Goal: Task Accomplishment & Management: Manage account settings

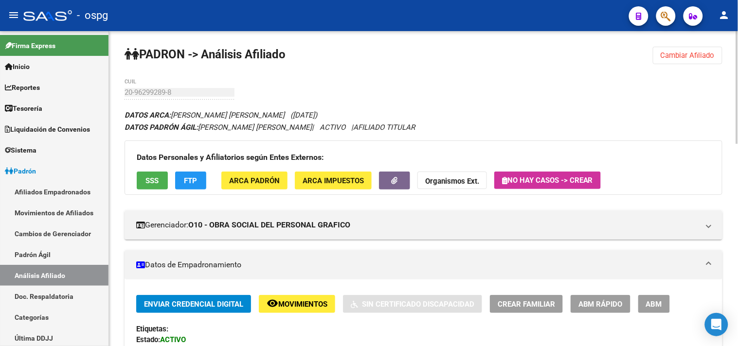
click at [698, 56] on span "Cambiar Afiliado" at bounding box center [688, 55] width 54 height 9
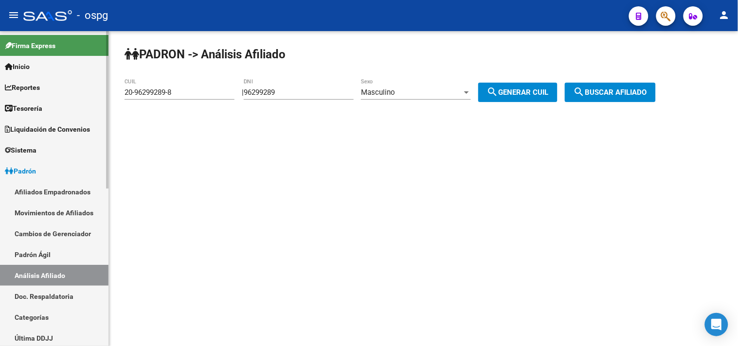
drag, startPoint x: 206, startPoint y: 97, endPoint x: 67, endPoint y: 86, distance: 140.1
click at [32, 93] on mat-sidenav-container "Firma Express Inicio Calendario SSS Instructivos Contacto OS Reportes Tablero d…" at bounding box center [369, 188] width 738 height 315
click at [189, 104] on div "20-96299289-8 CUIL" at bounding box center [180, 94] width 110 height 30
drag, startPoint x: 94, startPoint y: 87, endPoint x: 79, endPoint y: 87, distance: 15.1
click at [79, 87] on mat-sidenav-container "Firma Express Inicio Calendario SSS Instructivos Contacto OS Reportes Tablero d…" at bounding box center [369, 188] width 738 height 315
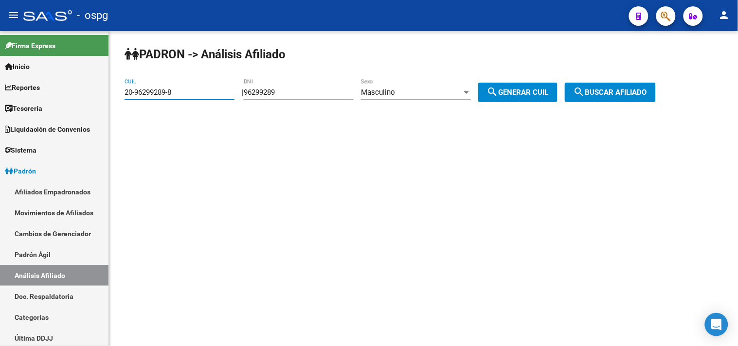
paste input "7-35167246-9"
drag, startPoint x: 634, startPoint y: 93, endPoint x: 606, endPoint y: 96, distance: 28.3
click at [634, 93] on span "search Buscar afiliado" at bounding box center [610, 92] width 73 height 9
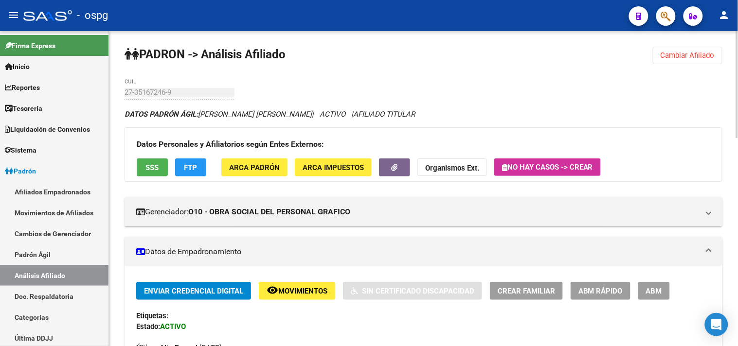
click at [143, 155] on div "Datos Personales y Afiliatorios según Entes Externos: SSS FTP ARCA Padrón ARCA …" at bounding box center [424, 154] width 598 height 54
click at [154, 161] on button "SSS" at bounding box center [152, 168] width 31 height 18
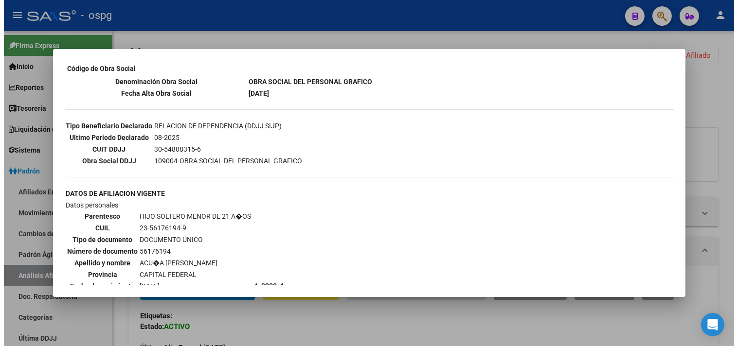
scroll to position [216, 0]
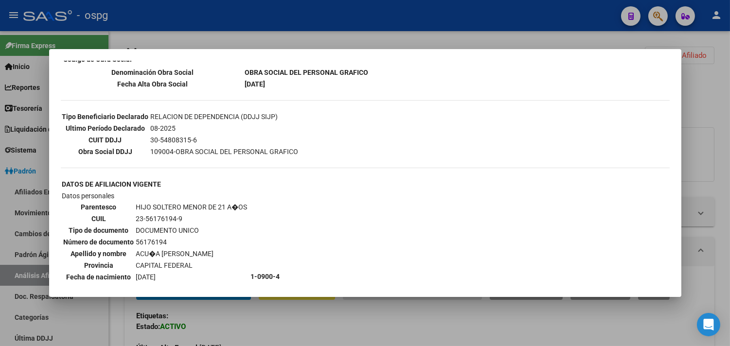
click at [378, 318] on div at bounding box center [365, 173] width 730 height 346
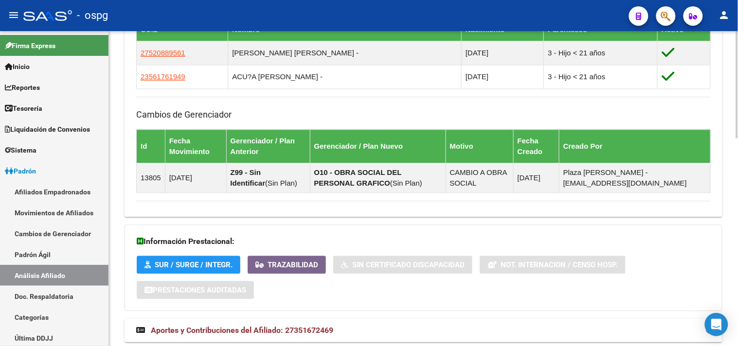
scroll to position [613, 0]
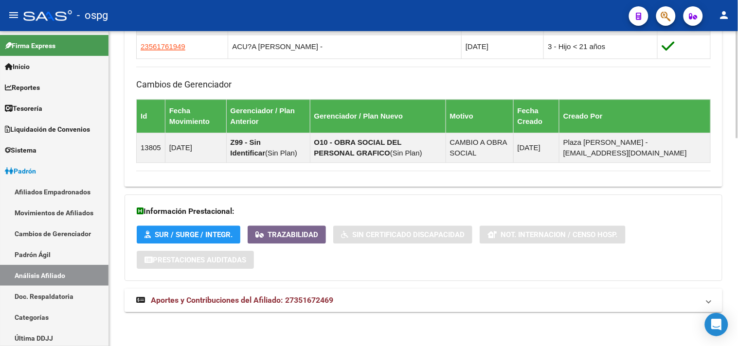
click at [383, 300] on mat-panel-title "Aportes y Contribuciones del Afiliado: 27351672469" at bounding box center [417, 300] width 563 height 11
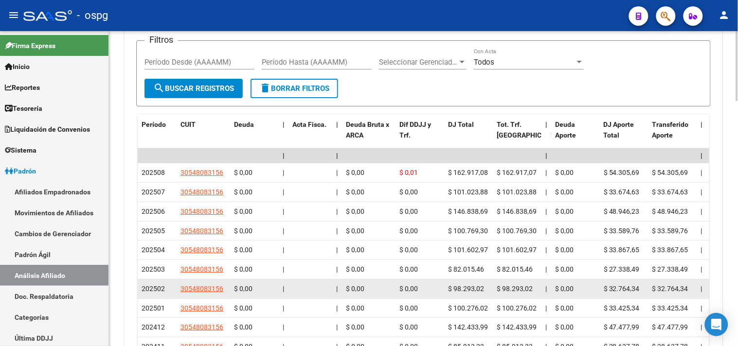
scroll to position [937, 0]
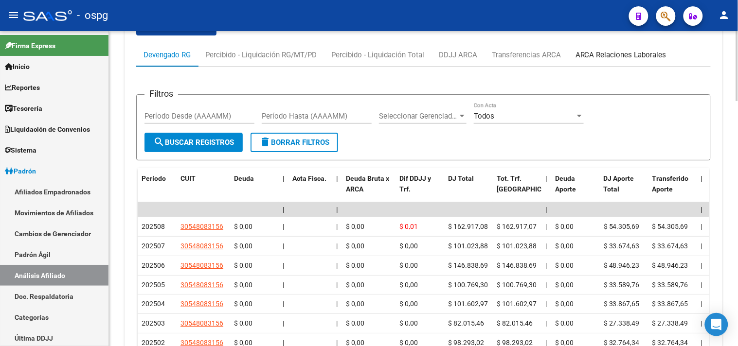
click at [609, 54] on div "ARCA Relaciones Laborales" at bounding box center [620, 55] width 91 height 11
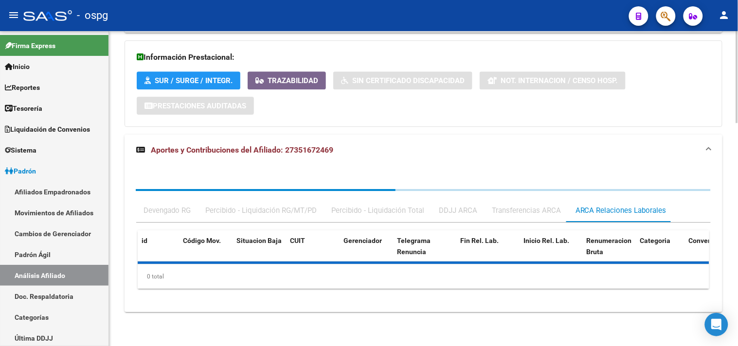
scroll to position [813, 0]
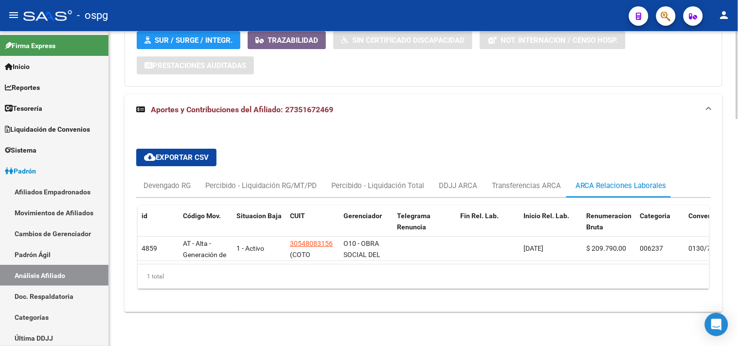
click at [699, 79] on div "Información Prestacional: SUR / SURGE / INTEGR. Trazabilidad Sin Certificado Di…" at bounding box center [424, 43] width 598 height 87
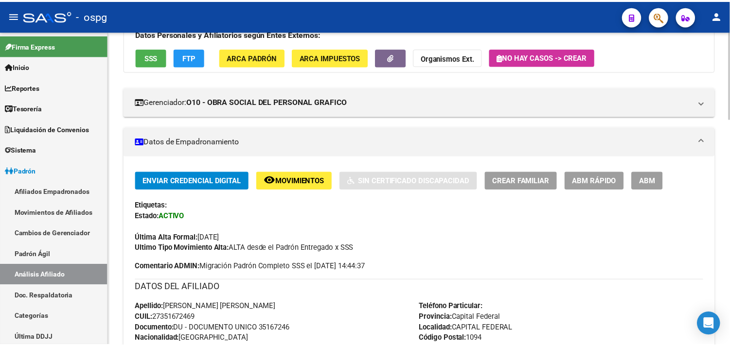
scroll to position [0, 0]
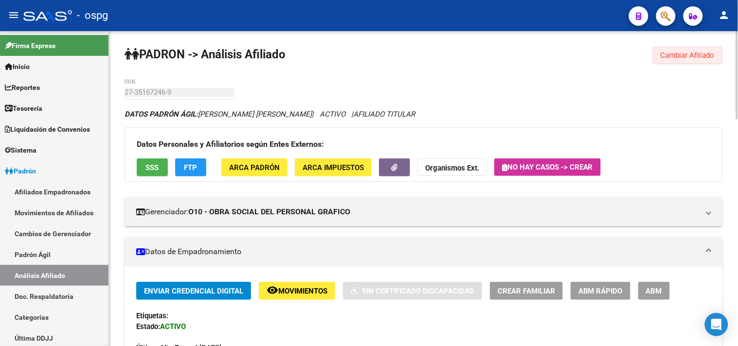
drag, startPoint x: 693, startPoint y: 63, endPoint x: 657, endPoint y: 62, distance: 35.5
click at [692, 62] on button "Cambiar Afiliado" at bounding box center [688, 56] width 70 height 18
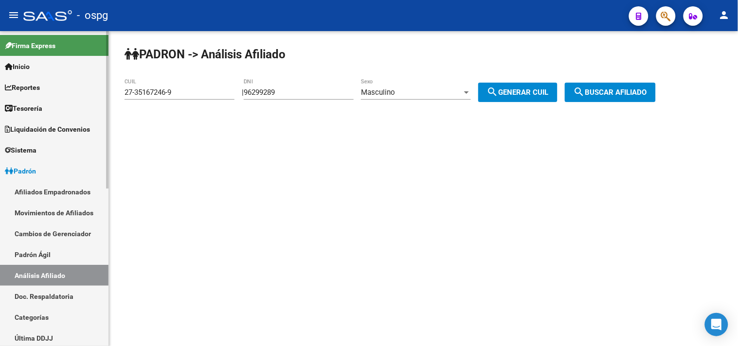
drag, startPoint x: 85, startPoint y: 90, endPoint x: 62, endPoint y: 88, distance: 22.6
click at [62, 88] on mat-sidenav-container "Firma Express Inicio Calendario SSS Instructivos Contacto OS Reportes Tablero d…" at bounding box center [369, 188] width 738 height 315
paste input "4-29932764-3"
type input "24-29932764-3"
drag, startPoint x: 657, startPoint y: 104, endPoint x: 648, endPoint y: 100, distance: 9.8
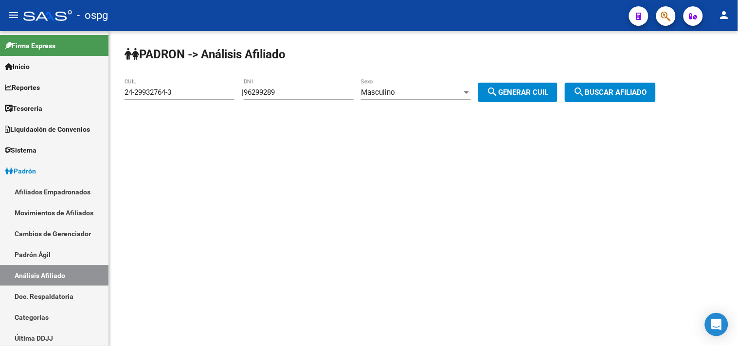
click at [655, 104] on div "PADRON -> Análisis Afiliado 24-29932764-3 CUIL | 96299289 DNI Masculino Sexo se…" at bounding box center [423, 82] width 629 height 102
click at [643, 93] on span "search Buscar afiliado" at bounding box center [610, 92] width 73 height 9
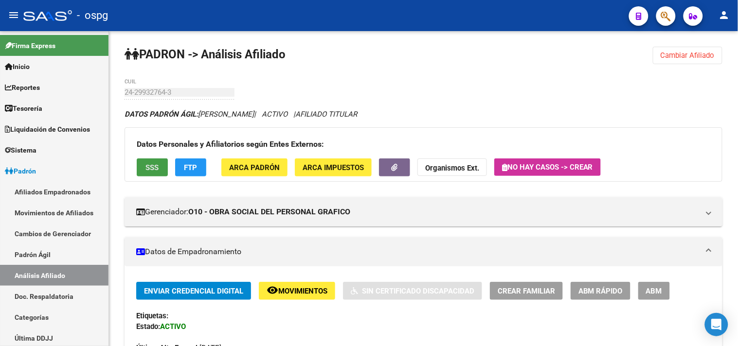
click at [154, 172] on span "SSS" at bounding box center [152, 167] width 13 height 9
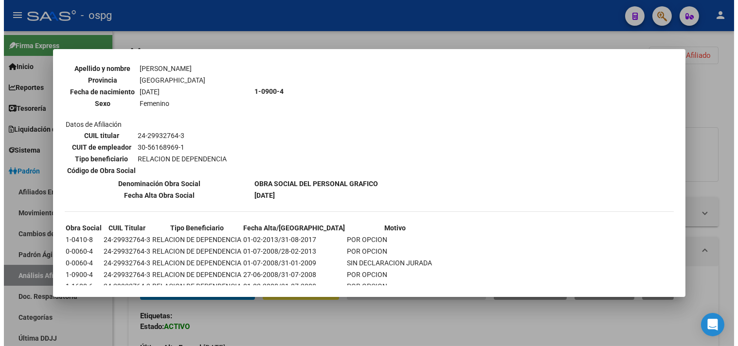
scroll to position [1091, 0]
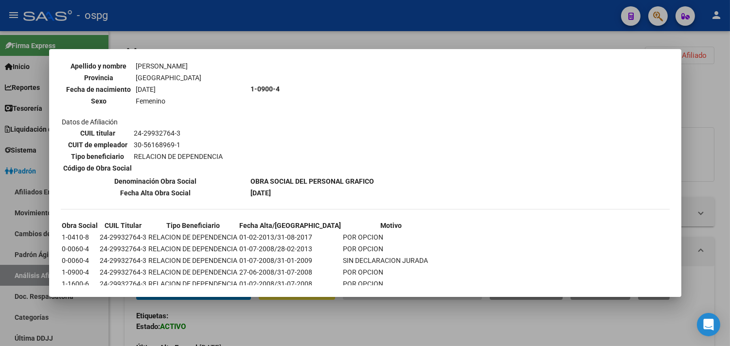
click at [313, 321] on div at bounding box center [365, 173] width 730 height 346
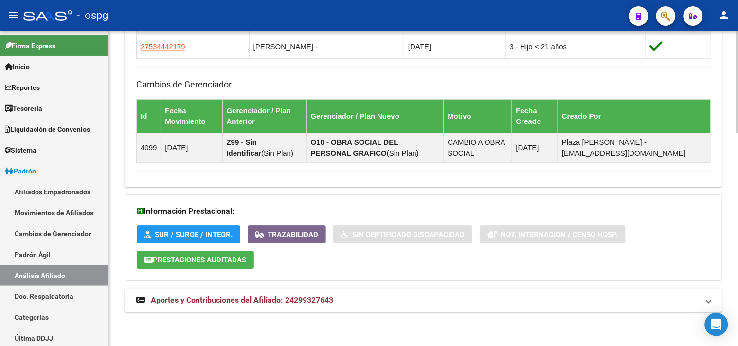
scroll to position [661, 0]
click at [496, 299] on mat-panel-title "Aportes y Contribuciones del Afiliado: 24299327643" at bounding box center [417, 300] width 563 height 11
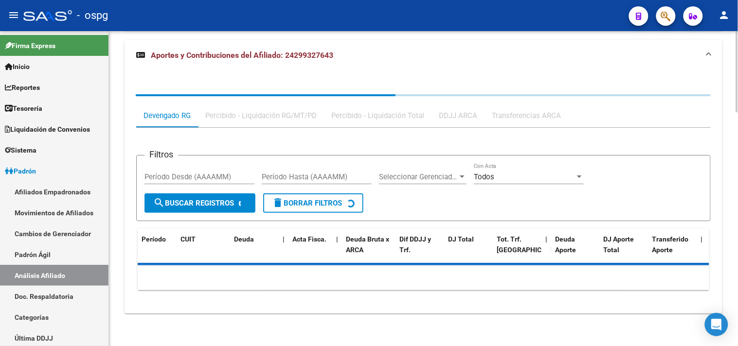
scroll to position [911, 0]
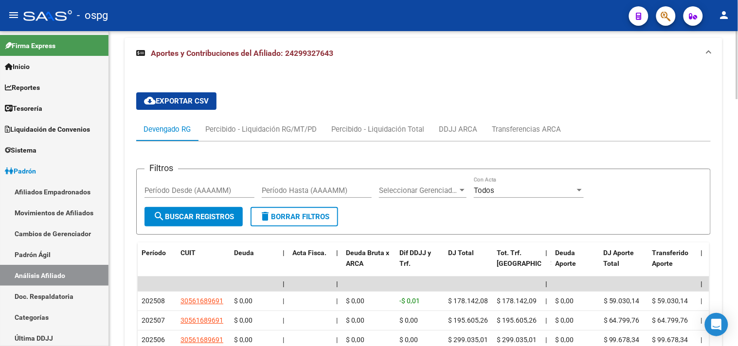
click at [681, 143] on div "Filtros Período Desde (AAAAMM) Período Hasta (AAAAMM) Seleccionar Gerenciador S…" at bounding box center [423, 331] width 574 height 379
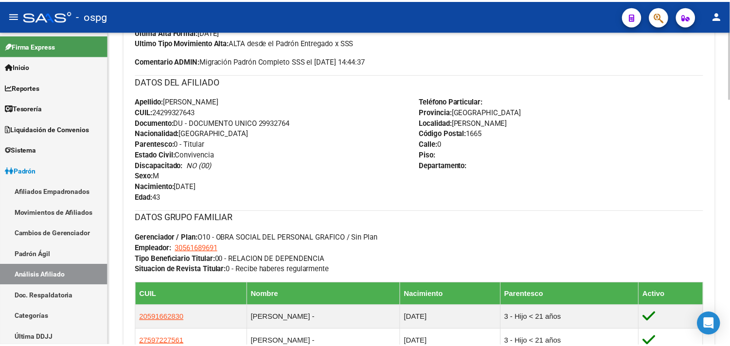
scroll to position [478, 0]
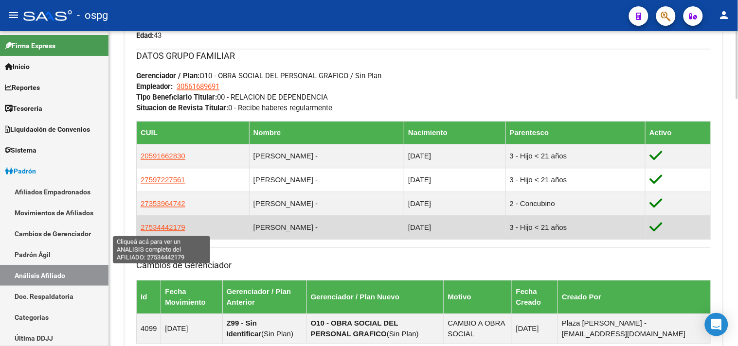
click at [163, 229] on span "27534442179" at bounding box center [163, 228] width 45 height 8
type textarea "27534442179"
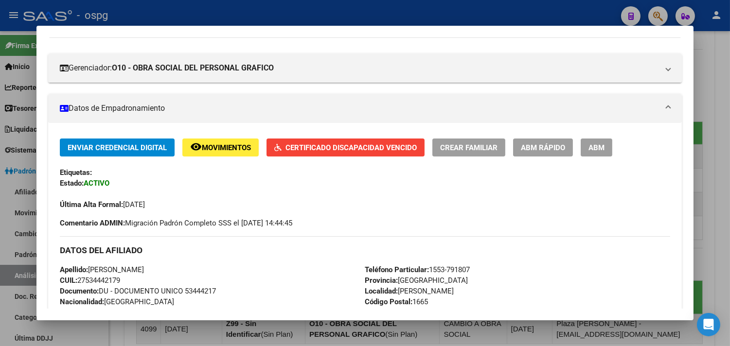
scroll to position [108, 0]
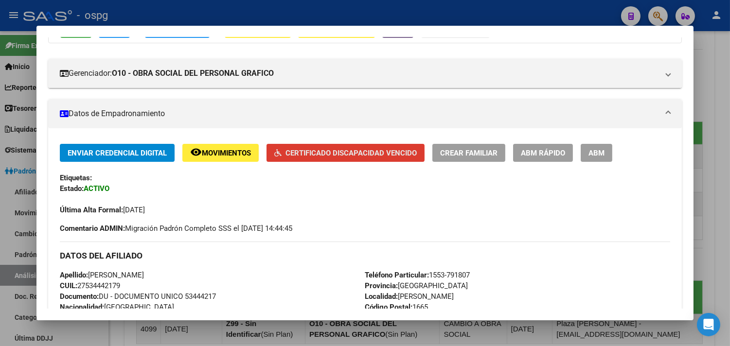
click at [320, 156] on span "Certificado Discapacidad Vencido" at bounding box center [351, 153] width 131 height 9
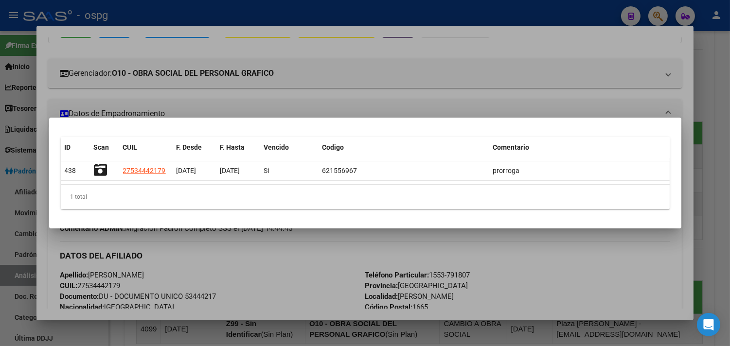
click at [306, 289] on div at bounding box center [365, 173] width 730 height 346
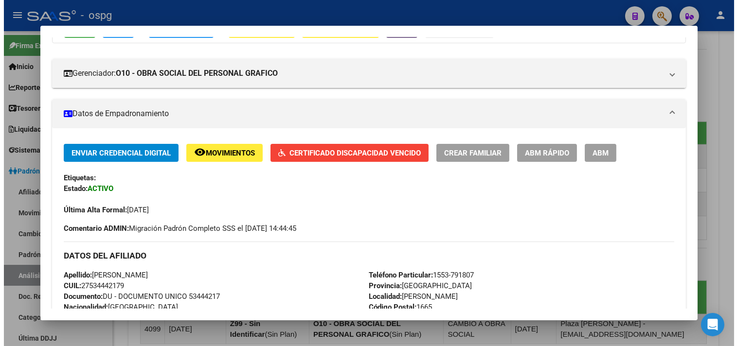
scroll to position [0, 0]
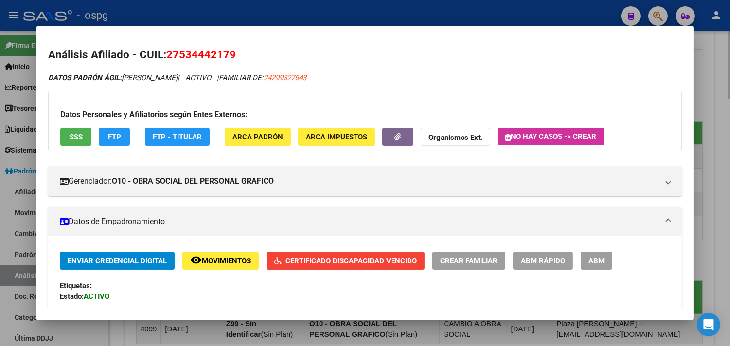
click at [716, 104] on div at bounding box center [365, 173] width 730 height 346
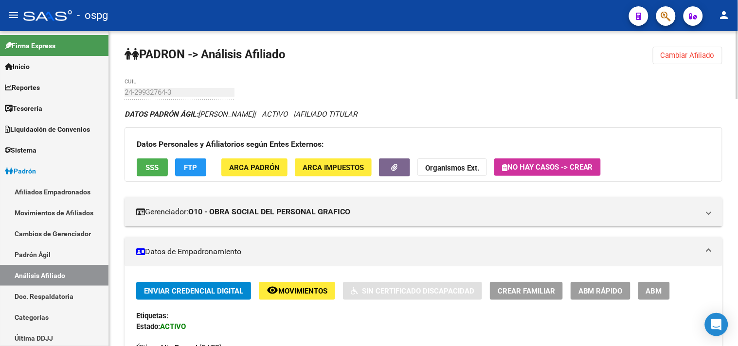
drag, startPoint x: 678, startPoint y: 49, endPoint x: 653, endPoint y: 55, distance: 25.5
click at [678, 50] on button "Cambiar Afiliado" at bounding box center [688, 56] width 70 height 18
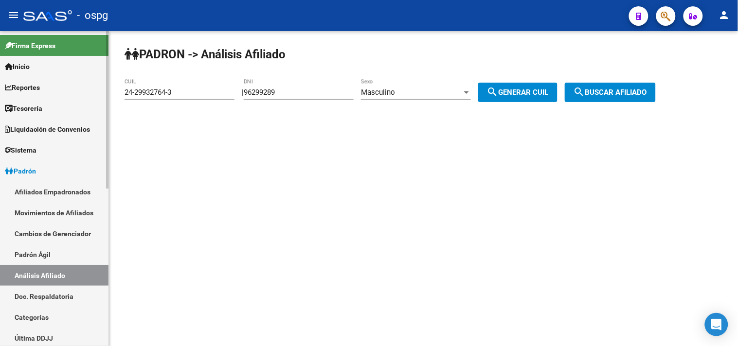
drag, startPoint x: 137, startPoint y: 100, endPoint x: 37, endPoint y: 95, distance: 99.4
click at [39, 96] on mat-sidenav-container "Firma Express Inicio Calendario SSS Instructivos Contacto OS Reportes Tablero d…" at bounding box center [369, 188] width 738 height 315
paste input "0-35719347-9"
type input "20-35719347-9"
click at [624, 88] on button "search Buscar afiliado" at bounding box center [610, 92] width 91 height 19
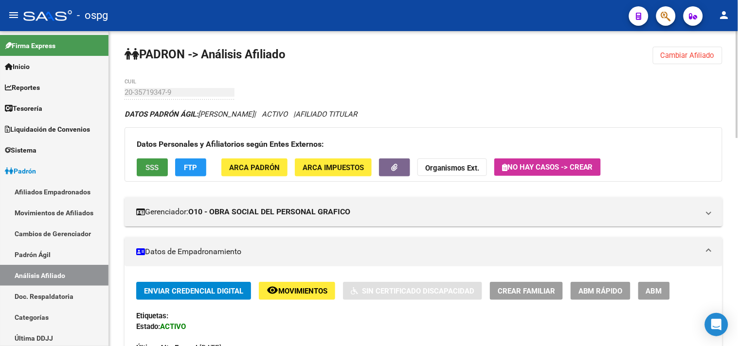
click at [153, 164] on span "SSS" at bounding box center [152, 167] width 13 height 9
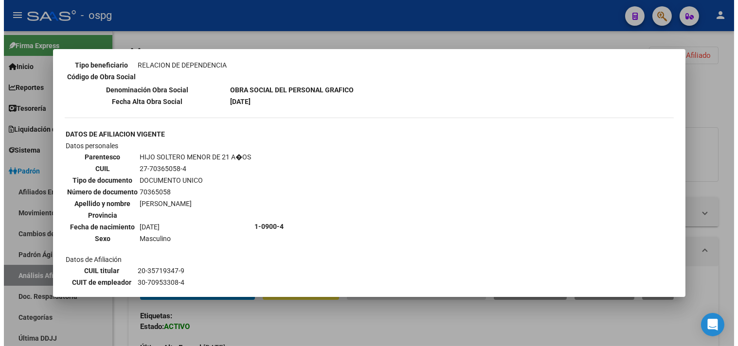
scroll to position [539, 0]
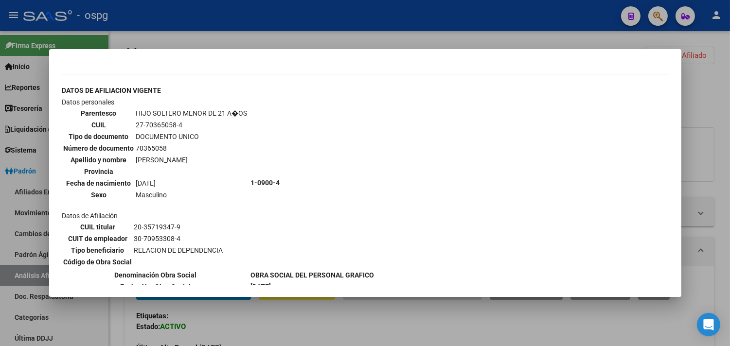
click at [367, 323] on div at bounding box center [365, 173] width 730 height 346
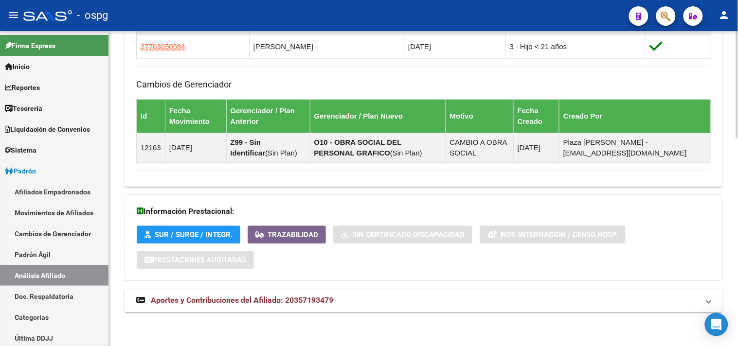
click at [426, 302] on mat-panel-title "Aportes y Contribuciones del Afiliado: 20357193479" at bounding box center [417, 300] width 563 height 11
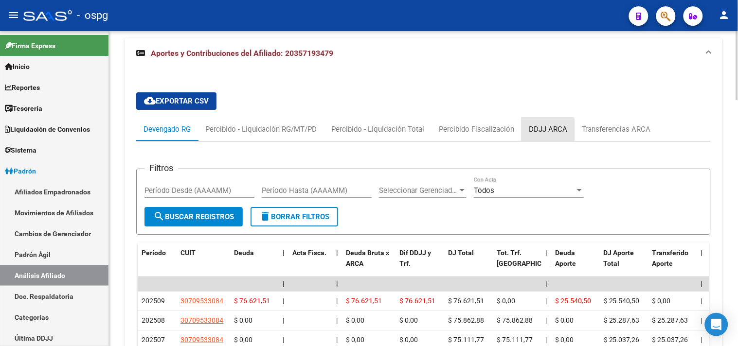
drag, startPoint x: 543, startPoint y: 133, endPoint x: 534, endPoint y: 129, distance: 10.0
click at [543, 132] on div "DDJJ ARCA" at bounding box center [548, 129] width 38 height 11
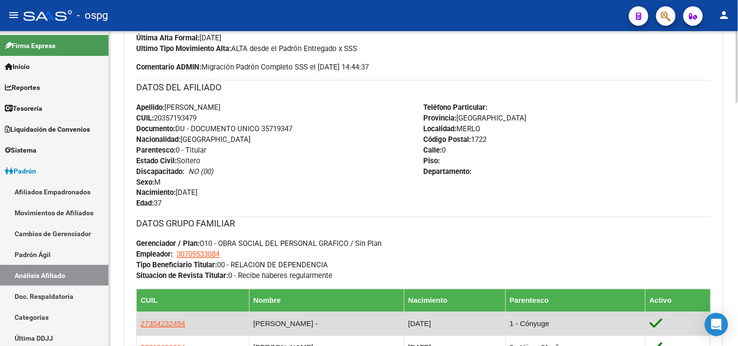
scroll to position [378, 0]
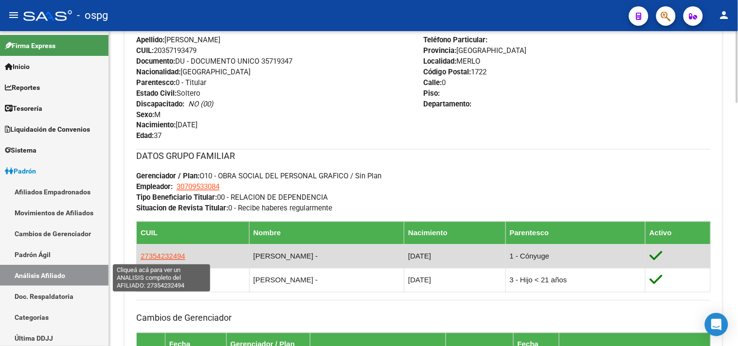
click at [172, 257] on span "27354232494" at bounding box center [163, 256] width 45 height 8
type textarea "27354232494"
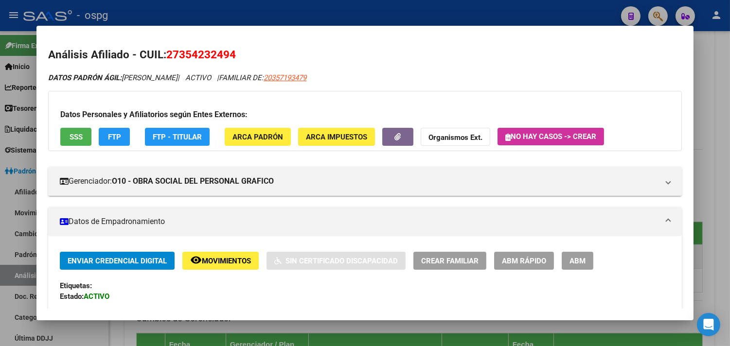
drag, startPoint x: 178, startPoint y: 50, endPoint x: 225, endPoint y: 51, distance: 46.7
click at [225, 51] on span "27354232494" at bounding box center [201, 54] width 70 height 13
click at [440, 134] on strong "Organismos Ext." at bounding box center [456, 137] width 54 height 9
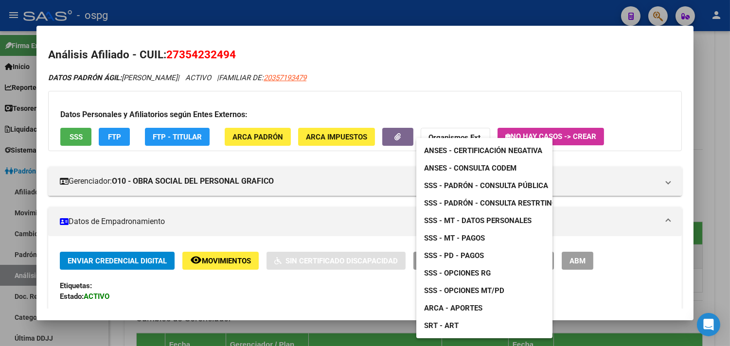
click at [458, 149] on span "ANSES - Certificación Negativa" at bounding box center [483, 150] width 118 height 9
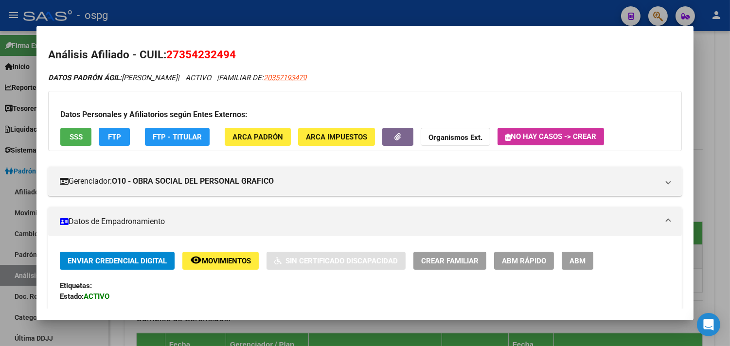
click at [703, 90] on div at bounding box center [365, 173] width 730 height 346
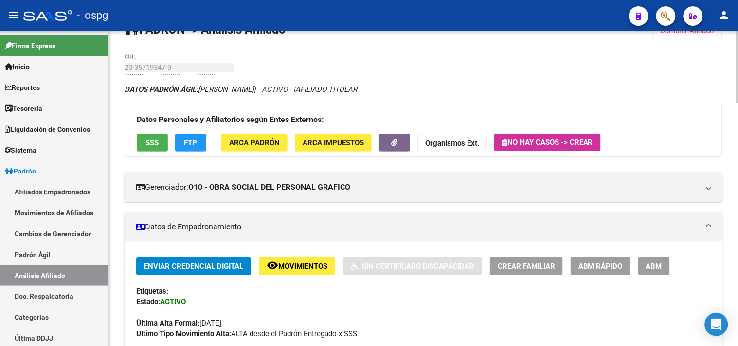
scroll to position [0, 0]
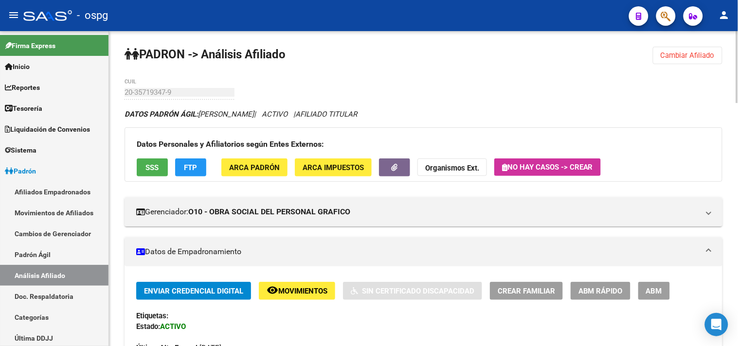
click at [703, 56] on span "Cambiar Afiliado" at bounding box center [688, 55] width 54 height 9
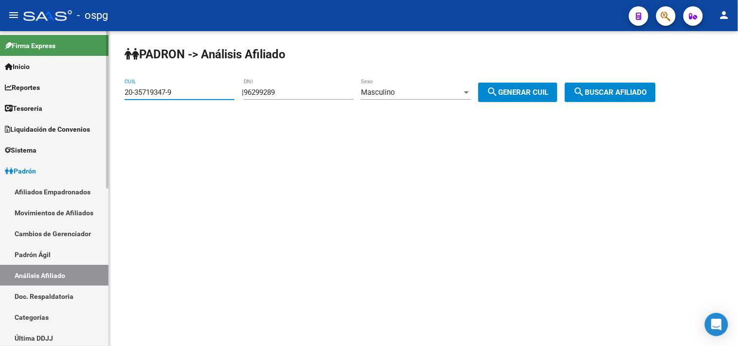
drag, startPoint x: 181, startPoint y: 96, endPoint x: 52, endPoint y: 94, distance: 129.4
click at [54, 94] on mat-sidenav-container "Firma Express Inicio Calendario SSS Instructivos Contacto OS Reportes Tablero d…" at bounding box center [369, 188] width 738 height 315
paste input "25070240-0"
type input "20-25070240-0"
click at [624, 86] on button "search Buscar afiliado" at bounding box center [610, 92] width 91 height 19
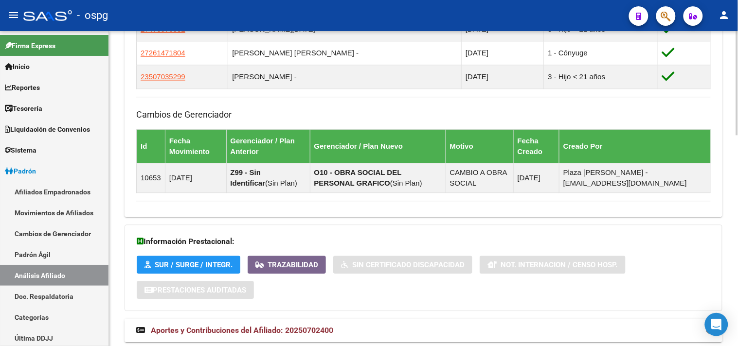
scroll to position [637, 0]
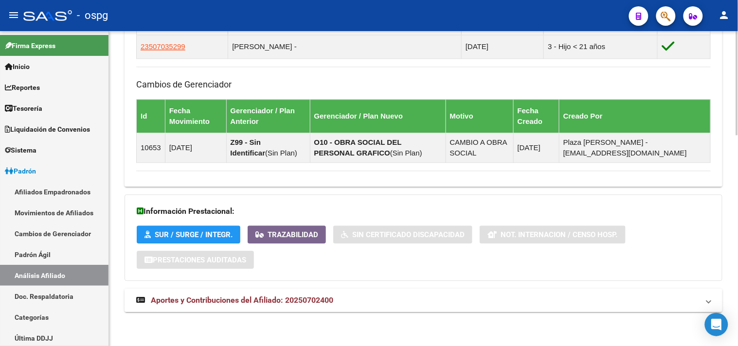
click at [332, 303] on span "Aportes y Contribuciones del Afiliado: 20250702400" at bounding box center [242, 300] width 182 height 9
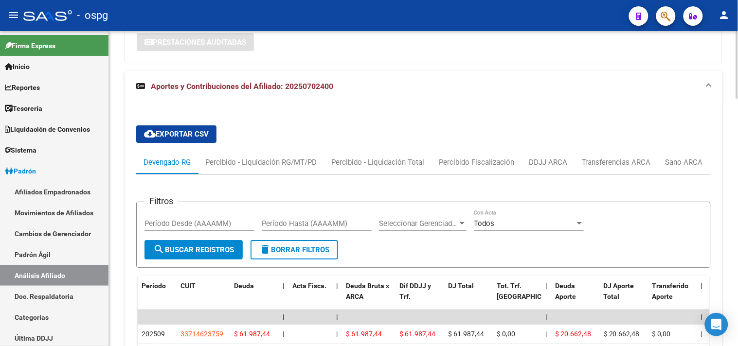
scroll to position [856, 0]
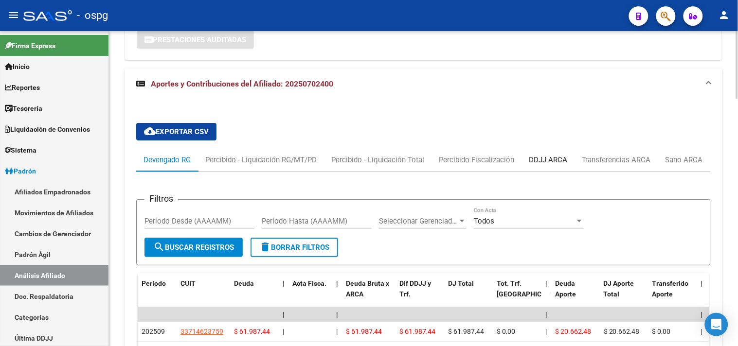
click at [566, 162] on div "DDJJ ARCA" at bounding box center [547, 159] width 53 height 23
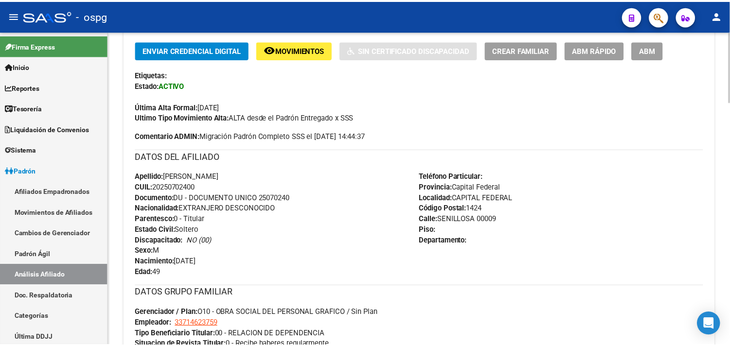
scroll to position [115, 0]
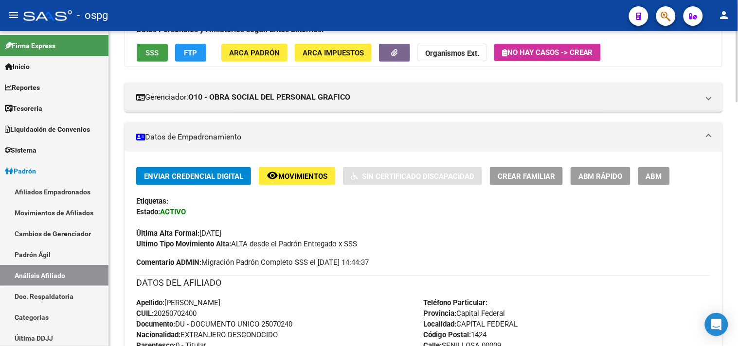
click at [150, 54] on span "SSS" at bounding box center [152, 53] width 13 height 9
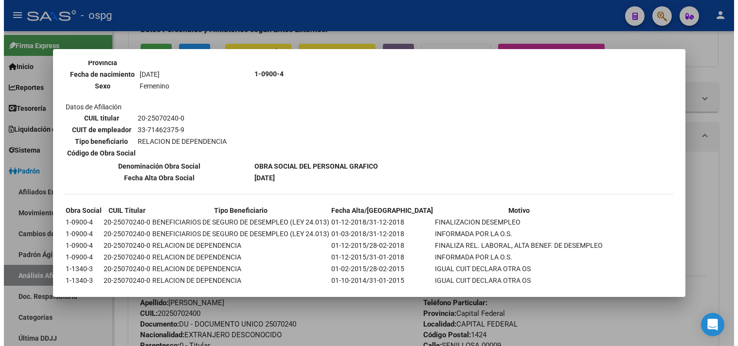
scroll to position [882, 0]
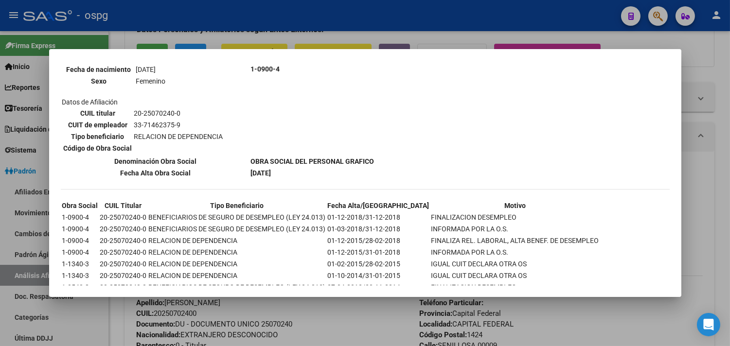
click at [364, 329] on div at bounding box center [365, 173] width 730 height 346
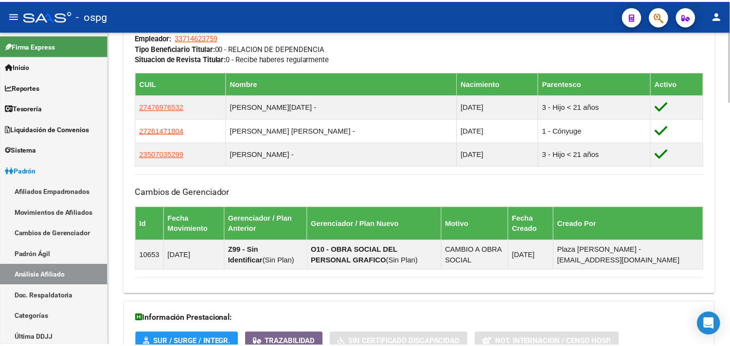
scroll to position [547, 0]
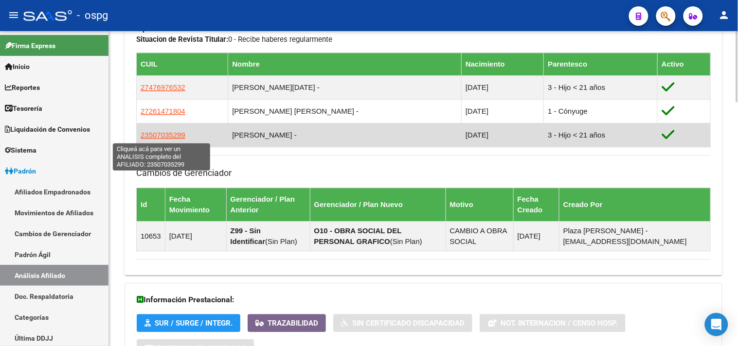
click at [164, 135] on span "23507035299" at bounding box center [163, 135] width 45 height 8
type textarea "23507035299"
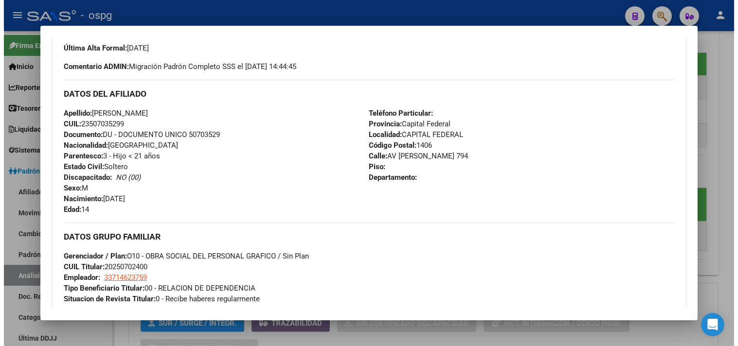
scroll to position [0, 0]
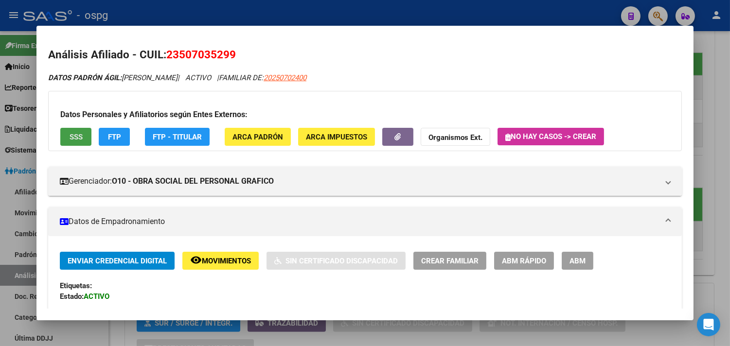
click at [76, 135] on span "SSS" at bounding box center [76, 137] width 13 height 9
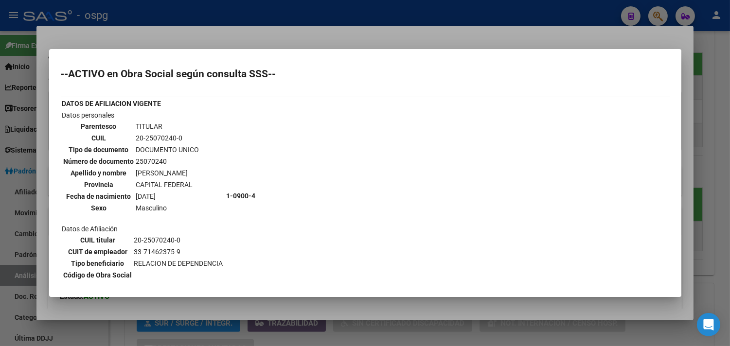
click at [707, 108] on div at bounding box center [365, 173] width 730 height 346
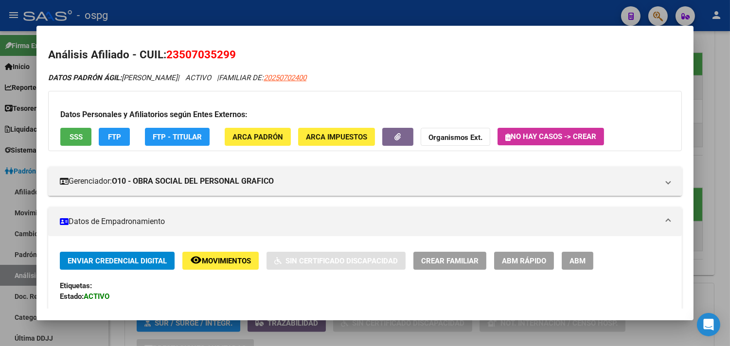
click at [707, 108] on div at bounding box center [365, 173] width 730 height 346
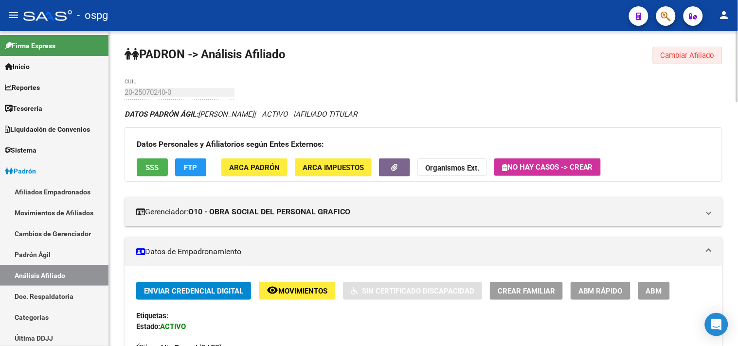
drag, startPoint x: 682, startPoint y: 60, endPoint x: 435, endPoint y: 110, distance: 251.7
click at [680, 57] on button "Cambiar Afiliado" at bounding box center [688, 56] width 70 height 18
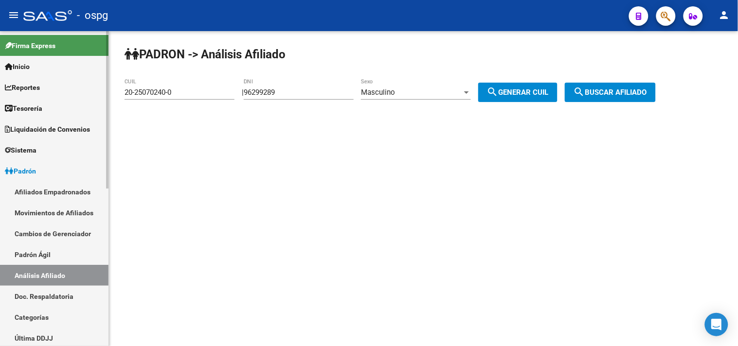
drag, startPoint x: 190, startPoint y: 87, endPoint x: 90, endPoint y: 85, distance: 99.7
click at [90, 85] on mat-sidenav-container "Firma Express Inicio Calendario SSS Instructivos Contacto OS Reportes Tablero d…" at bounding box center [369, 188] width 738 height 315
drag, startPoint x: 197, startPoint y: 92, endPoint x: 63, endPoint y: 81, distance: 134.2
click at [63, 81] on mat-sidenav-container "Firma Express Inicio Calendario SSS Instructivos Contacto OS Reportes Tablero d…" at bounding box center [369, 188] width 738 height 315
paste input "34732174-6"
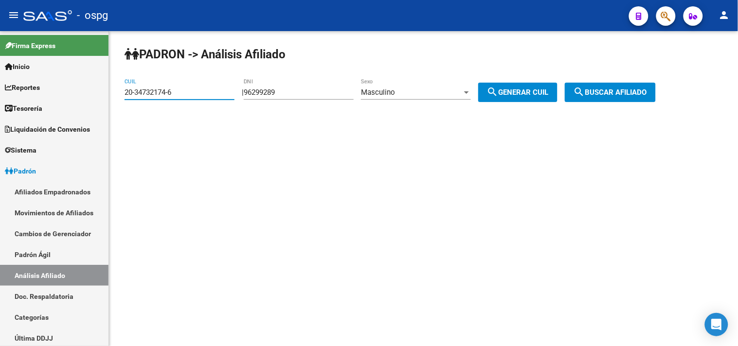
type input "20-34732174-6"
click at [612, 90] on span "search Buscar afiliado" at bounding box center [610, 92] width 73 height 9
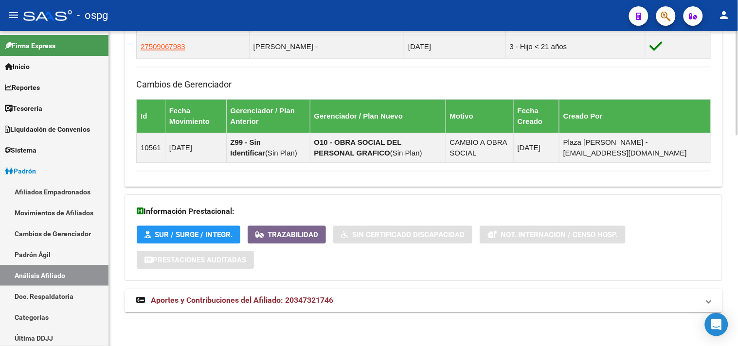
click at [441, 305] on mat-panel-title "Aportes y Contribuciones del Afiliado: 20347321746" at bounding box center [417, 300] width 563 height 11
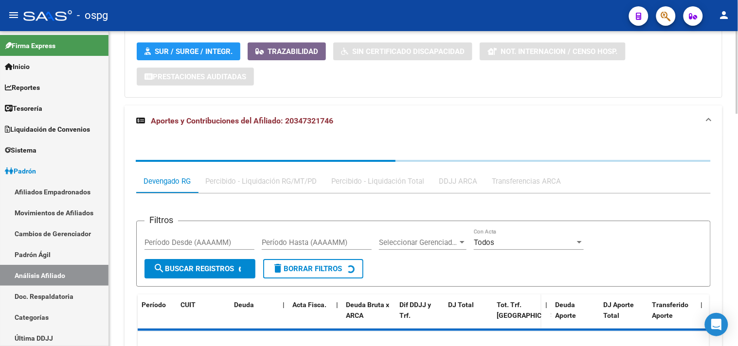
scroll to position [887, 0]
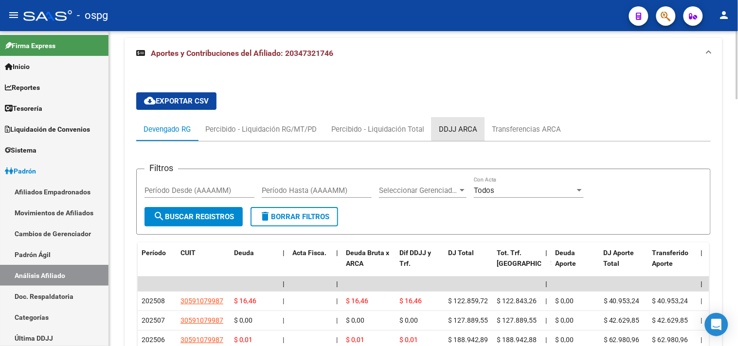
click at [461, 124] on div "DDJJ ARCA" at bounding box center [457, 129] width 53 height 23
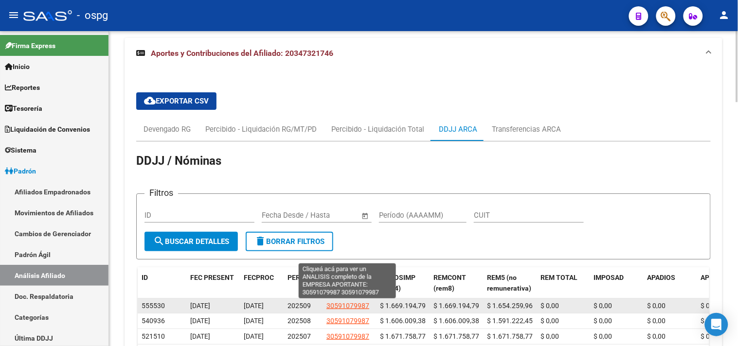
click at [341, 305] on span "30591079987" at bounding box center [347, 306] width 43 height 8
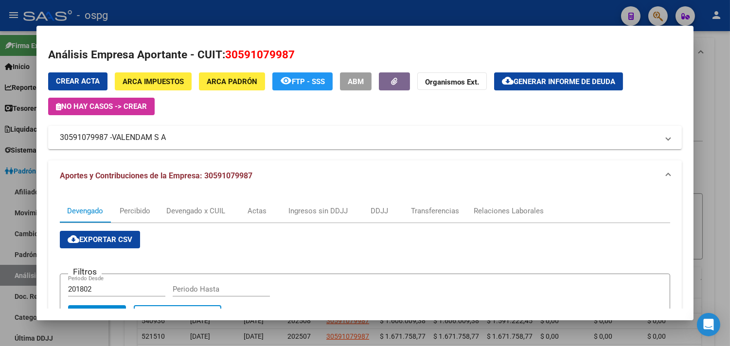
drag, startPoint x: 715, startPoint y: 176, endPoint x: 682, endPoint y: 185, distance: 33.7
click at [715, 177] on div at bounding box center [365, 173] width 730 height 346
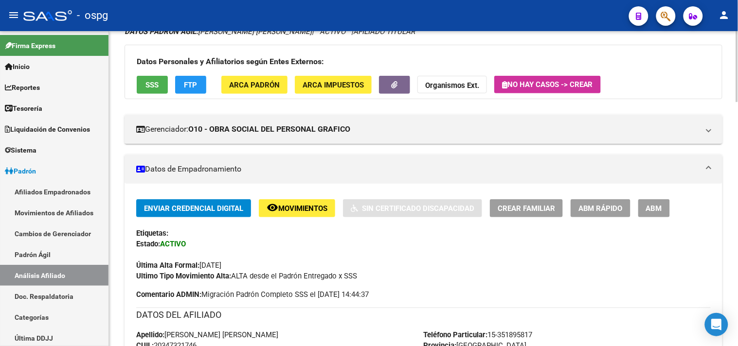
scroll to position [0, 0]
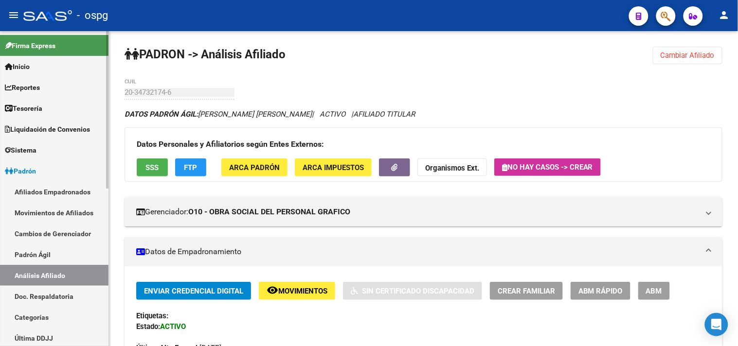
click at [103, 94] on mat-sidenav-container "Firma Express Inicio Calendario SSS Instructivos Contacto OS Reportes Tablero d…" at bounding box center [369, 188] width 738 height 315
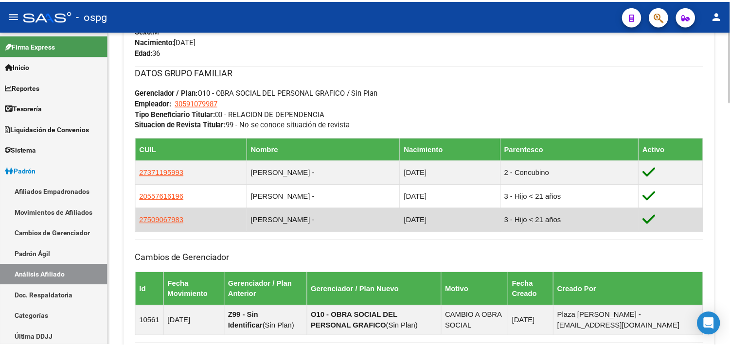
scroll to position [486, 0]
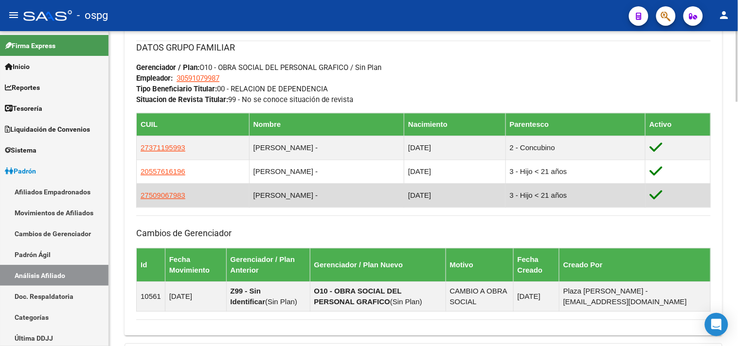
click at [161, 196] on span "27509067983" at bounding box center [163, 196] width 45 height 8
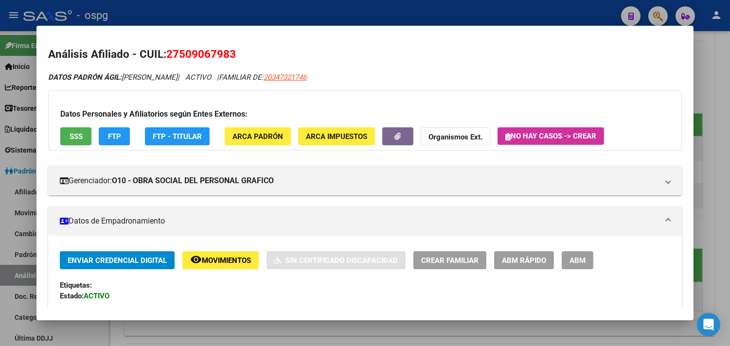
scroll to position [0, 0]
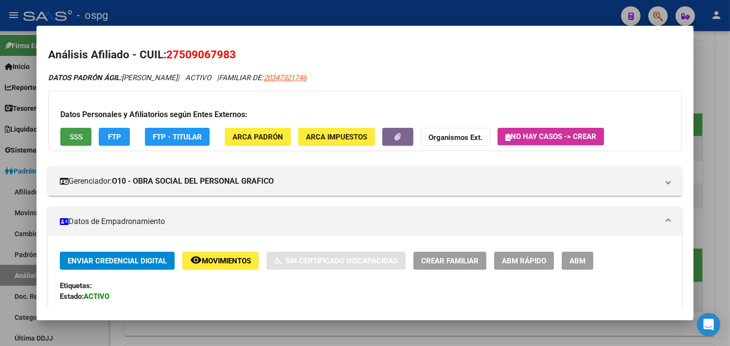
click at [74, 132] on span "SSS" at bounding box center [76, 136] width 13 height 9
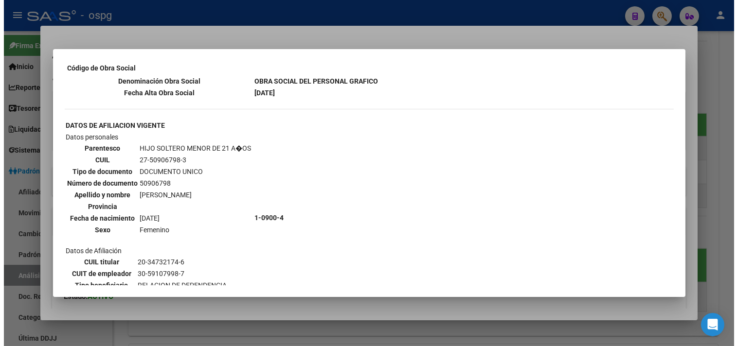
scroll to position [760, 0]
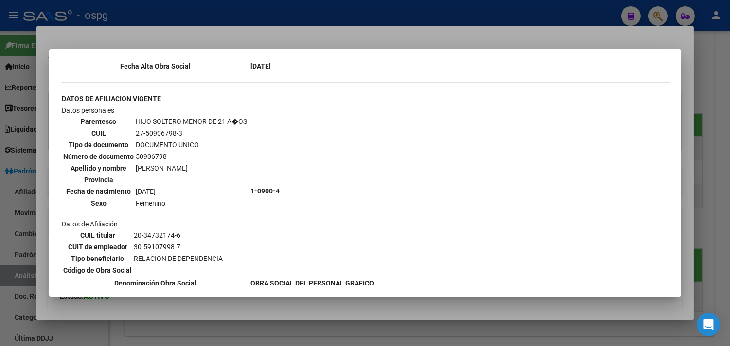
click at [324, 324] on div at bounding box center [365, 173] width 730 height 346
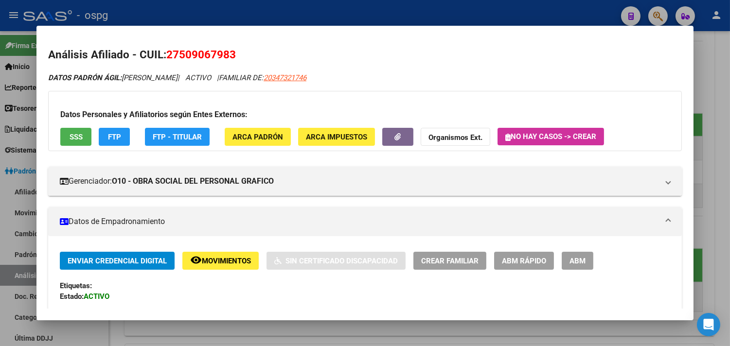
click at [332, 328] on div at bounding box center [365, 173] width 730 height 346
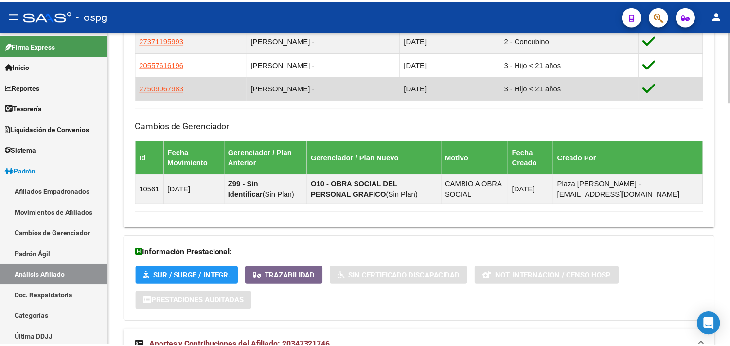
scroll to position [540, 0]
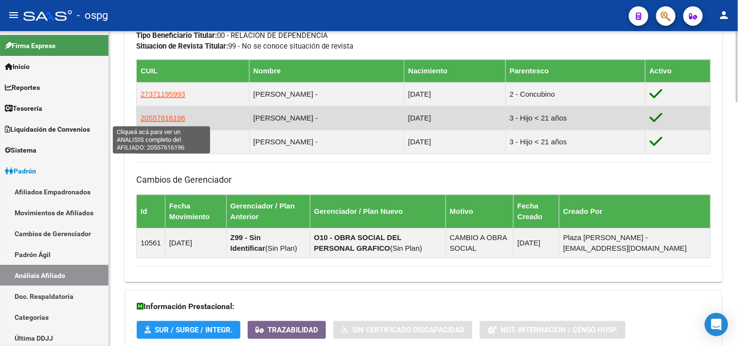
click at [166, 115] on span "20557616196" at bounding box center [163, 118] width 45 height 8
type textarea "20557616196"
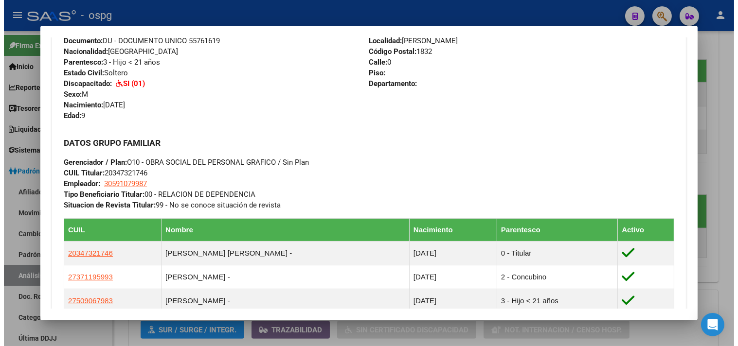
scroll to position [74, 0]
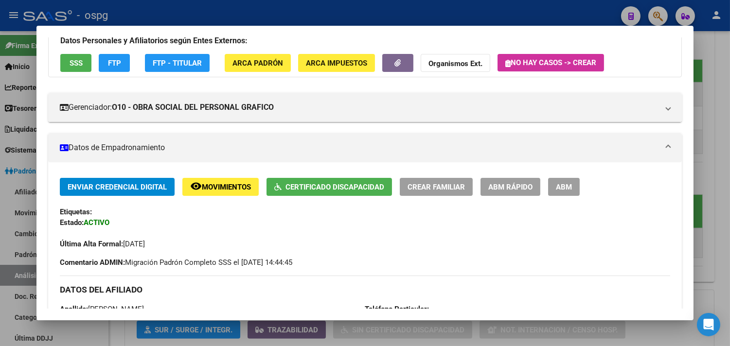
click at [308, 191] on span "Certificado Discapacidad" at bounding box center [335, 187] width 99 height 9
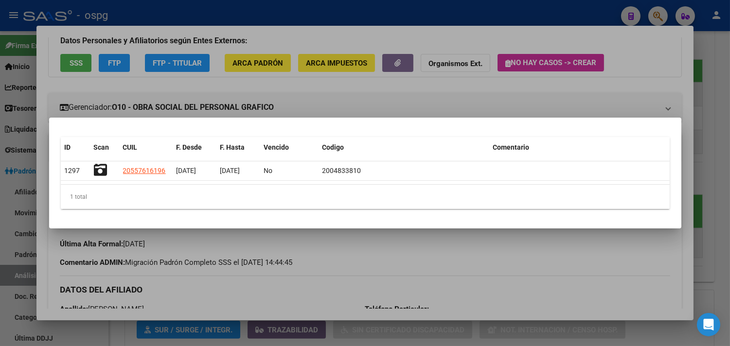
click at [313, 300] on div at bounding box center [365, 173] width 730 height 346
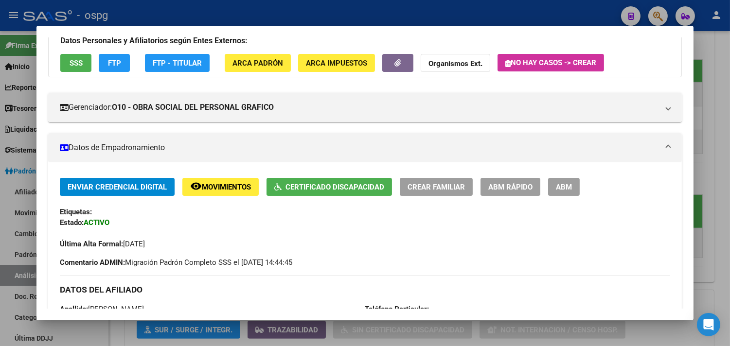
drag, startPoint x: 662, startPoint y: 245, endPoint x: 707, endPoint y: 246, distance: 45.2
click at [663, 245] on div "Última Alta Formal: 27/09/2016" at bounding box center [365, 238] width 610 height 21
click at [707, 258] on div at bounding box center [365, 173] width 730 height 346
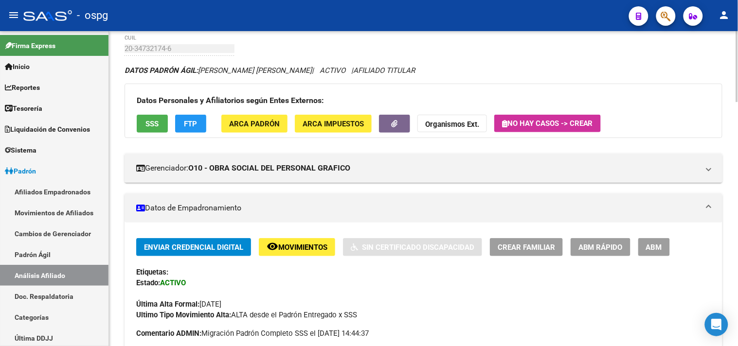
scroll to position [0, 0]
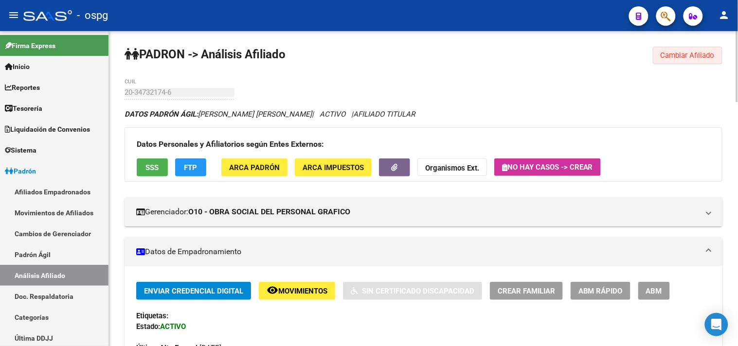
drag, startPoint x: 711, startPoint y: 59, endPoint x: 572, endPoint y: 81, distance: 141.4
click at [709, 56] on span "Cambiar Afiliado" at bounding box center [688, 55] width 54 height 9
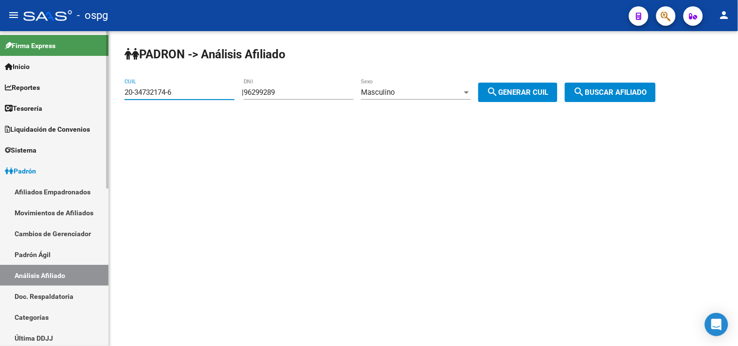
drag, startPoint x: 216, startPoint y: 92, endPoint x: 51, endPoint y: 89, distance: 165.9
click at [50, 90] on mat-sidenav-container "Firma Express Inicio Calendario SSS Instructivos Contacto OS Reportes Tablero d…" at bounding box center [369, 188] width 738 height 315
paste input "24496700-1"
click at [627, 93] on span "search Buscar afiliado" at bounding box center [610, 92] width 73 height 9
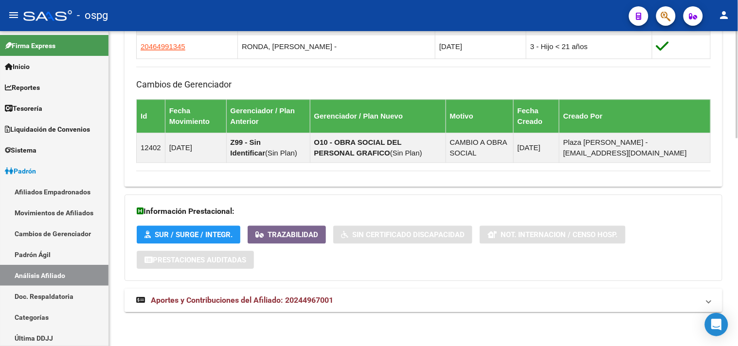
click at [322, 303] on span "Aportes y Contribuciones del Afiliado: 20244967001" at bounding box center [242, 300] width 182 height 9
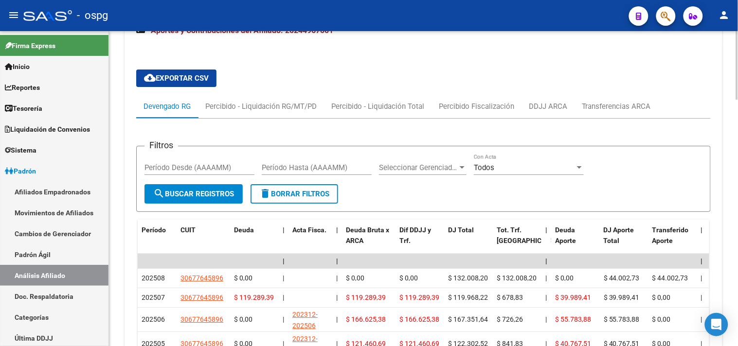
scroll to position [863, 0]
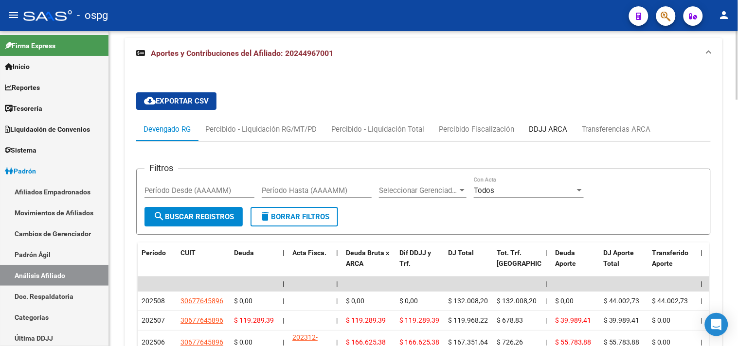
drag, startPoint x: 545, startPoint y: 131, endPoint x: 449, endPoint y: 146, distance: 96.9
click at [544, 130] on div "DDJJ ARCA" at bounding box center [548, 129] width 38 height 11
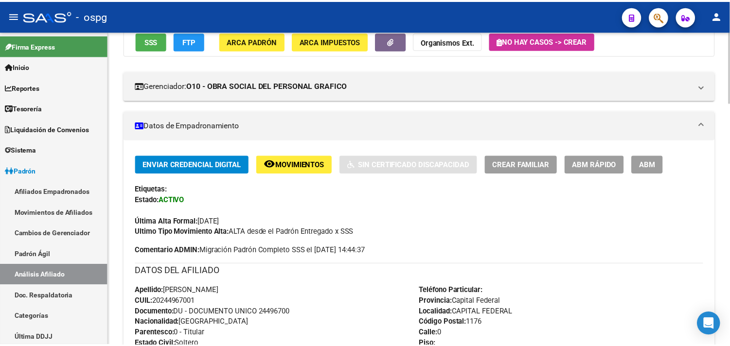
scroll to position [0, 0]
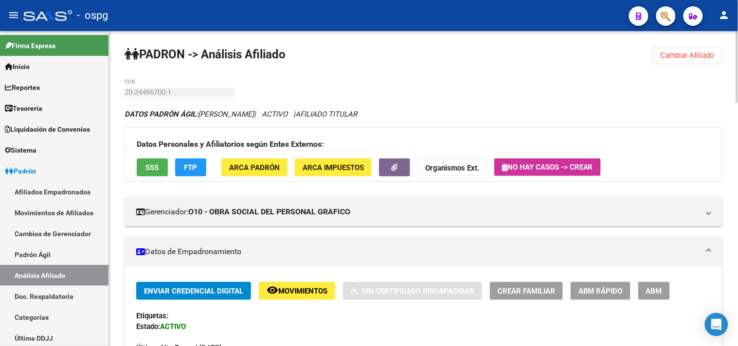
click at [154, 167] on span "SSS" at bounding box center [152, 167] width 13 height 9
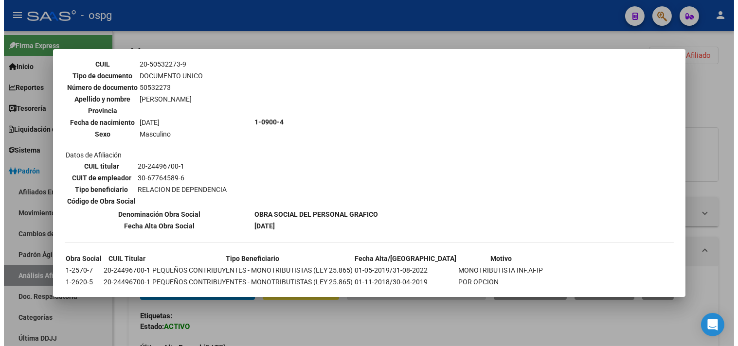
scroll to position [694, 0]
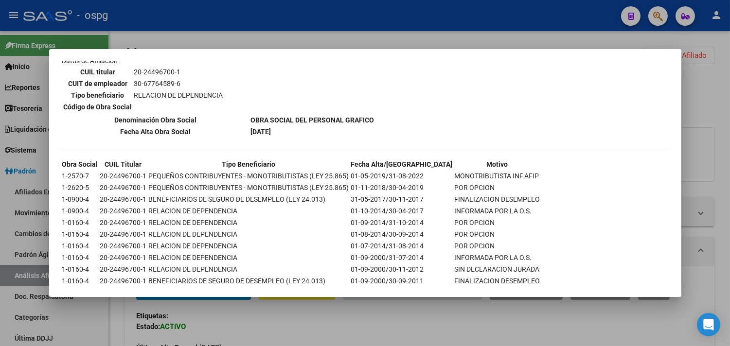
drag, startPoint x: 362, startPoint y: 341, endPoint x: 377, endPoint y: 310, distance: 33.7
click at [362, 341] on div at bounding box center [365, 173] width 730 height 346
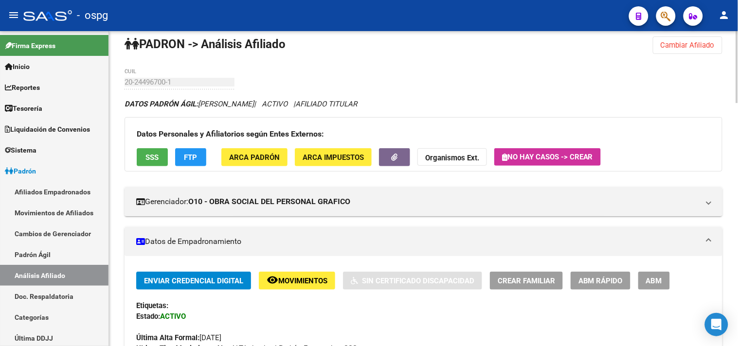
scroll to position [0, 0]
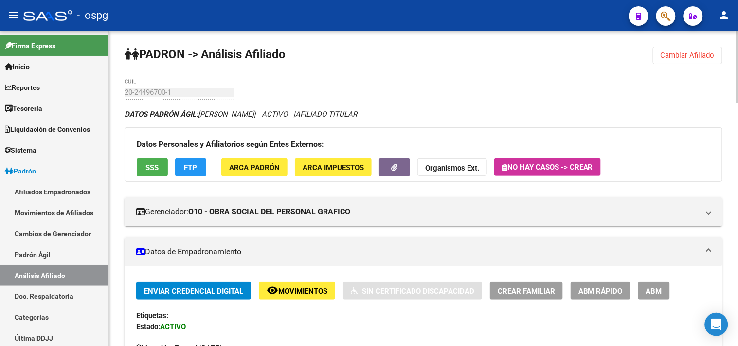
drag, startPoint x: 689, startPoint y: 54, endPoint x: 576, endPoint y: 51, distance: 112.9
click at [689, 54] on span "Cambiar Afiliado" at bounding box center [688, 55] width 54 height 9
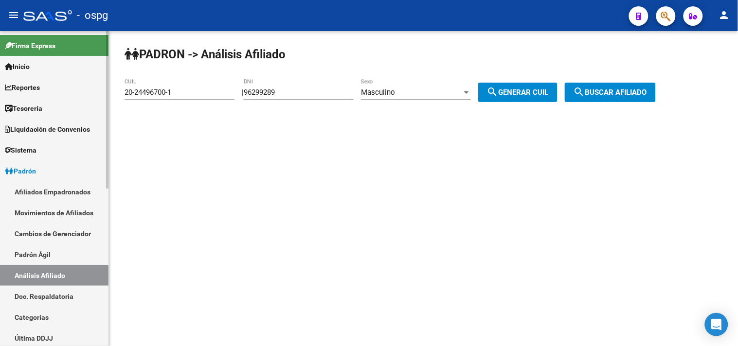
drag, startPoint x: 185, startPoint y: 96, endPoint x: 90, endPoint y: 89, distance: 95.1
click at [89, 90] on mat-sidenav-container "Firma Express Inicio Calendario SSS Instructivos Contacto OS Reportes Tablero d…" at bounding box center [369, 188] width 738 height 315
paste input "35428868"
click at [629, 95] on span "search Buscar afiliado" at bounding box center [610, 92] width 73 height 9
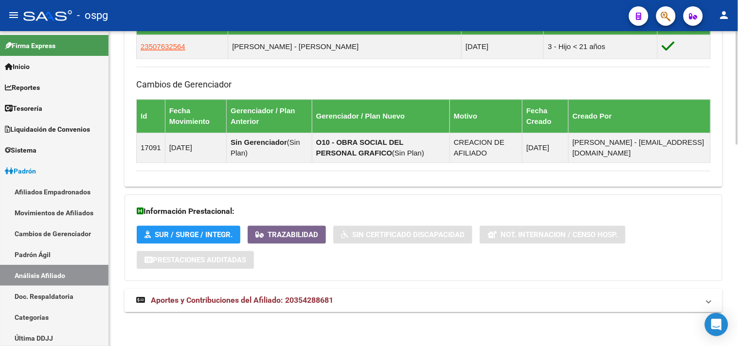
click at [342, 300] on mat-panel-title "Aportes y Contribuciones del Afiliado: 20354288681" at bounding box center [417, 300] width 563 height 11
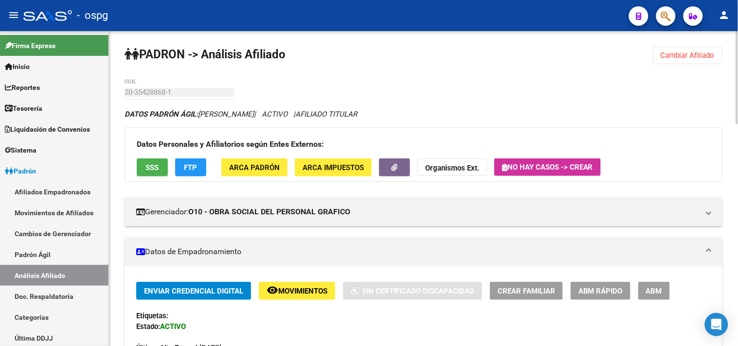
click at [182, 163] on button "FTP" at bounding box center [190, 168] width 31 height 18
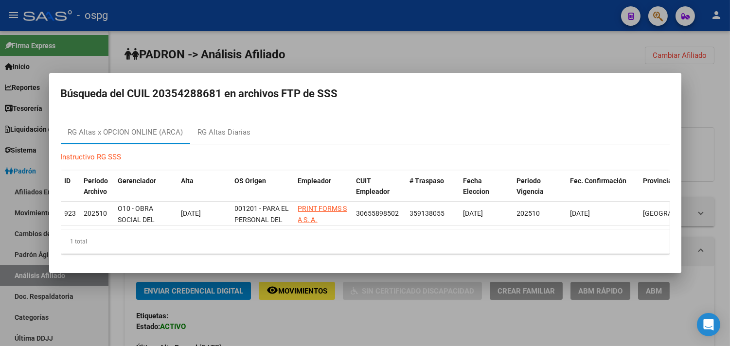
click at [374, 323] on div at bounding box center [365, 173] width 730 height 346
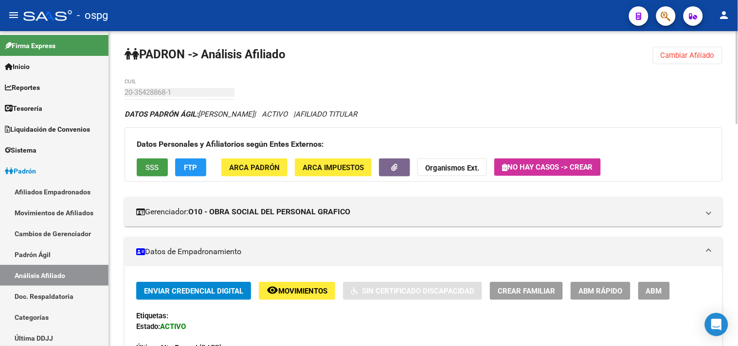
click at [157, 165] on button "SSS" at bounding box center [152, 168] width 31 height 18
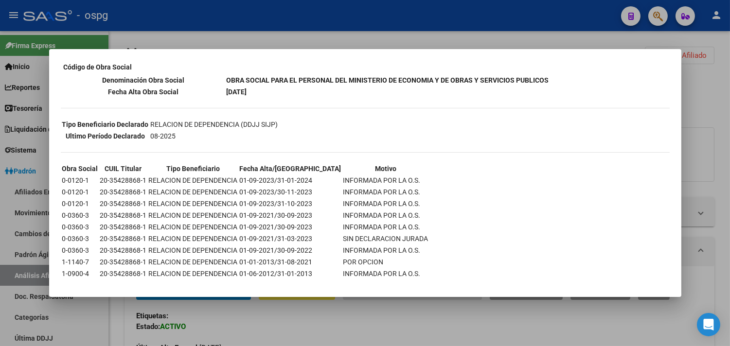
scroll to position [170, 0]
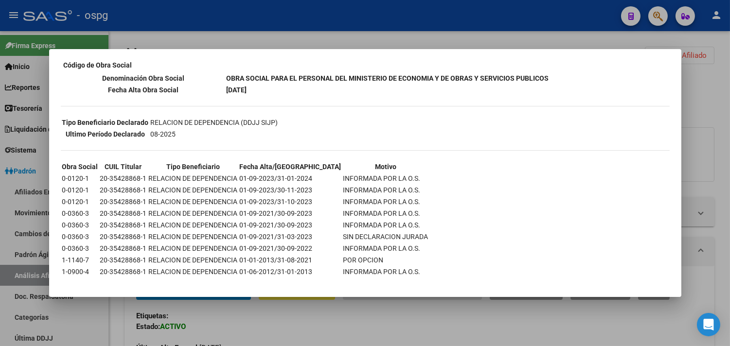
click at [354, 324] on div at bounding box center [365, 173] width 730 height 346
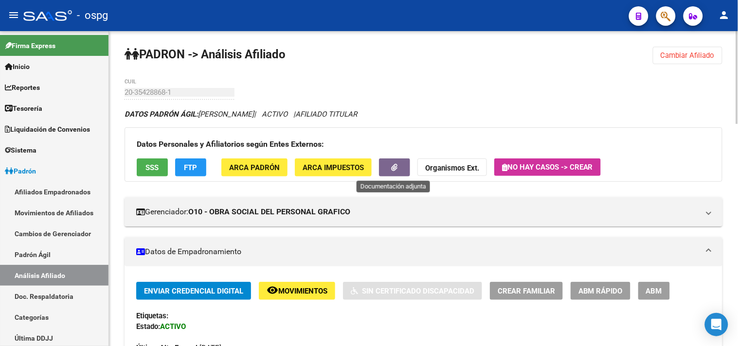
click at [393, 173] on button "button" at bounding box center [394, 168] width 31 height 18
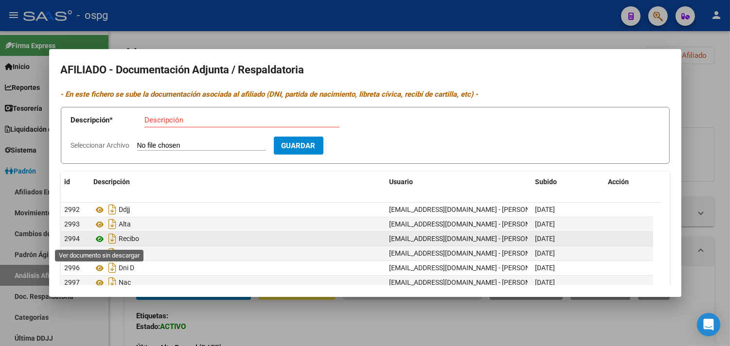
click at [101, 239] on icon at bounding box center [100, 239] width 13 height 12
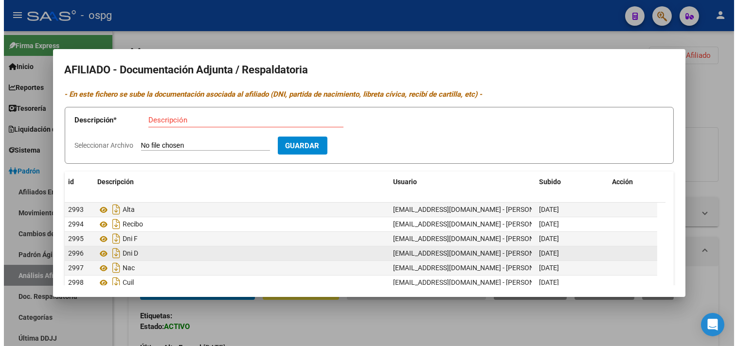
scroll to position [0, 0]
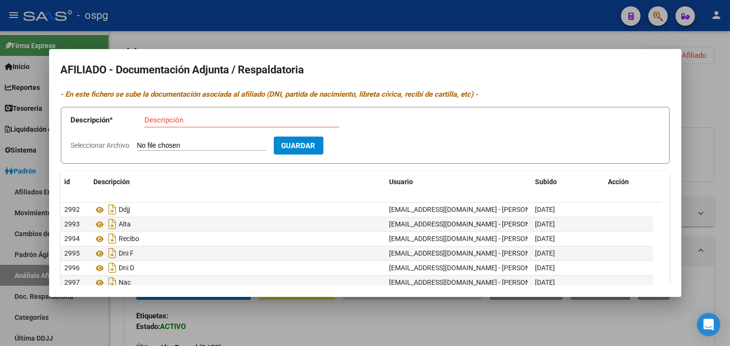
click at [387, 324] on div at bounding box center [365, 173] width 730 height 346
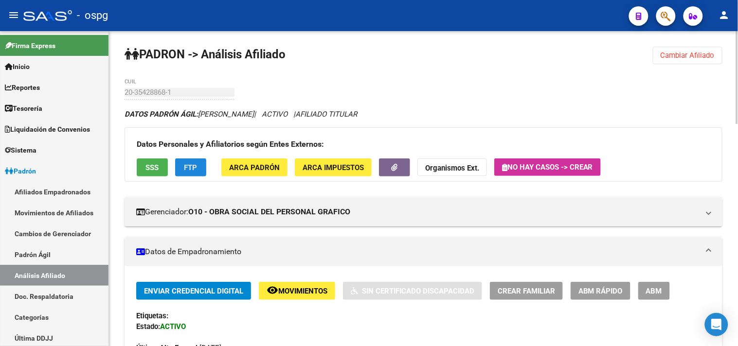
click at [195, 166] on span "FTP" at bounding box center [190, 167] width 13 height 9
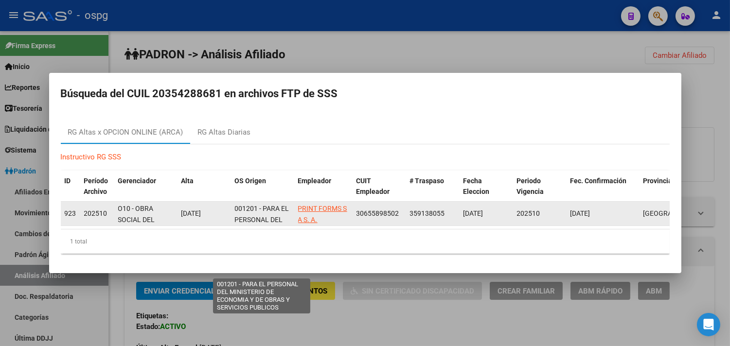
click at [235, 205] on span "001201 - PARA EL PERSONAL DEL MINISTERIO DE ECONOMIA Y DE OBRAS Y SERVICIOS PUB…" at bounding box center [262, 242] width 54 height 74
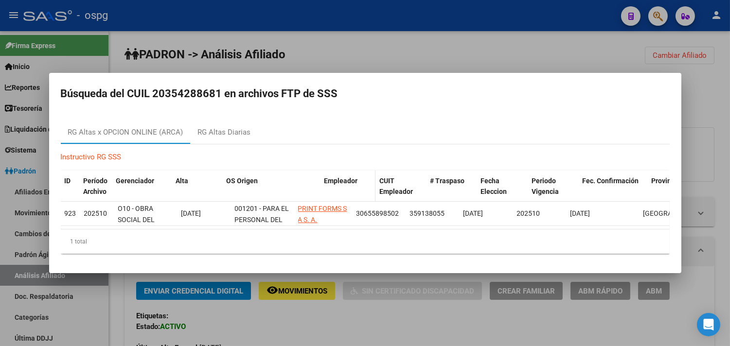
drag, startPoint x: 290, startPoint y: 188, endPoint x: 335, endPoint y: 186, distance: 44.3
click at [335, 186] on div "ID Período Archivo Gerenciador Alta OS Origen Empleador CUIT Empleador # Traspa…" at bounding box center [430, 187] width 739 height 32
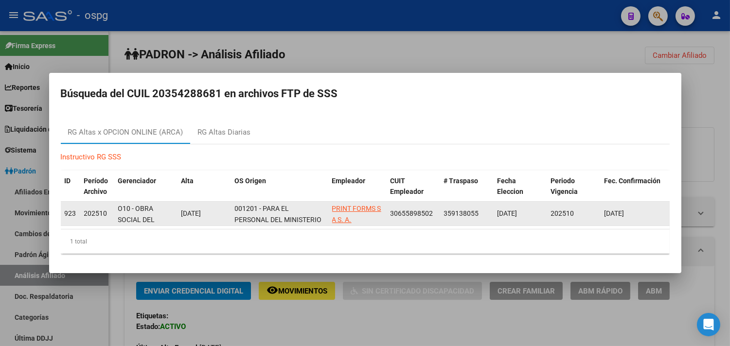
drag, startPoint x: 444, startPoint y: 209, endPoint x: 477, endPoint y: 210, distance: 32.6
click at [477, 210] on span "359138055" at bounding box center [461, 214] width 35 height 8
copy span "359138055"
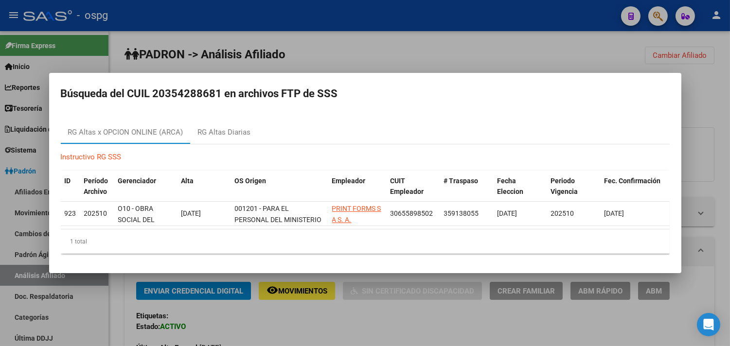
click at [706, 188] on div at bounding box center [365, 173] width 730 height 346
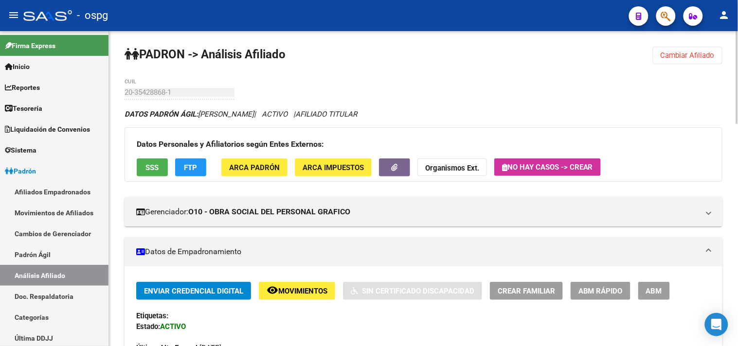
click at [699, 57] on span "Cambiar Afiliado" at bounding box center [688, 55] width 54 height 9
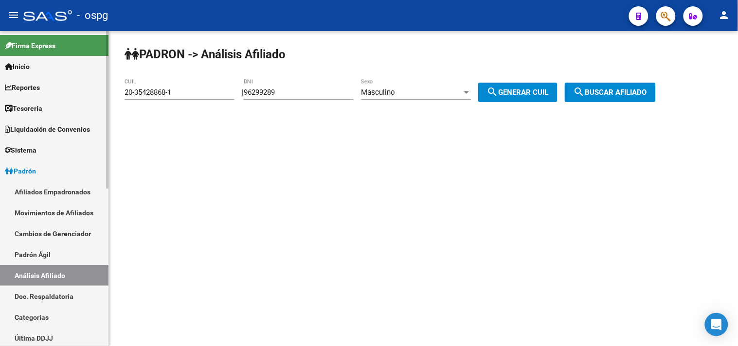
drag, startPoint x: 185, startPoint y: 96, endPoint x: 101, endPoint y: 96, distance: 84.6
click at [101, 96] on mat-sidenav-container "Firma Express Inicio Calendario SSS Instructivos Contacto OS Reportes Tablero d…" at bounding box center [369, 188] width 738 height 315
drag, startPoint x: 168, startPoint y: 93, endPoint x: 143, endPoint y: 118, distance: 35.1
click at [128, 137] on mat-sidenav-content "PADRON -> Análisis Afiliado 20-35428868-1 CUIL | 96299289 DNI Masculino Sexo se…" at bounding box center [423, 188] width 629 height 315
drag, startPoint x: 169, startPoint y: 95, endPoint x: 107, endPoint y: 98, distance: 62.3
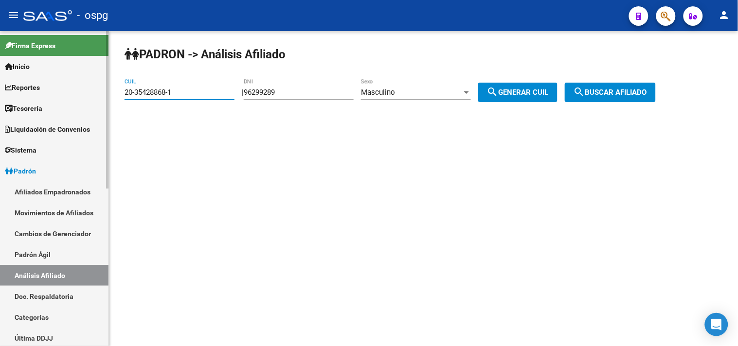
click at [107, 98] on mat-sidenav-container "Firma Express Inicio Calendario SSS Instructivos Contacto OS Reportes Tablero d…" at bounding box center [369, 188] width 738 height 315
drag, startPoint x: 89, startPoint y: 99, endPoint x: 153, endPoint y: 95, distance: 64.3
click at [89, 99] on mat-sidenav-container "Firma Express Inicio Calendario SSS Instructivos Contacto OS Reportes Tablero d…" at bounding box center [369, 188] width 738 height 315
paste input "7-10717017-6"
click at [605, 92] on span "search Buscar afiliado" at bounding box center [610, 92] width 73 height 9
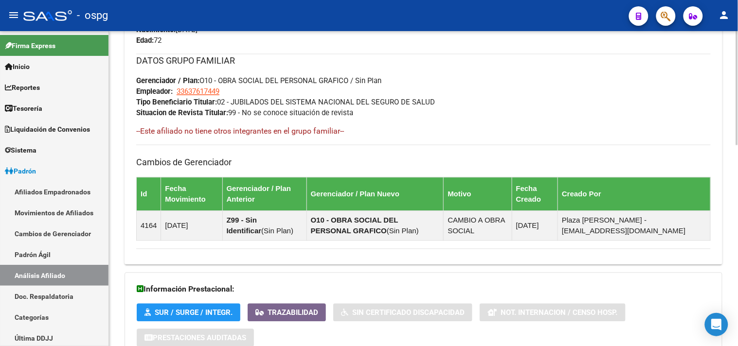
scroll to position [553, 0]
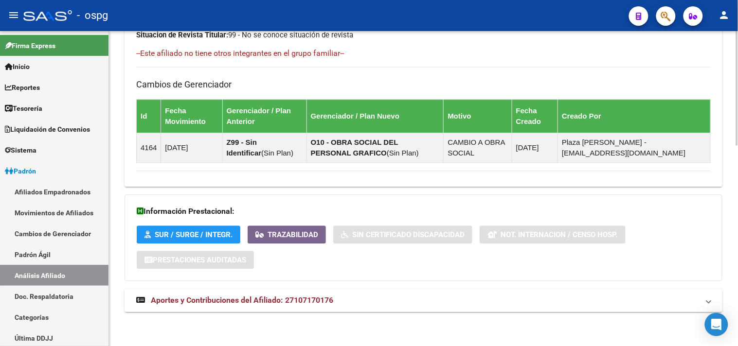
click at [380, 302] on mat-panel-title "Aportes y Contribuciones del Afiliado: 27107170176" at bounding box center [417, 300] width 563 height 11
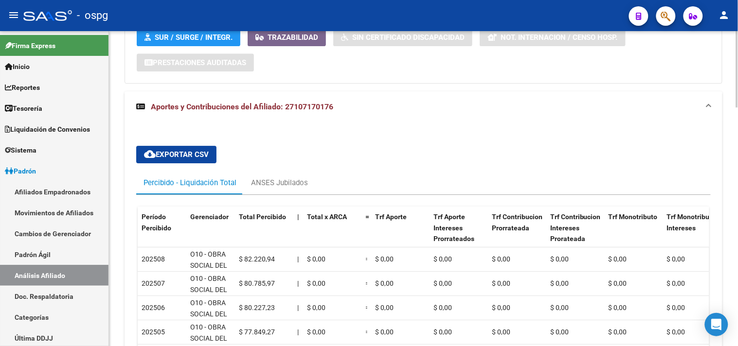
scroll to position [774, 0]
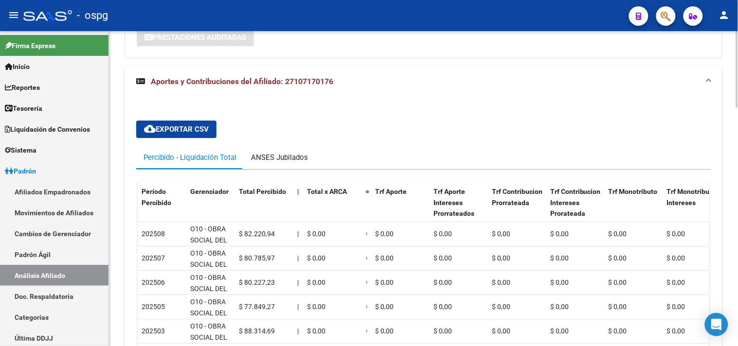
click at [284, 164] on div "ANSES Jubilados" at bounding box center [280, 157] width 72 height 23
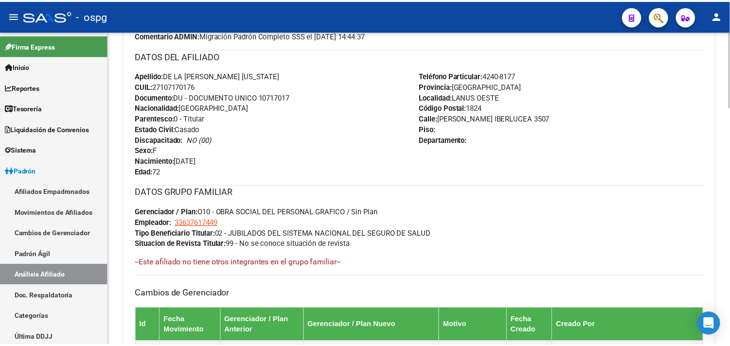
scroll to position [0, 0]
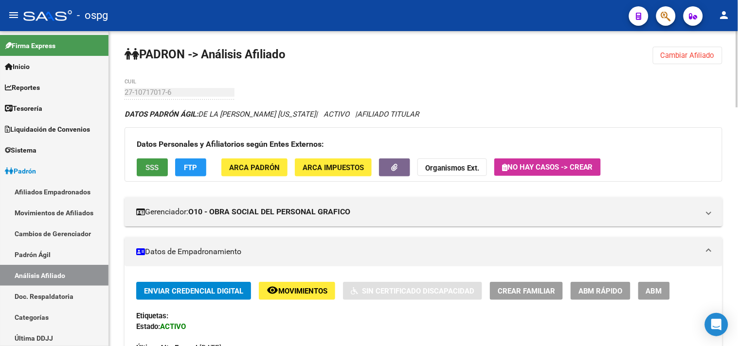
click at [148, 163] on span "SSS" at bounding box center [152, 167] width 13 height 9
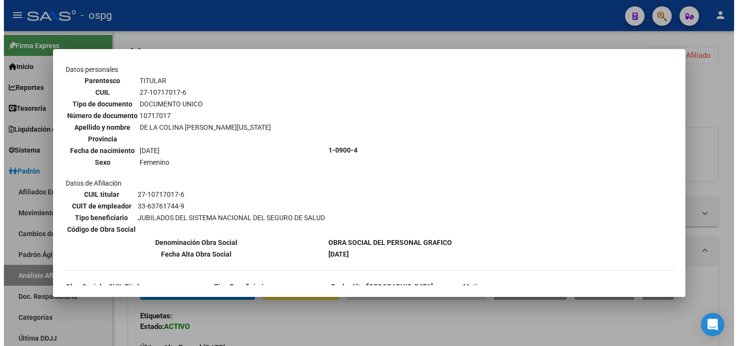
scroll to position [98, 0]
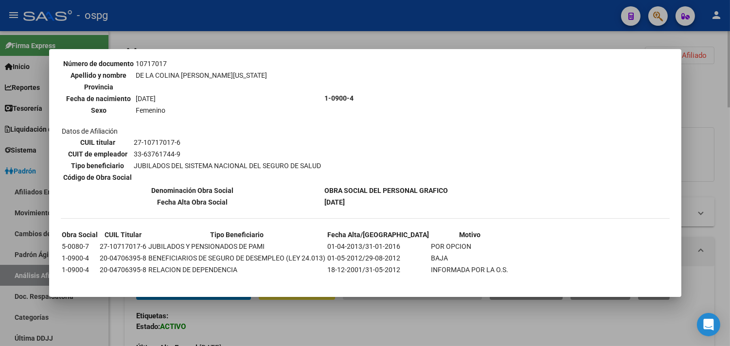
drag, startPoint x: 283, startPoint y: 323, endPoint x: 224, endPoint y: 206, distance: 131.6
click at [283, 323] on div at bounding box center [365, 173] width 730 height 346
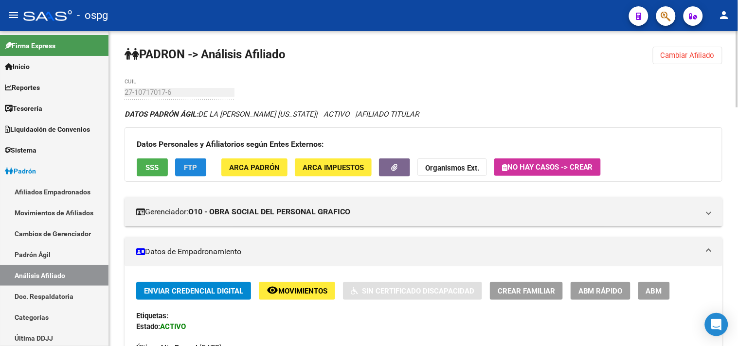
click at [195, 168] on span "FTP" at bounding box center [190, 167] width 13 height 9
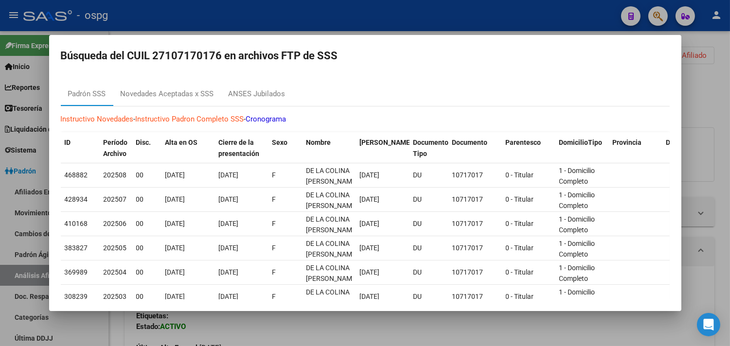
click at [299, 327] on div at bounding box center [365, 173] width 730 height 346
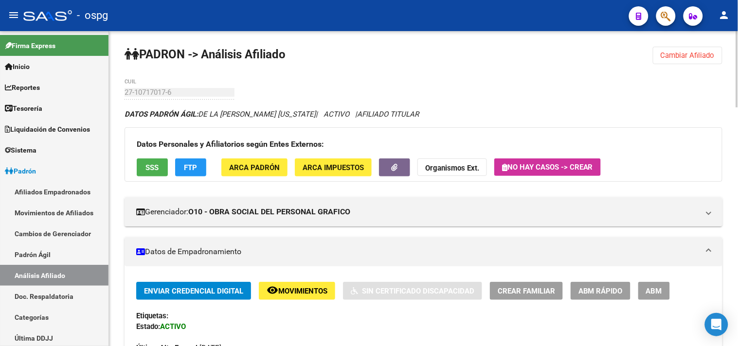
drag, startPoint x: 664, startPoint y: 53, endPoint x: 618, endPoint y: 57, distance: 46.0
click at [663, 52] on span "Cambiar Afiliado" at bounding box center [688, 55] width 54 height 9
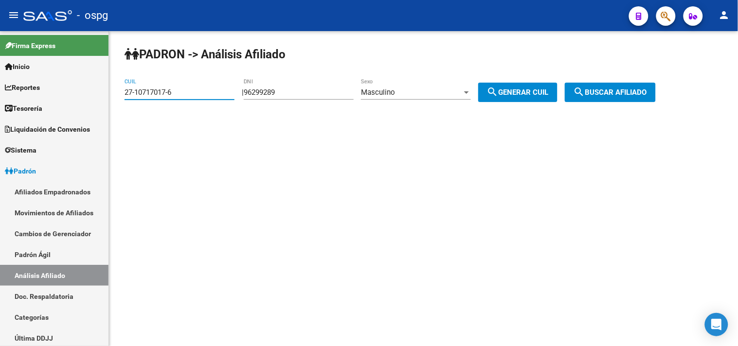
drag, startPoint x: 187, startPoint y: 93, endPoint x: 208, endPoint y: 84, distance: 22.7
click at [68, 94] on mat-sidenav-container "Firma Express Inicio Calendario SSS Instructivos Contacto OS Reportes Tablero d…" at bounding box center [369, 188] width 738 height 315
paste input "0-10428113-4"
click at [629, 85] on button "search Buscar afiliado" at bounding box center [610, 92] width 91 height 19
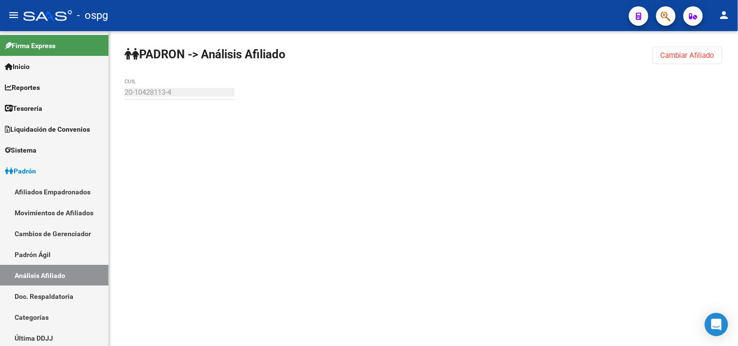
click at [619, 100] on div "PADRON -> Análisis Afiliado Cambiar Afiliado 20-10428113-4 CUIL" at bounding box center [423, 92] width 629 height 123
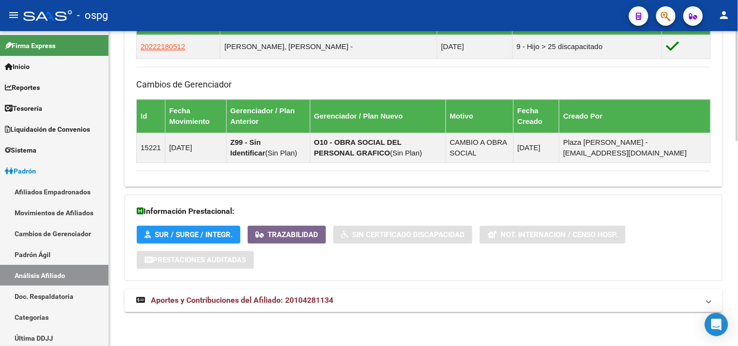
drag, startPoint x: 327, startPoint y: 295, endPoint x: 483, endPoint y: 293, distance: 155.7
click at [329, 295] on mat-expansion-panel-header "Aportes y Contribuciones del Afiliado: 20104281134" at bounding box center [424, 300] width 598 height 23
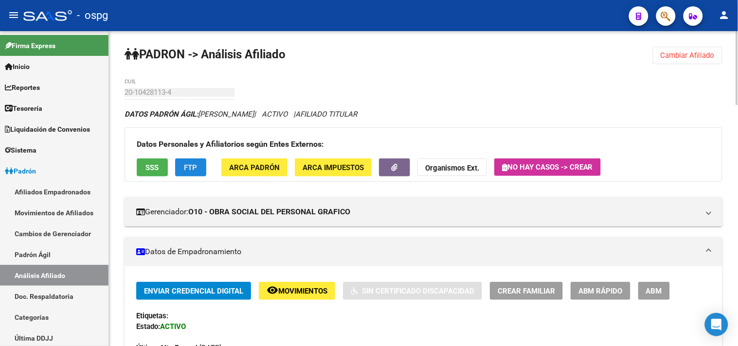
click at [196, 169] on span "FTP" at bounding box center [190, 167] width 13 height 9
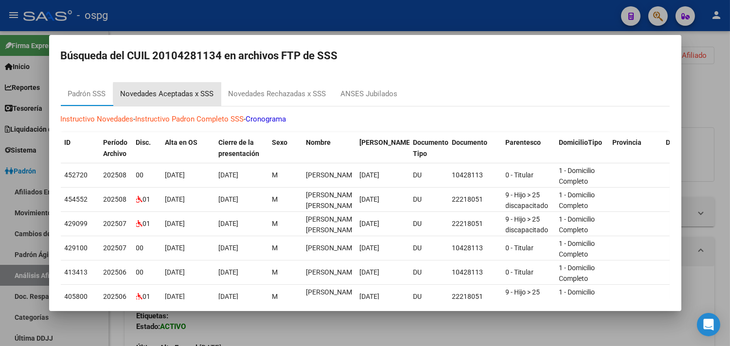
click at [200, 93] on div "Novedades Aceptadas x SSS" at bounding box center [167, 94] width 93 height 11
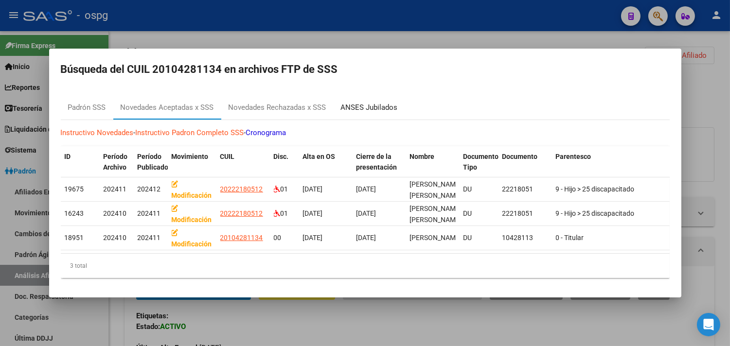
click at [376, 108] on div "ANSES Jubilados" at bounding box center [369, 108] width 57 height 11
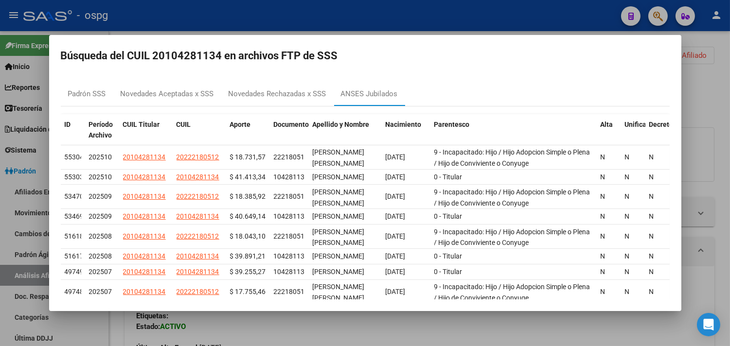
click at [317, 337] on div at bounding box center [365, 173] width 730 height 346
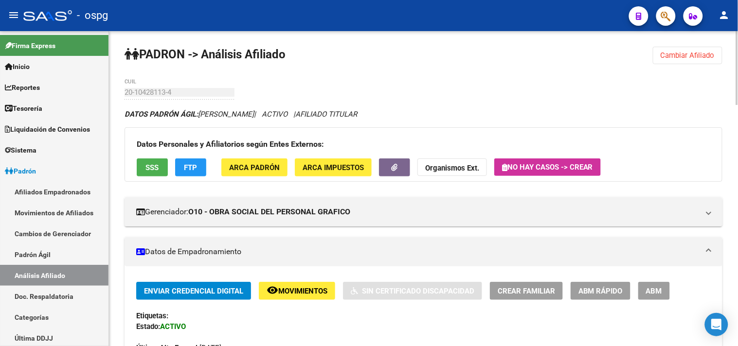
click at [158, 161] on button "SSS" at bounding box center [152, 168] width 31 height 18
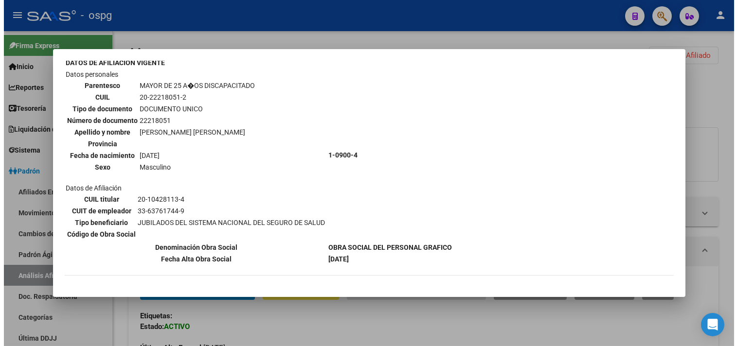
scroll to position [253, 0]
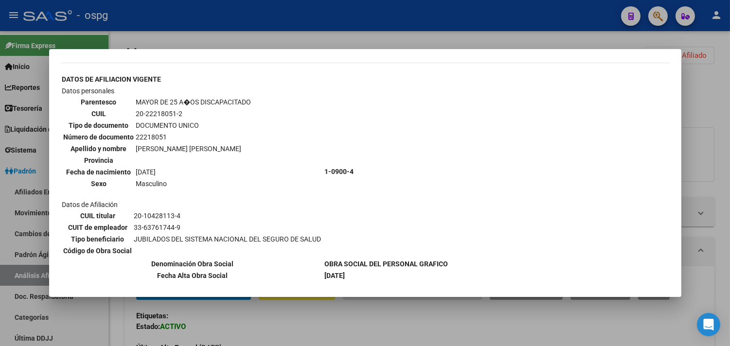
click at [303, 333] on div at bounding box center [365, 173] width 730 height 346
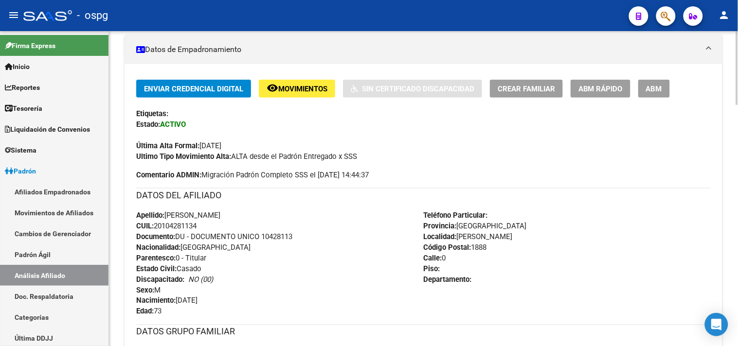
scroll to position [0, 0]
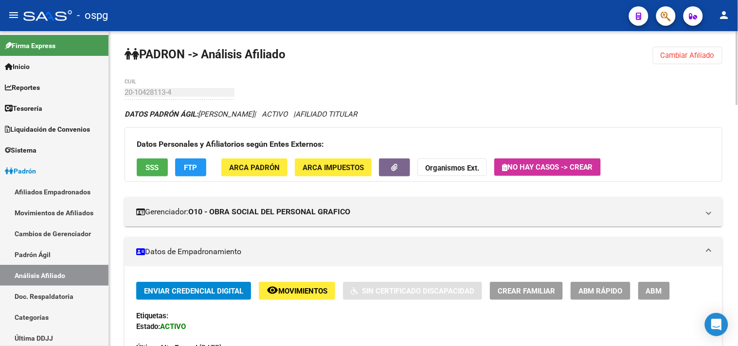
click at [668, 54] on span "Cambiar Afiliado" at bounding box center [688, 55] width 54 height 9
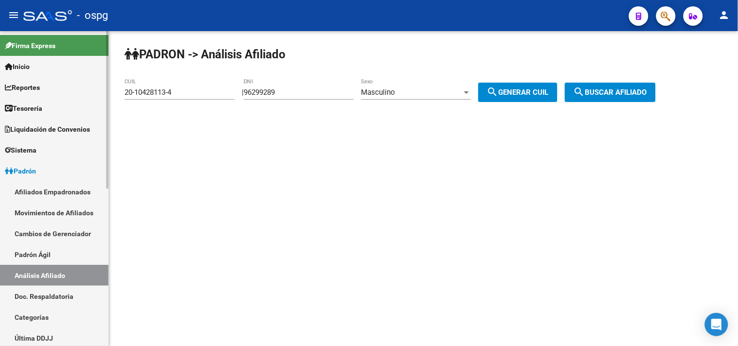
drag, startPoint x: 208, startPoint y: 99, endPoint x: 105, endPoint y: 94, distance: 103.2
click at [105, 94] on mat-sidenav-container "Firma Express Inicio Calendario SSS Instructivos Contacto OS Reportes Tablero d…" at bounding box center [369, 188] width 738 height 315
click at [187, 95] on input "20-10428113-4" at bounding box center [180, 92] width 110 height 9
drag, startPoint x: 201, startPoint y: 92, endPoint x: 117, endPoint y: 85, distance: 84.5
click at [118, 86] on div "PADRON -> Análisis Afiliado 20-10428113-4 CUIL | 96299289 DNI Masculino Sexo se…" at bounding box center [423, 82] width 629 height 102
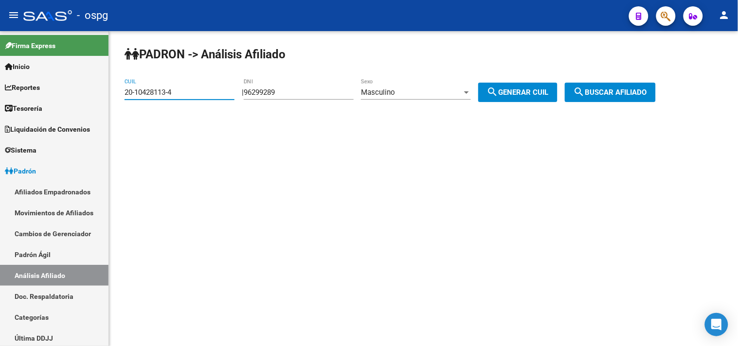
click at [626, 88] on button "search Buscar afiliado" at bounding box center [610, 92] width 91 height 19
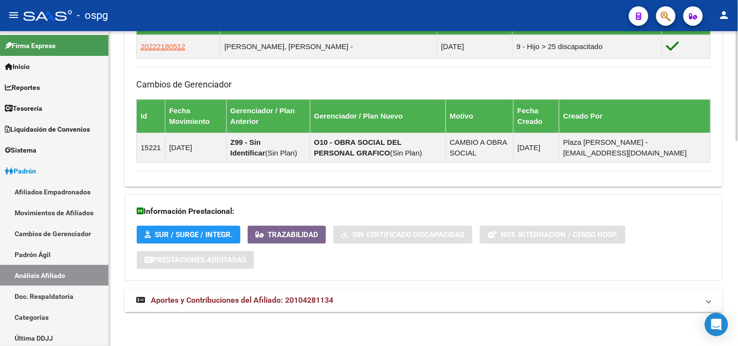
drag, startPoint x: 315, startPoint y: 302, endPoint x: 431, endPoint y: 285, distance: 116.9
click at [317, 302] on span "Aportes y Contribuciones del Afiliado: 20104281134" at bounding box center [242, 300] width 182 height 9
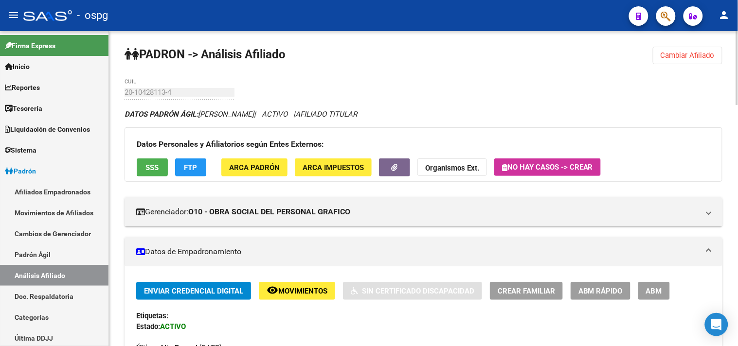
click at [158, 163] on span "SSS" at bounding box center [152, 167] width 13 height 9
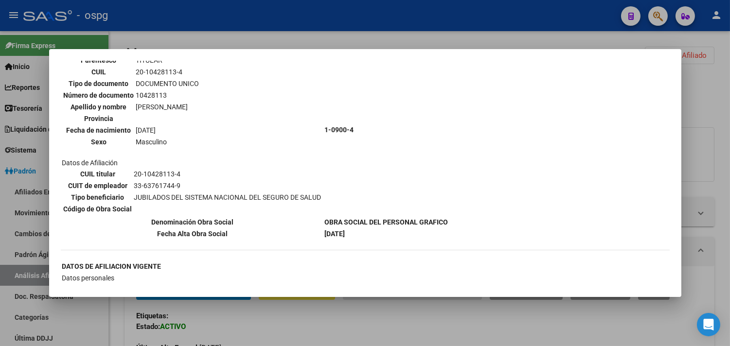
scroll to position [216, 0]
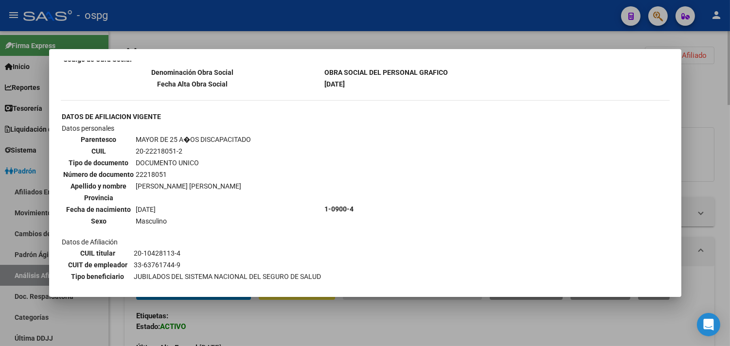
drag, startPoint x: 308, startPoint y: 324, endPoint x: 698, endPoint y: 57, distance: 472.6
click at [319, 324] on div at bounding box center [365, 173] width 730 height 346
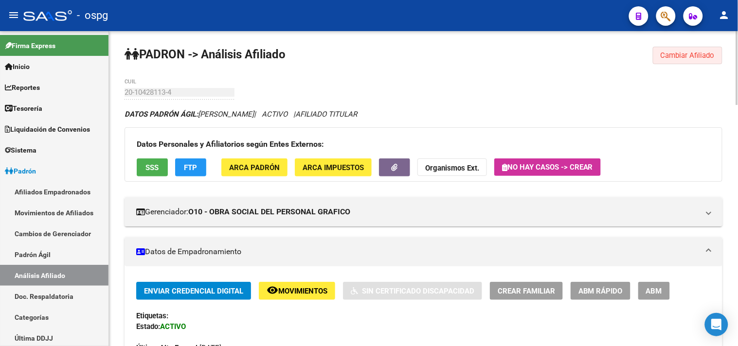
drag, startPoint x: 684, startPoint y: 57, endPoint x: 247, endPoint y: 78, distance: 438.3
click at [680, 57] on span "Cambiar Afiliado" at bounding box center [688, 55] width 54 height 9
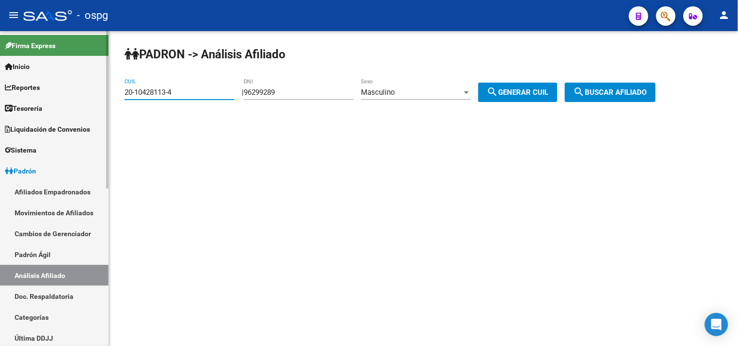
drag, startPoint x: 188, startPoint y: 95, endPoint x: 104, endPoint y: 95, distance: 83.7
click at [105, 95] on mat-sidenav-container "Firma Express Inicio Calendario SSS Instructivos Contacto OS Reportes Tablero d…" at bounding box center [369, 188] width 738 height 315
paste input "7-11875317-3"
type input "27-11875317-3"
click at [638, 93] on span "search Buscar afiliado" at bounding box center [610, 92] width 73 height 9
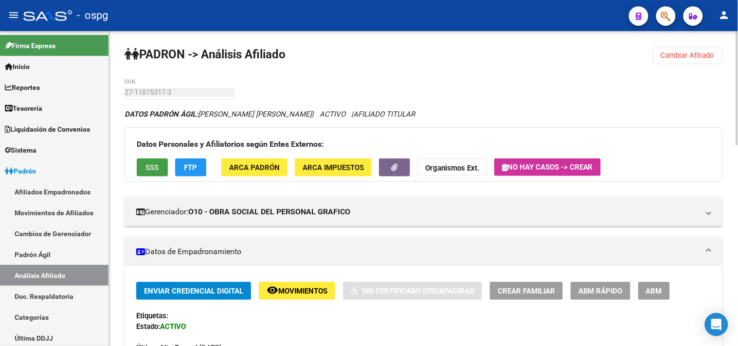
click at [144, 163] on button "SSS" at bounding box center [152, 168] width 31 height 18
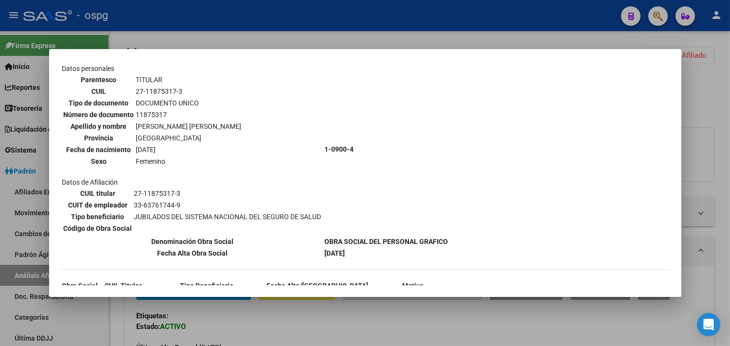
scroll to position [86, 0]
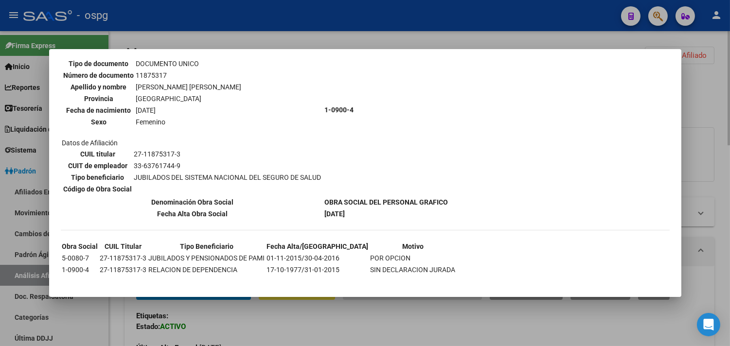
drag, startPoint x: 247, startPoint y: 322, endPoint x: 210, endPoint y: 215, distance: 113.2
click at [245, 321] on div at bounding box center [365, 173] width 730 height 346
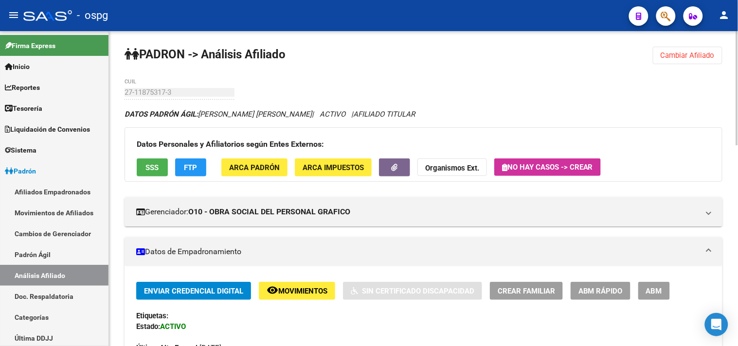
click at [192, 166] on span "FTP" at bounding box center [190, 167] width 13 height 9
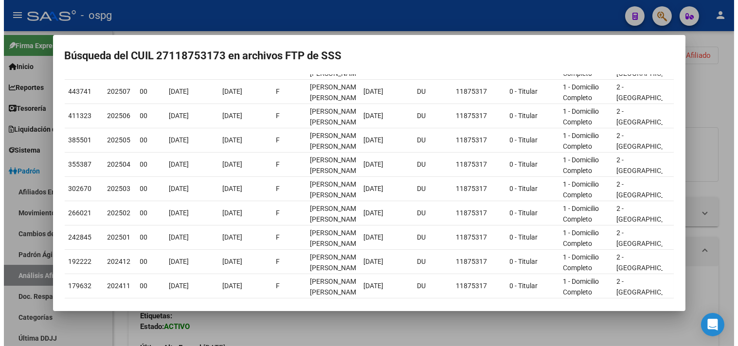
scroll to position [150, 0]
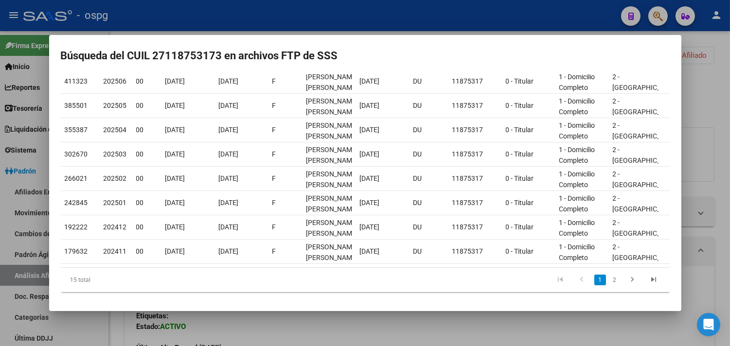
click at [315, 338] on div at bounding box center [365, 173] width 730 height 346
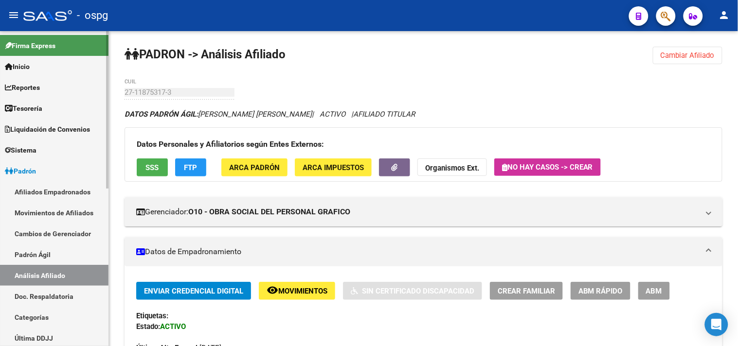
click at [19, 195] on link "Afiliados Empadronados" at bounding box center [54, 191] width 108 height 21
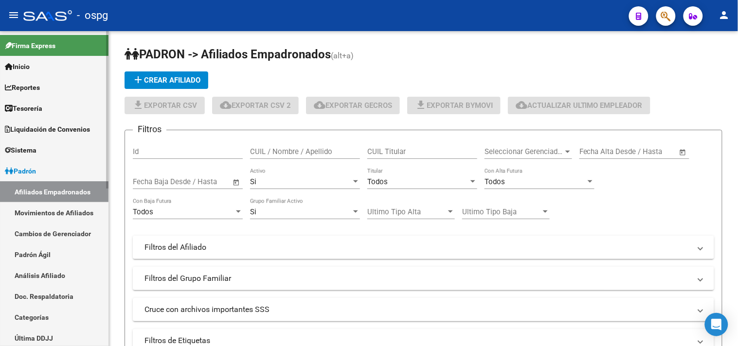
click at [47, 190] on link "Afiliados Empadronados" at bounding box center [54, 191] width 108 height 21
click at [339, 256] on mat-expansion-panel-header "Filtros del Afiliado" at bounding box center [423, 247] width 581 height 23
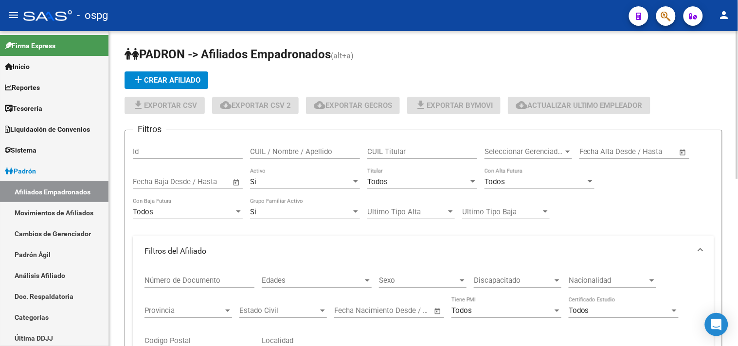
click at [524, 281] on span "Discapacitado" at bounding box center [513, 280] width 79 height 9
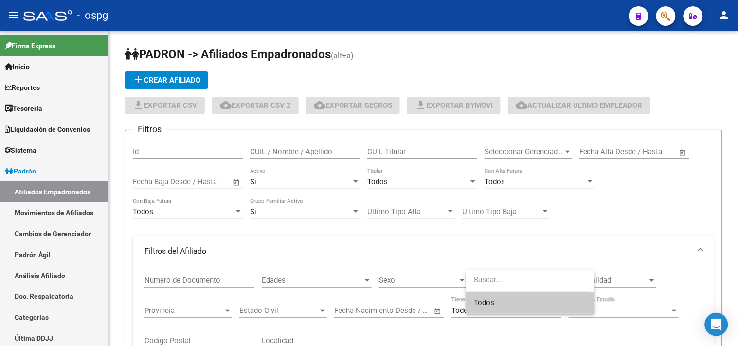
click at [483, 301] on span "Todos" at bounding box center [530, 303] width 113 height 22
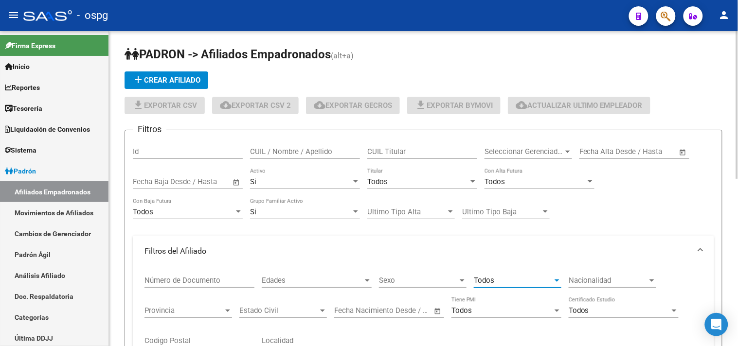
click at [528, 277] on div "Todos" at bounding box center [513, 280] width 79 height 9
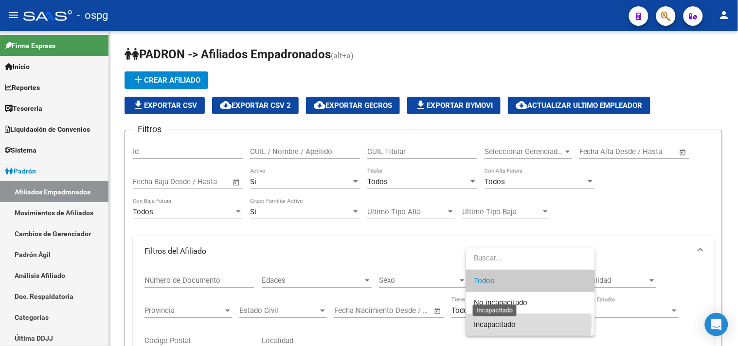
click at [495, 323] on span "Incapacitado" at bounding box center [495, 325] width 42 height 9
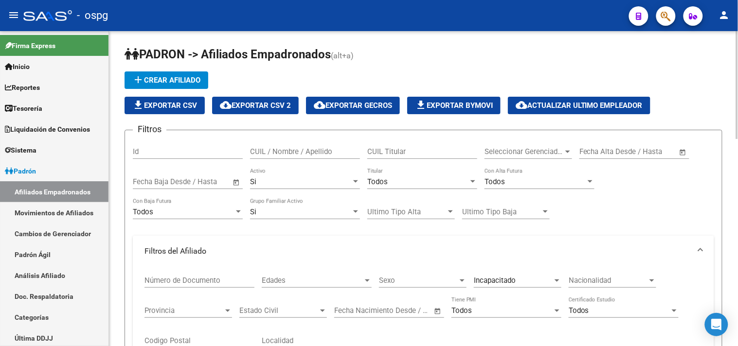
click at [410, 233] on div "Filtros Id CUIL / Nombre / Apellido CUIL Titular Seleccionar Gerenciador Selecc…" at bounding box center [423, 298] width 581 height 321
click at [581, 149] on input "text" at bounding box center [598, 151] width 39 height 9
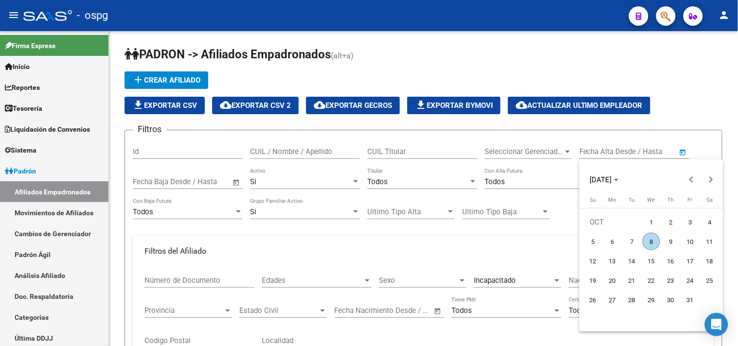
click at [582, 151] on div at bounding box center [369, 173] width 738 height 346
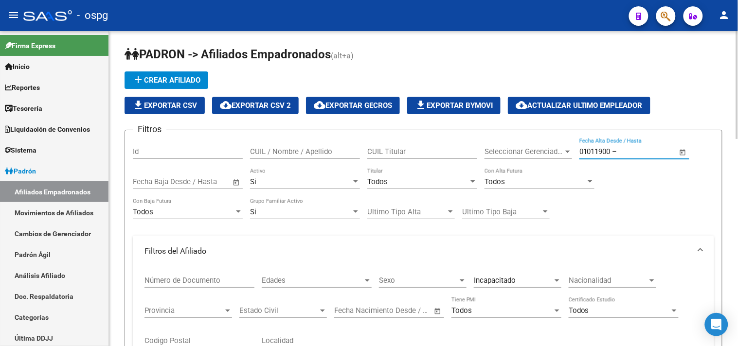
type input "01/01/1900"
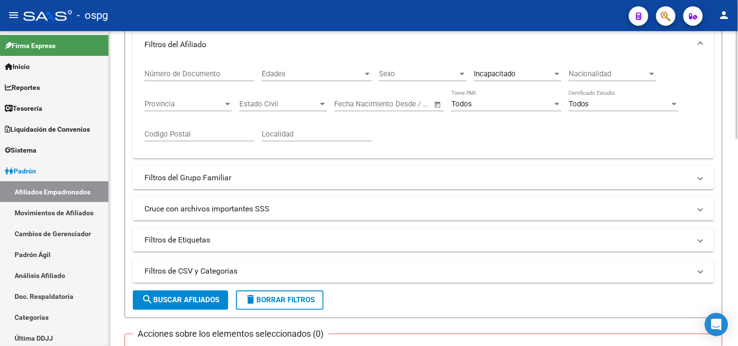
scroll to position [216, 0]
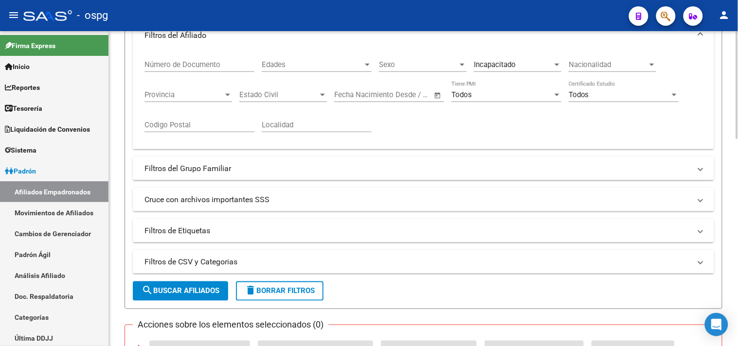
type input "31/08/2025"
click at [186, 197] on mat-panel-title "Cruce con archivos importantes SSS" at bounding box center [417, 200] width 546 height 11
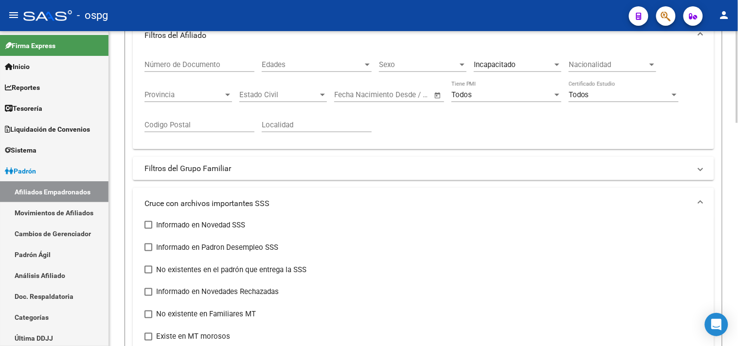
scroll to position [270, 0]
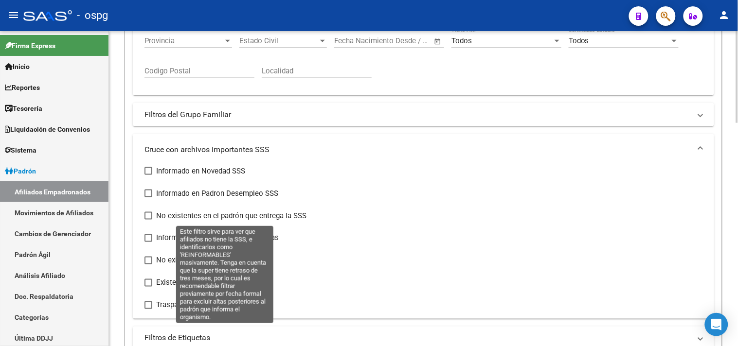
click at [152, 220] on span at bounding box center [148, 216] width 8 height 8
click at [148, 220] on input "No existentes en el padrón que entrega la SSS" at bounding box center [148, 220] width 0 height 0
checkbox input "true"
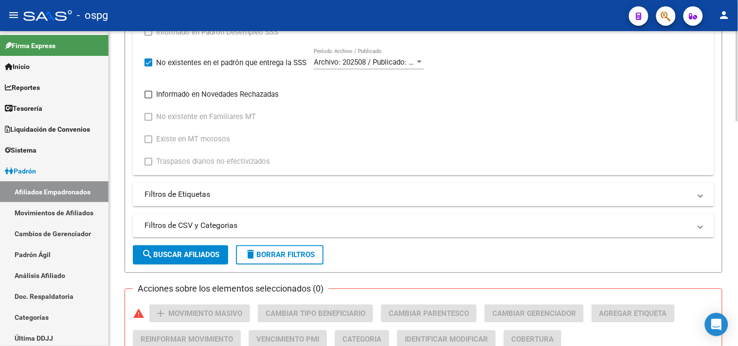
scroll to position [432, 0]
click at [171, 254] on span "search Buscar Afiliados" at bounding box center [181, 255] width 78 height 9
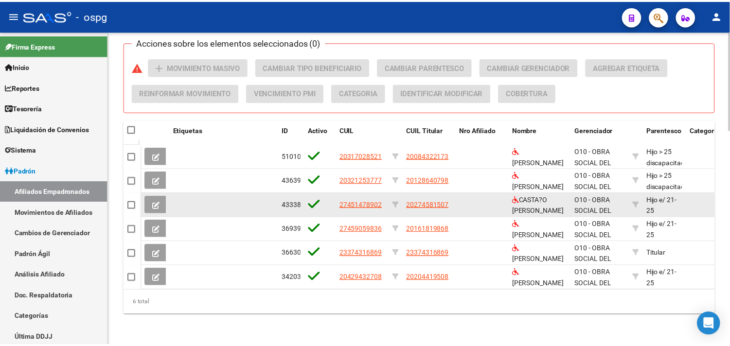
scroll to position [687, 0]
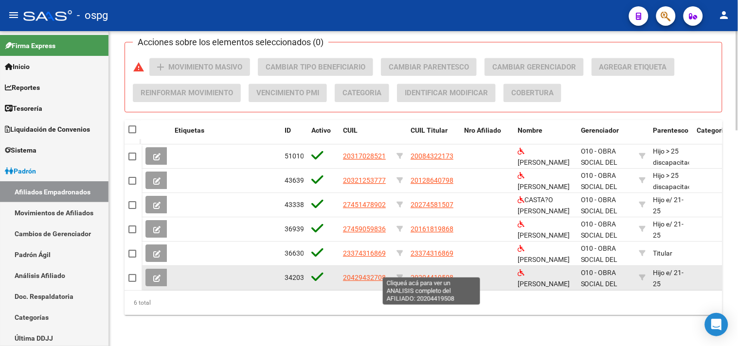
click at [424, 274] on span "20204419508" at bounding box center [432, 278] width 43 height 8
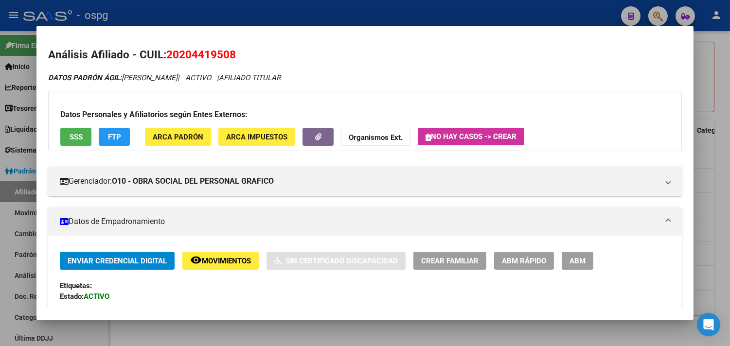
click at [220, 259] on span "Movimientos" at bounding box center [226, 261] width 49 height 9
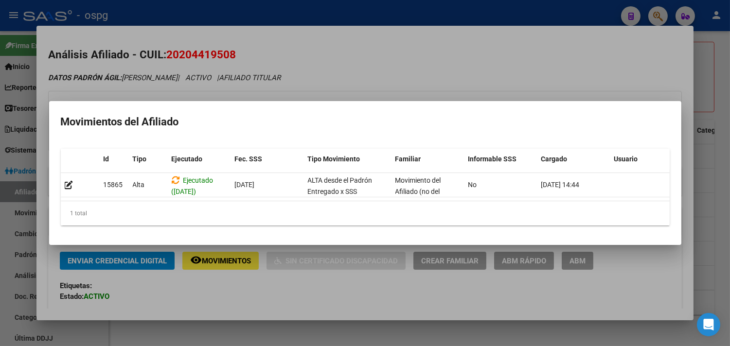
click at [264, 293] on div at bounding box center [365, 173] width 730 height 346
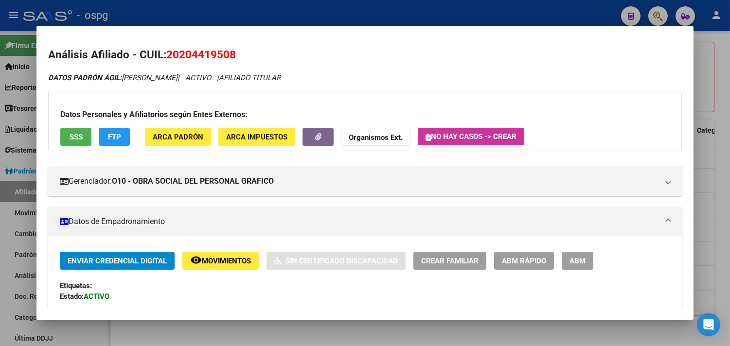
click at [361, 339] on div at bounding box center [365, 173] width 730 height 346
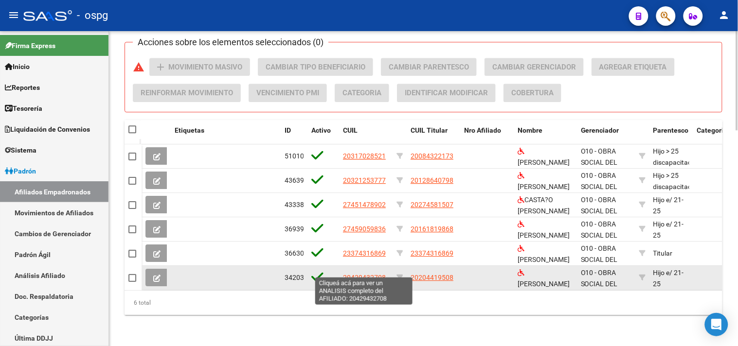
click at [366, 274] on span "20429432708" at bounding box center [364, 278] width 43 height 8
type textarea "20429432708"
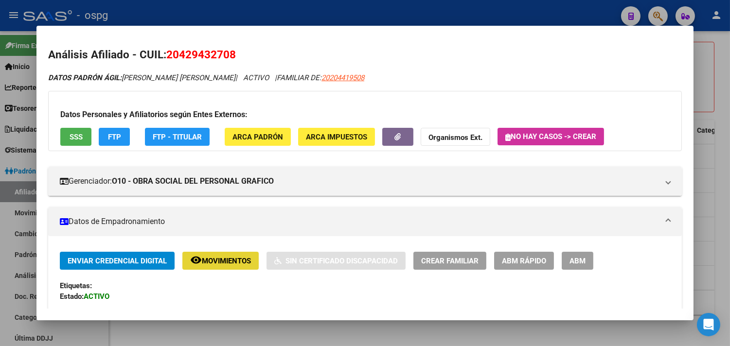
click at [222, 260] on span "Movimientos" at bounding box center [226, 261] width 49 height 9
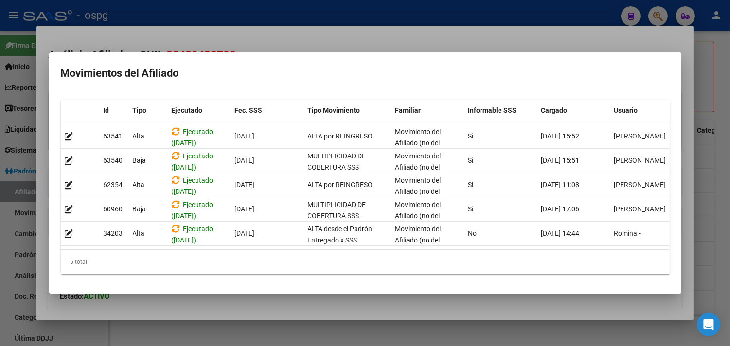
click at [260, 302] on div at bounding box center [365, 173] width 730 height 346
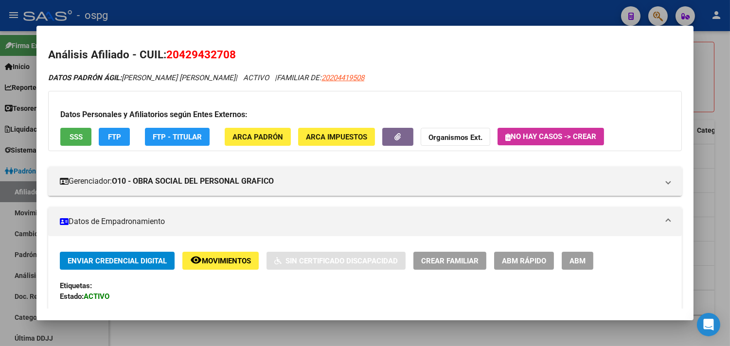
click at [70, 135] on span "SSS" at bounding box center [76, 137] width 13 height 9
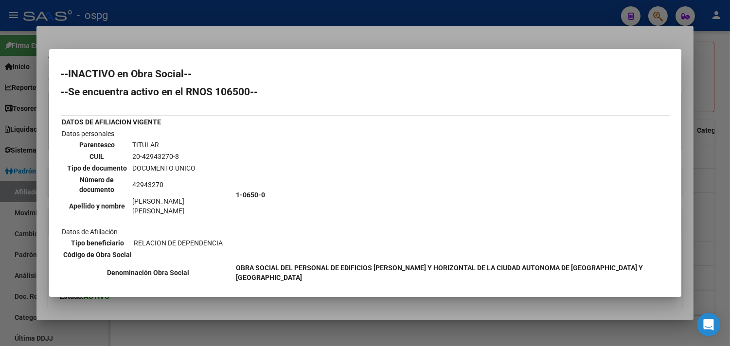
drag, startPoint x: 134, startPoint y: 153, endPoint x: 179, endPoint y: 156, distance: 44.9
click at [179, 156] on td "20-42943270-8" at bounding box center [182, 156] width 101 height 11
copy td "20-42943270-8"
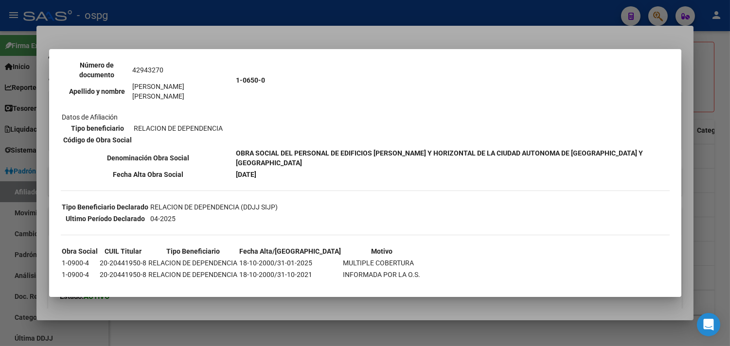
scroll to position [121, 0]
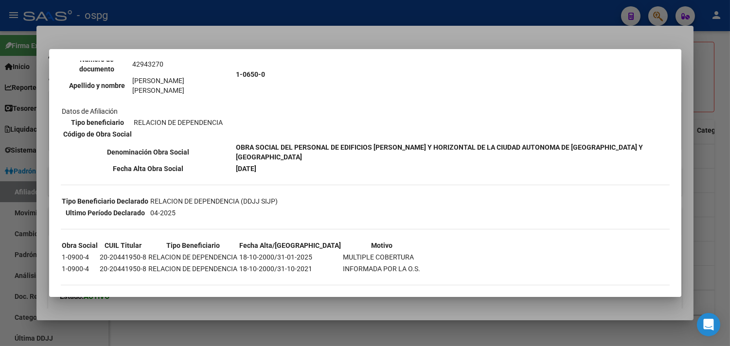
click at [289, 331] on div at bounding box center [365, 173] width 730 height 346
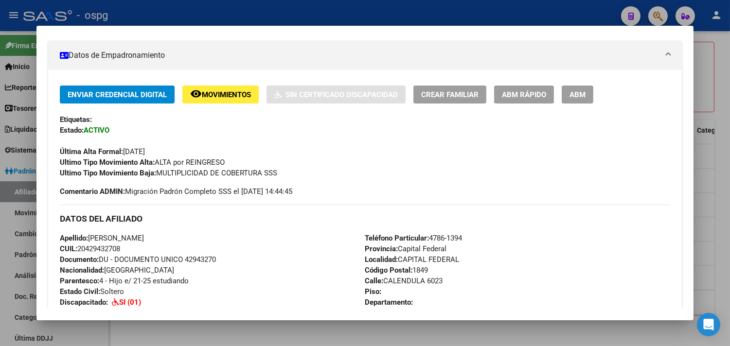
scroll to position [0, 0]
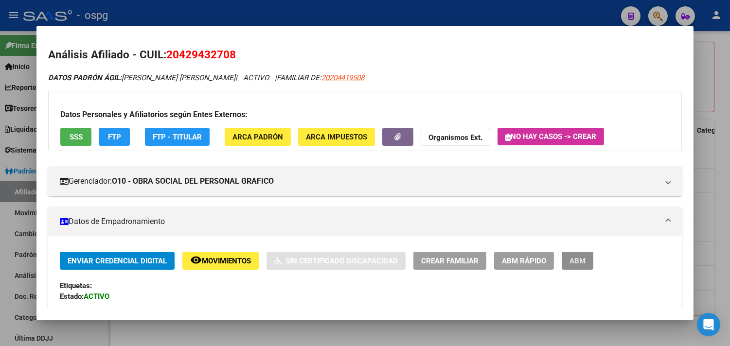
click at [577, 258] on button "ABM" at bounding box center [578, 261] width 32 height 18
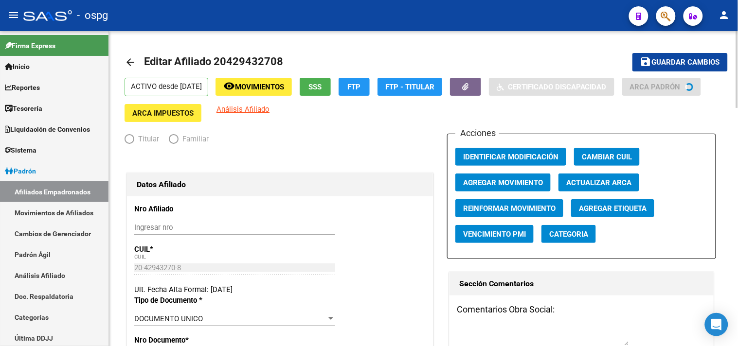
radio input "true"
type input "30-55633301-3"
click at [531, 179] on span "Agregar Movimiento" at bounding box center [503, 183] width 80 height 9
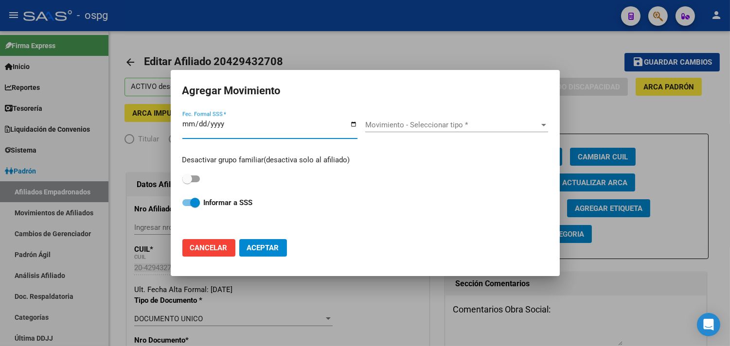
click at [354, 123] on input "Fec. Formal SSS *" at bounding box center [269, 128] width 175 height 16
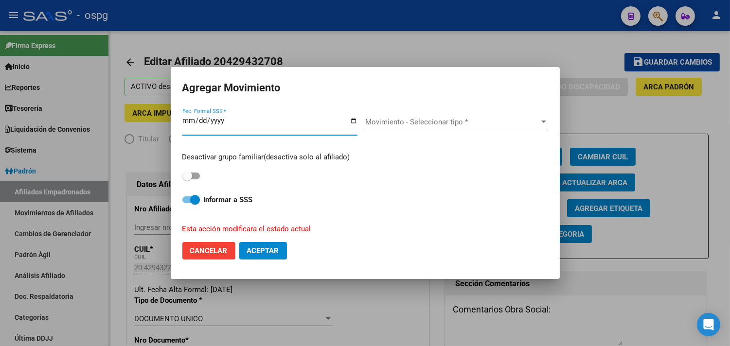
type input "[DATE]"
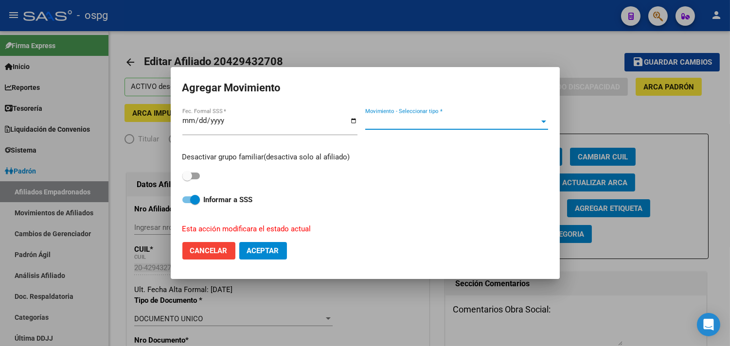
click at [397, 122] on span "Movimiento - Seleccionar tipo *" at bounding box center [452, 122] width 174 height 9
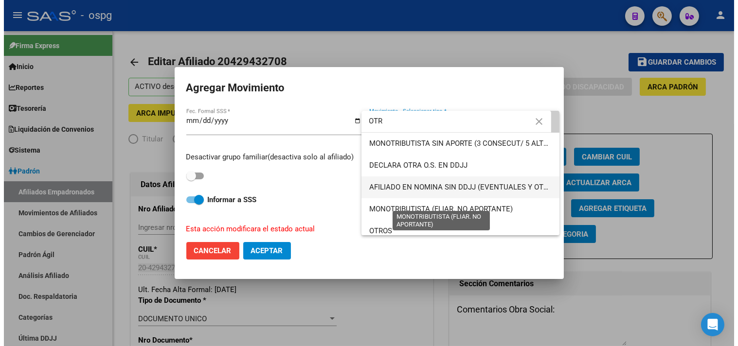
scroll to position [28, 0]
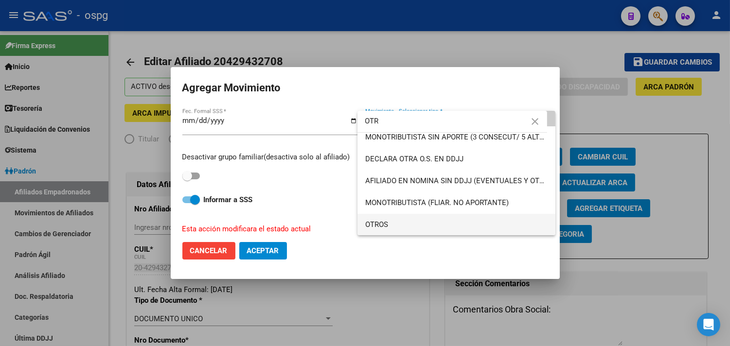
type input "OTR"
click at [398, 221] on span "OTROS" at bounding box center [456, 225] width 182 height 22
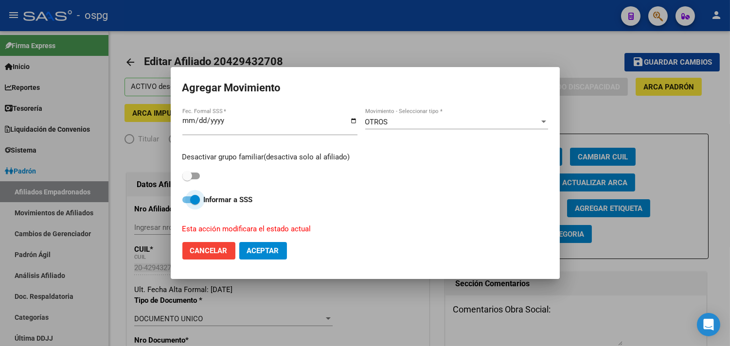
click at [240, 197] on strong "Informar a SSS" at bounding box center [228, 200] width 49 height 9
click at [187, 203] on input "Informar a SSS" at bounding box center [187, 203] width 0 height 0
checkbox input "false"
click at [260, 251] on span "Aceptar" at bounding box center [263, 251] width 32 height 9
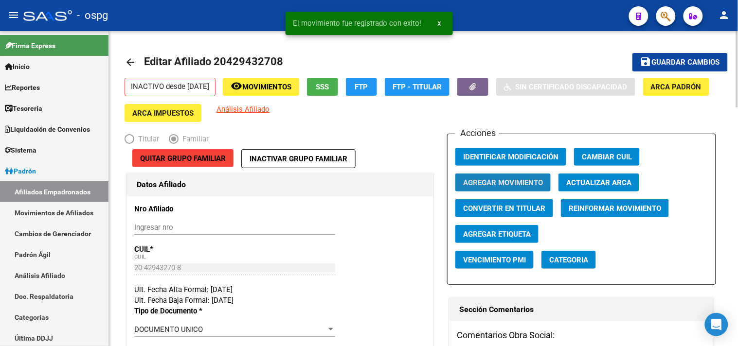
click at [508, 183] on span "Agregar Movimiento" at bounding box center [503, 183] width 80 height 9
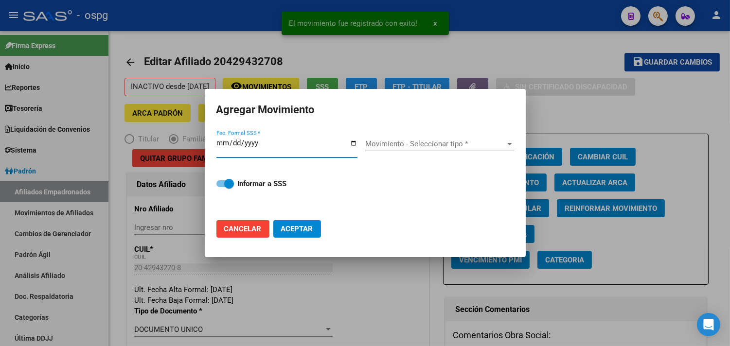
click at [356, 142] on input "Fec. Formal SSS *" at bounding box center [286, 147] width 141 height 16
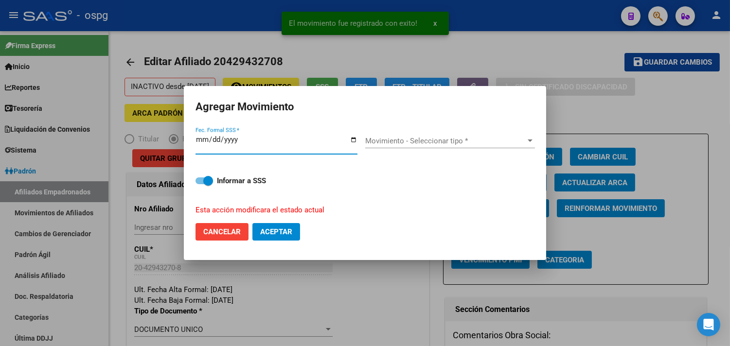
type input "[DATE]"
click at [445, 132] on div "Movimiento - Seleccionar tipo * Movimiento - Seleccionar tipo *" at bounding box center [450, 144] width 170 height 37
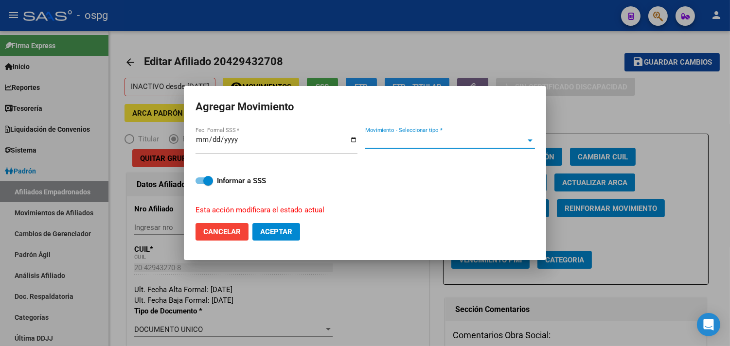
click at [439, 138] on span "Movimiento - Seleccionar tipo *" at bounding box center [445, 141] width 161 height 9
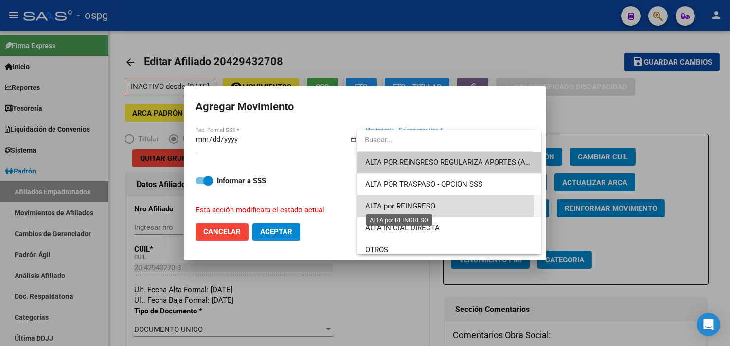
click at [397, 208] on span "ALTA por REINGRESO" at bounding box center [400, 206] width 70 height 9
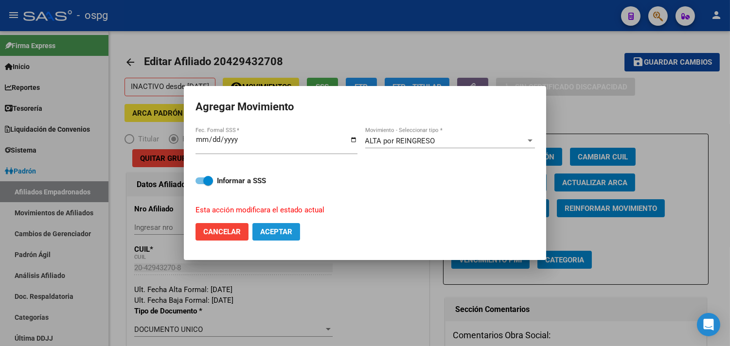
click at [280, 229] on span "Aceptar" at bounding box center [276, 232] width 32 height 9
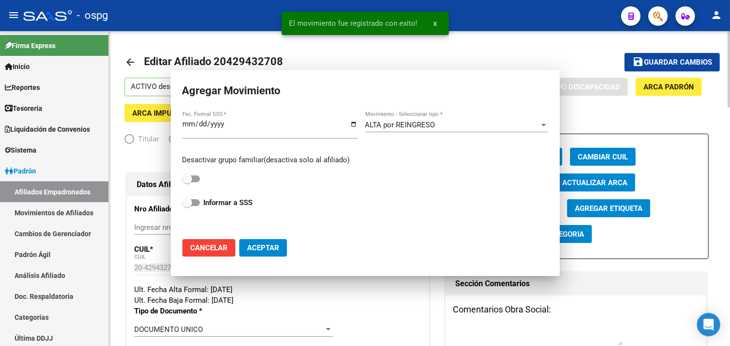
checkbox input "false"
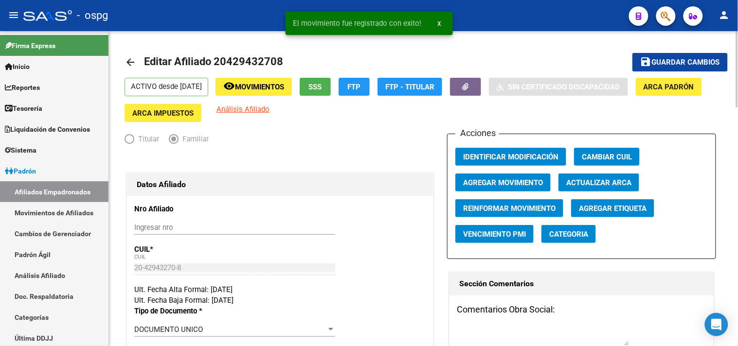
click at [130, 58] on mat-icon "arrow_back" at bounding box center [131, 62] width 12 height 12
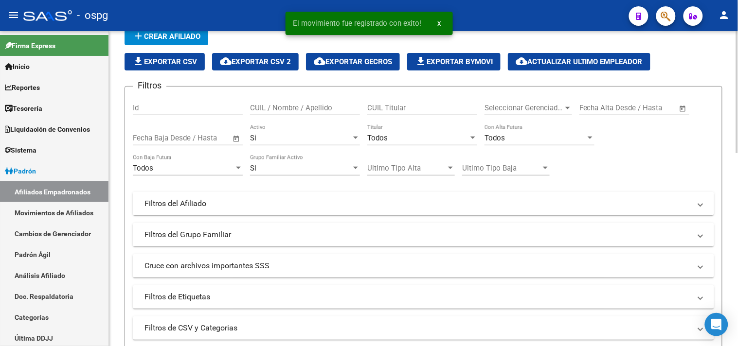
scroll to position [54, 0]
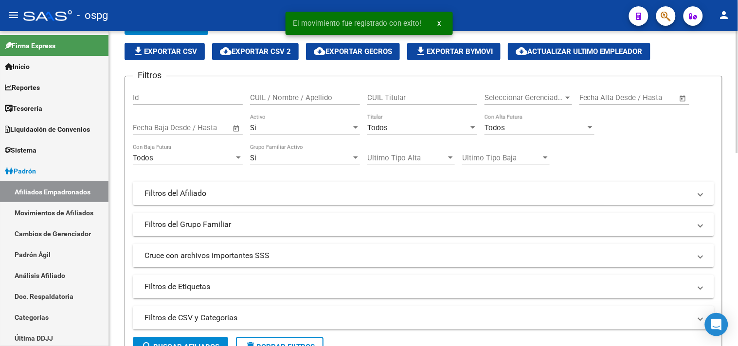
click at [472, 197] on mat-panel-title "Filtros del Afiliado" at bounding box center [417, 193] width 546 height 11
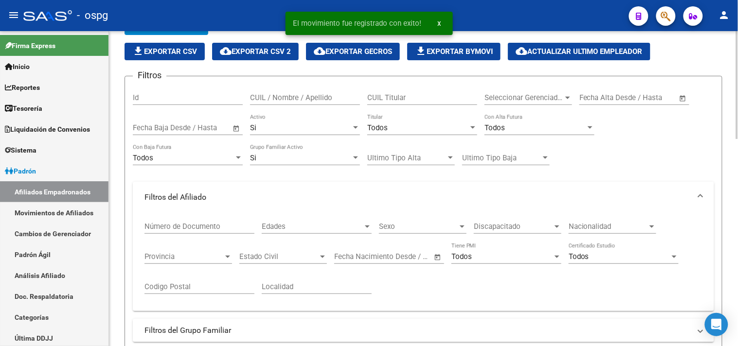
click at [486, 224] on span "Discapacitado" at bounding box center [513, 226] width 79 height 9
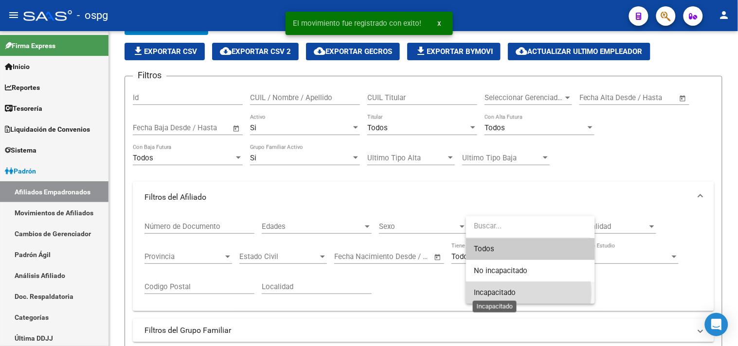
click at [487, 293] on span "Incapacitado" at bounding box center [495, 292] width 42 height 9
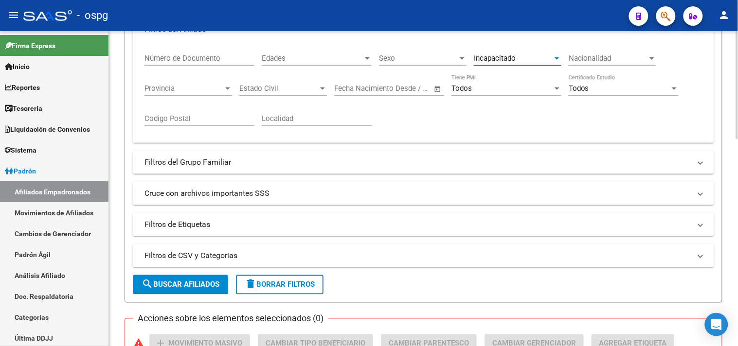
scroll to position [108, 0]
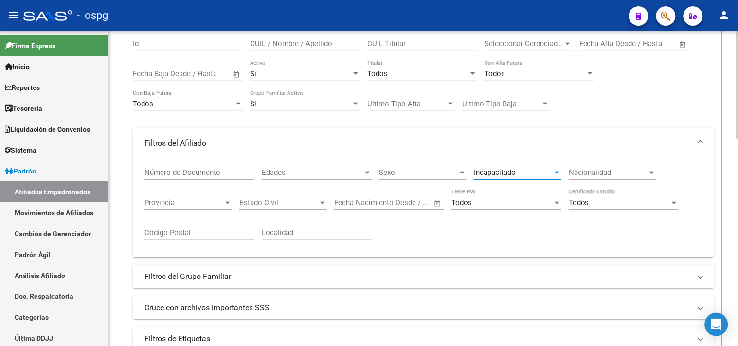
click at [581, 45] on input "text" at bounding box center [598, 43] width 39 height 9
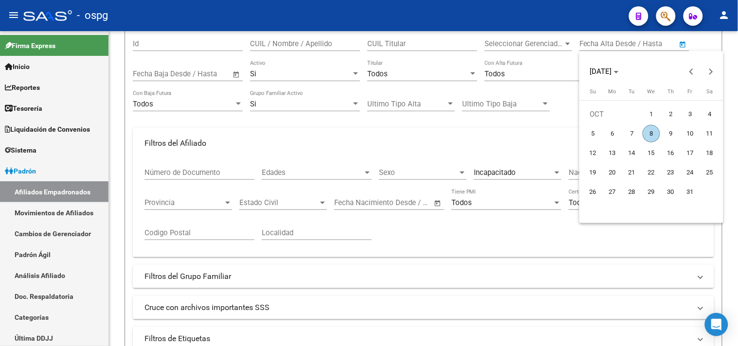
click at [577, 43] on div at bounding box center [369, 173] width 738 height 346
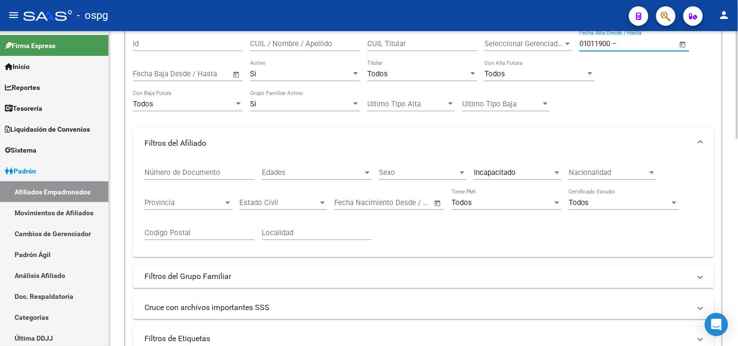
type input "01/01/1900"
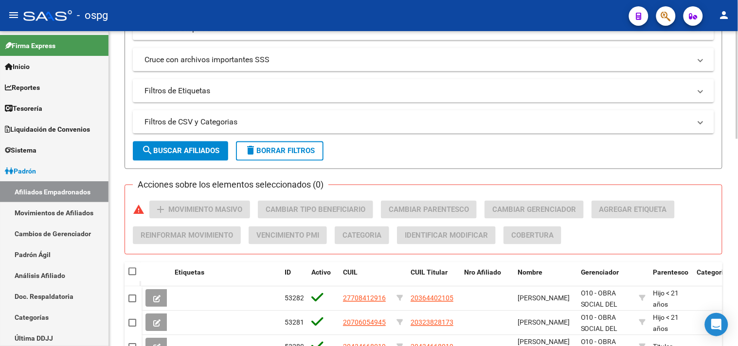
scroll to position [324, 0]
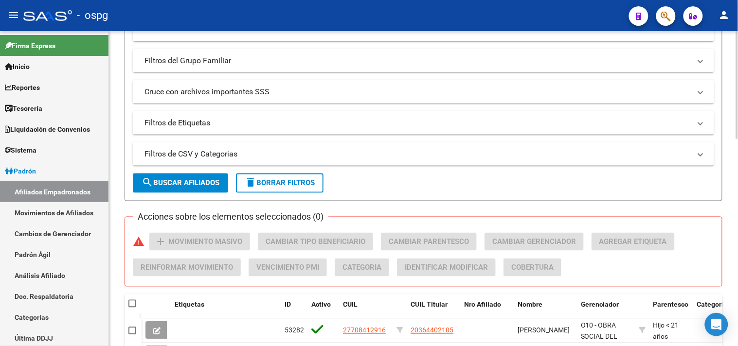
click at [203, 84] on mat-expansion-panel-header "Cruce con archivos importantes SSS" at bounding box center [423, 91] width 581 height 23
type input "31/08/2025"
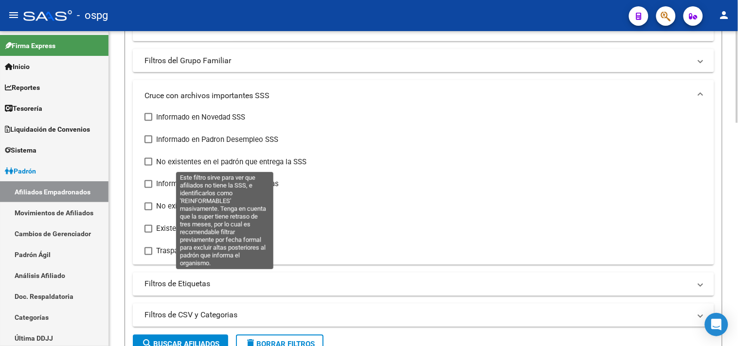
click at [158, 162] on span "No existentes en el padrón que entrega la SSS" at bounding box center [231, 162] width 150 height 12
click at [148, 166] on input "No existentes en el padrón que entrega la SSS" at bounding box center [148, 166] width 0 height 0
checkbox input "true"
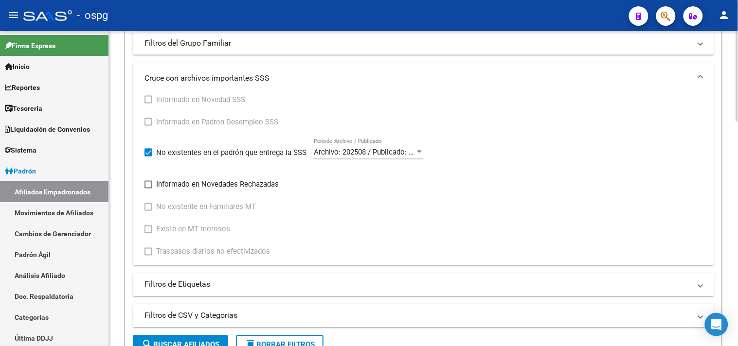
scroll to position [432, 0]
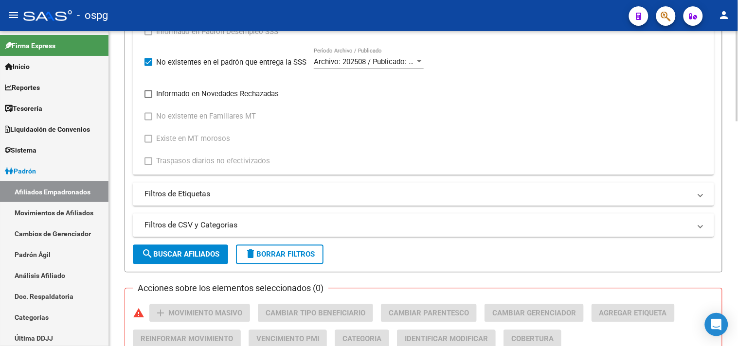
drag, startPoint x: 181, startPoint y: 251, endPoint x: 388, endPoint y: 226, distance: 208.3
click at [185, 251] on span "search Buscar Afiliados" at bounding box center [181, 255] width 78 height 9
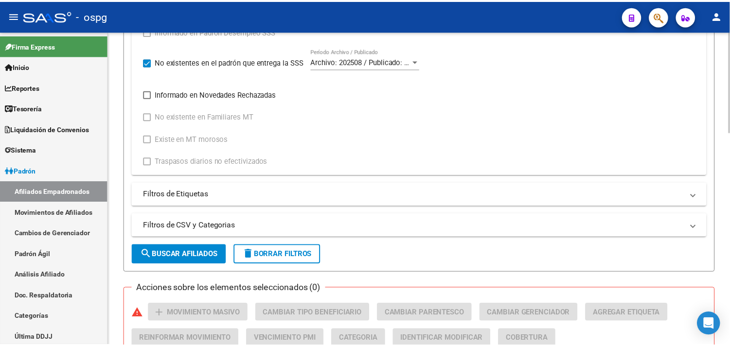
scroll to position [663, 0]
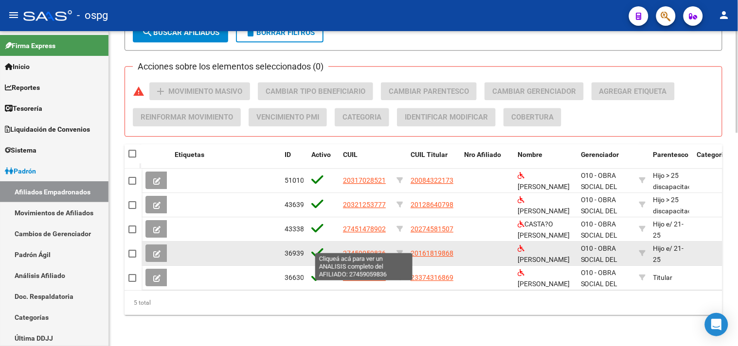
click at [348, 250] on span "27459059836" at bounding box center [364, 254] width 43 height 8
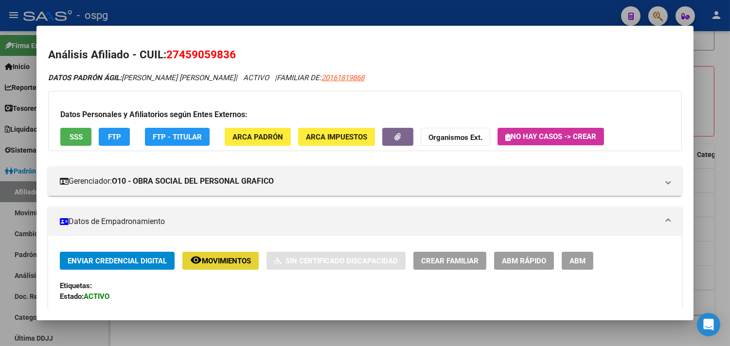
click at [224, 265] on span "Movimientos" at bounding box center [226, 261] width 49 height 9
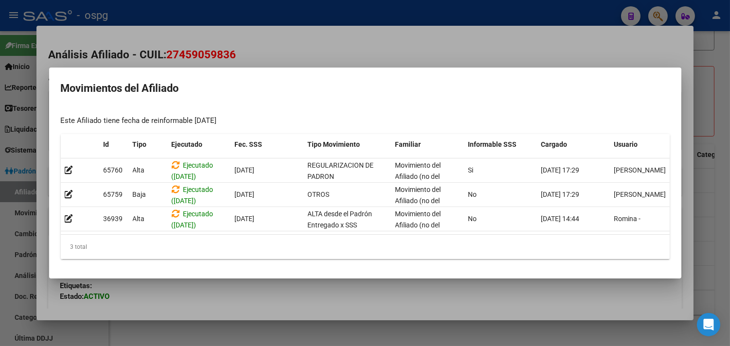
click at [234, 305] on div at bounding box center [365, 173] width 730 height 346
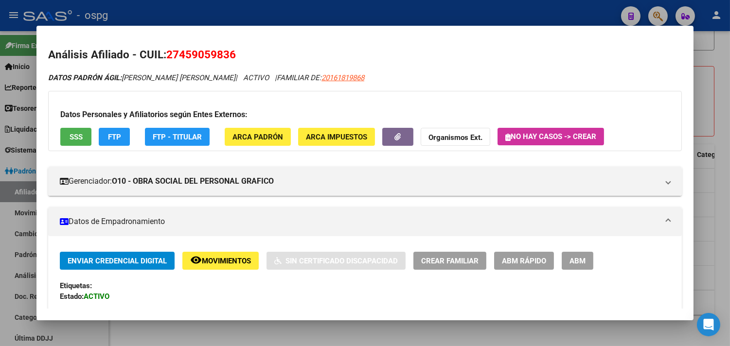
click at [122, 137] on button "FTP" at bounding box center [114, 137] width 31 height 18
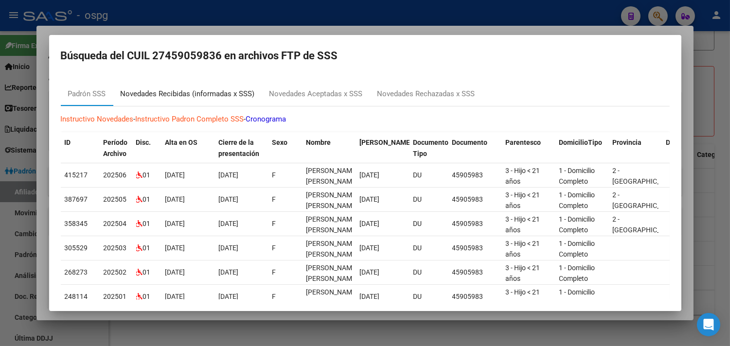
click at [173, 96] on div "Novedades Recibidas (informadas x SSS)" at bounding box center [188, 94] width 134 height 11
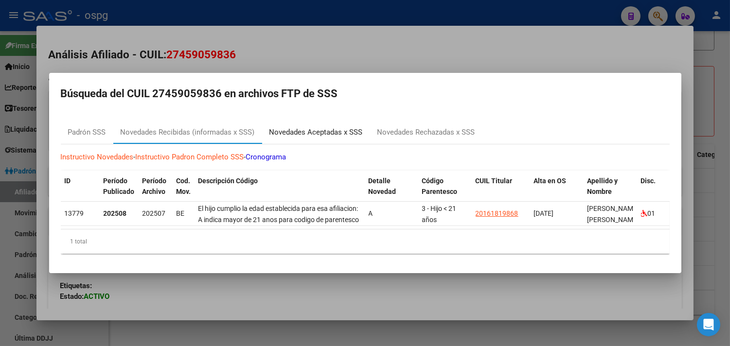
click at [313, 130] on div "Novedades Aceptadas x SSS" at bounding box center [315, 132] width 93 height 11
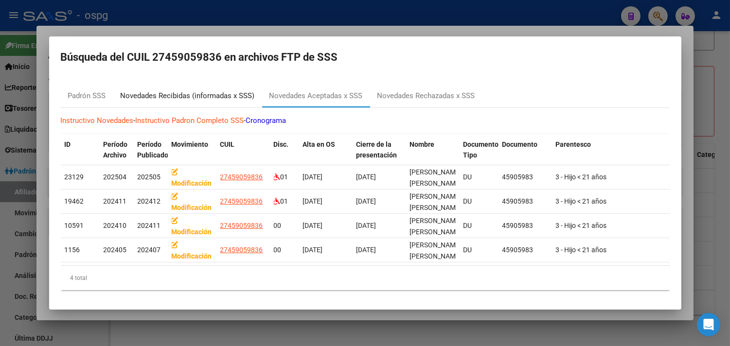
click at [212, 95] on div "Novedades Recibidas (informadas x SSS)" at bounding box center [188, 95] width 134 height 11
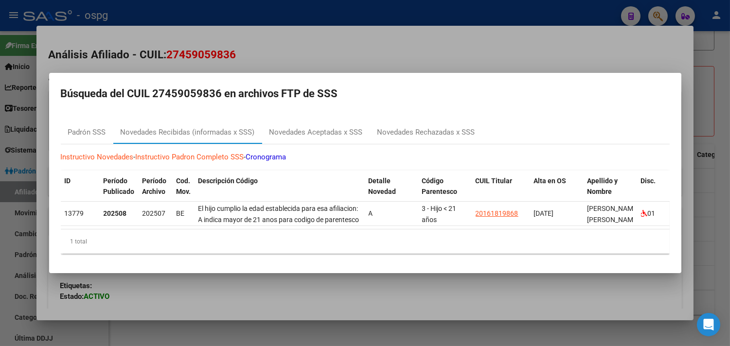
click at [286, 294] on div at bounding box center [365, 173] width 730 height 346
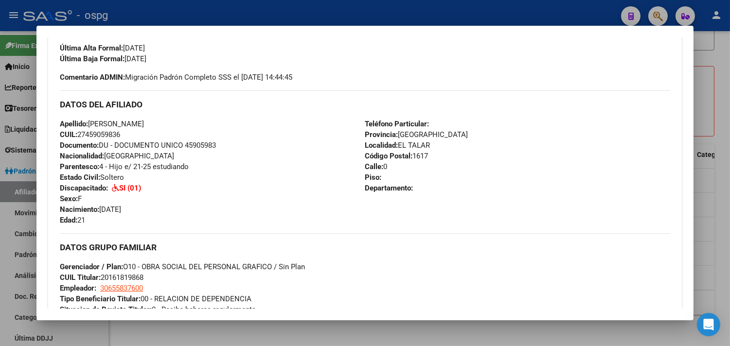
scroll to position [54, 0]
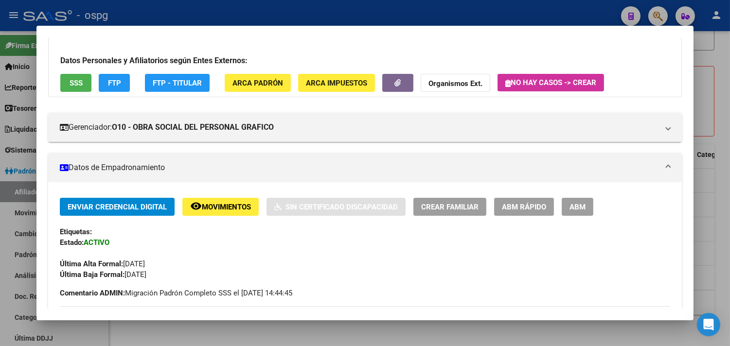
click at [236, 203] on span "Movimientos" at bounding box center [226, 207] width 49 height 9
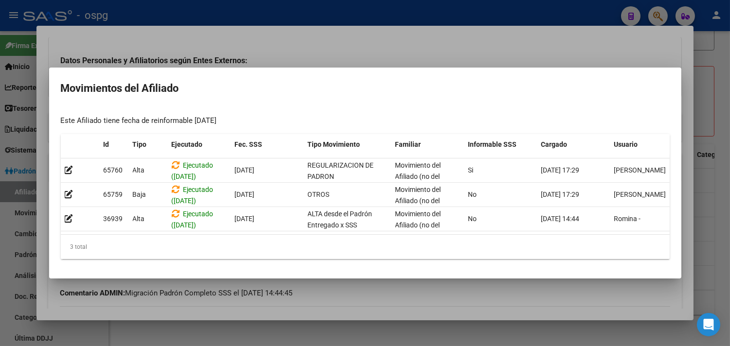
click at [434, 293] on div at bounding box center [365, 173] width 730 height 346
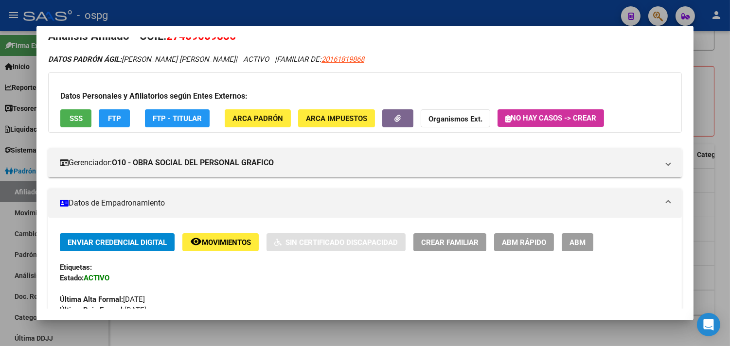
scroll to position [0, 0]
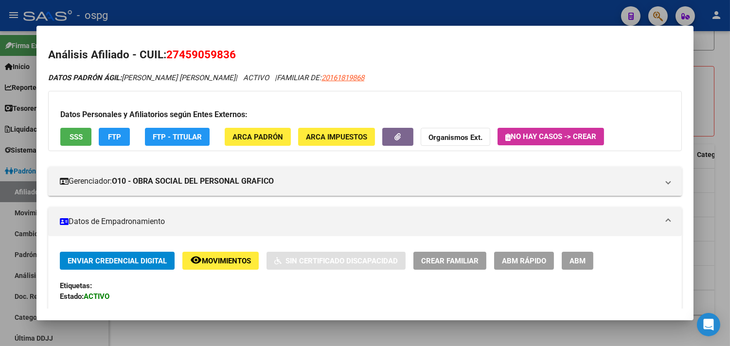
drag, startPoint x: 162, startPoint y: 52, endPoint x: 244, endPoint y: 52, distance: 81.2
click at [244, 52] on h2 "Análisis Afiliado - CUIL: 27459059836" at bounding box center [365, 55] width 634 height 17
copy span "27459059836"
click at [458, 328] on div at bounding box center [365, 173] width 730 height 346
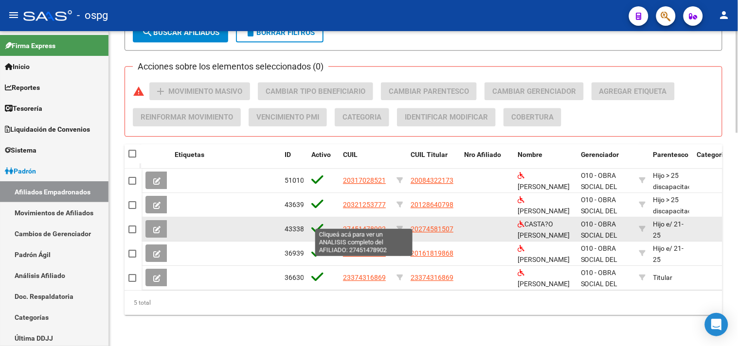
click at [362, 225] on span "27451478902" at bounding box center [364, 229] width 43 height 8
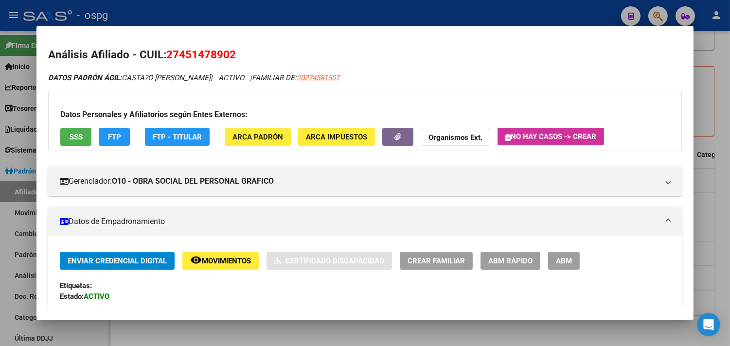
drag, startPoint x: 164, startPoint y: 55, endPoint x: 234, endPoint y: 54, distance: 70.5
click at [234, 54] on h2 "Análisis Afiliado - CUIL: 27451478902" at bounding box center [365, 55] width 634 height 17
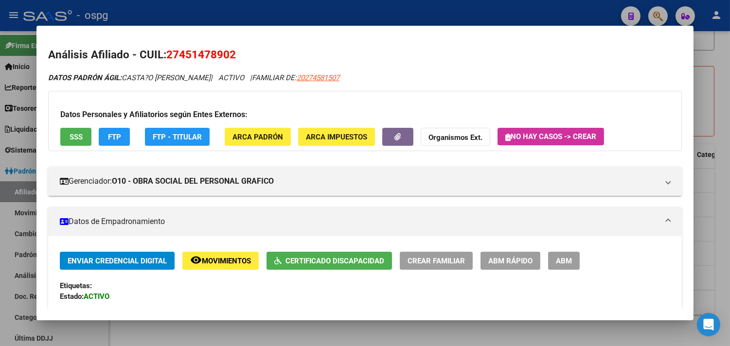
copy span "27451478902"
click at [215, 257] on span "Movimientos" at bounding box center [226, 261] width 49 height 9
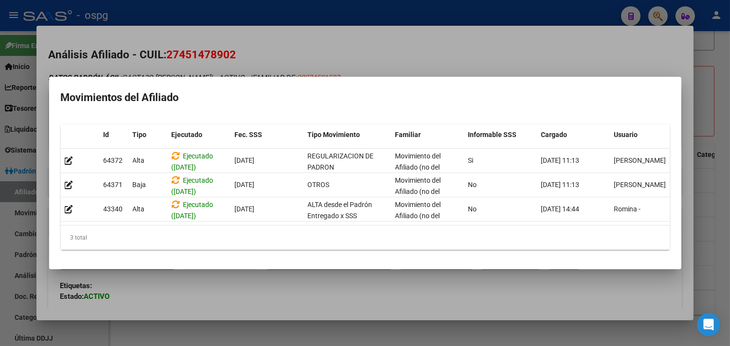
click at [208, 302] on div at bounding box center [365, 173] width 730 height 346
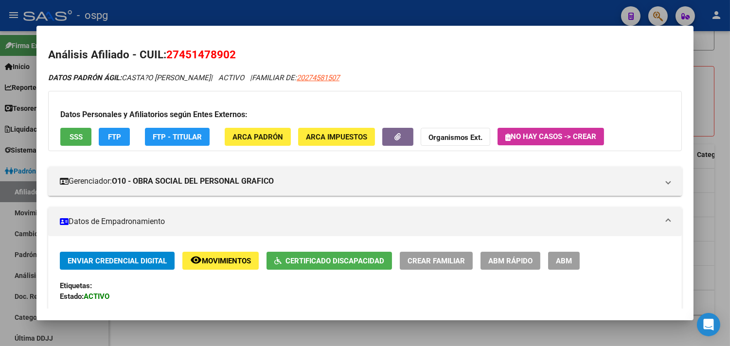
click at [108, 134] on span "FTP" at bounding box center [114, 137] width 13 height 9
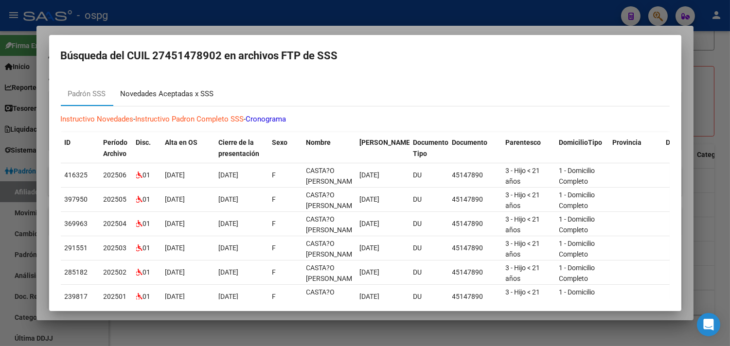
click at [183, 94] on div "Novedades Aceptadas x SSS" at bounding box center [167, 94] width 93 height 11
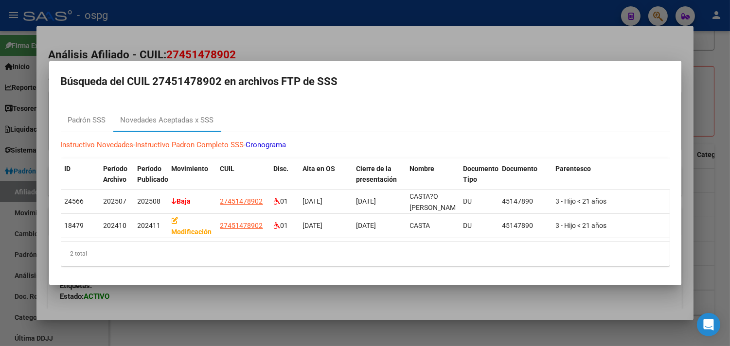
click at [279, 302] on div at bounding box center [365, 173] width 730 height 346
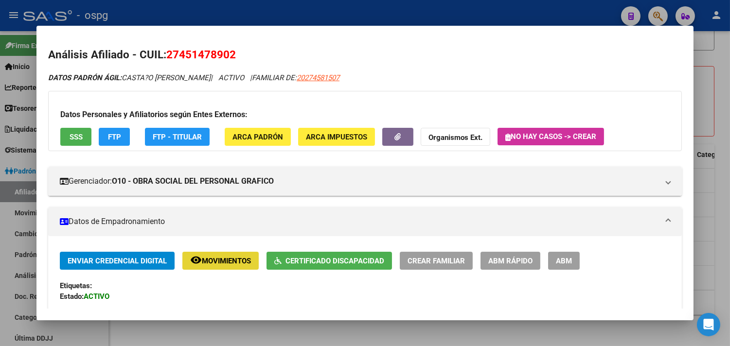
click at [211, 260] on span "Movimientos" at bounding box center [226, 261] width 49 height 9
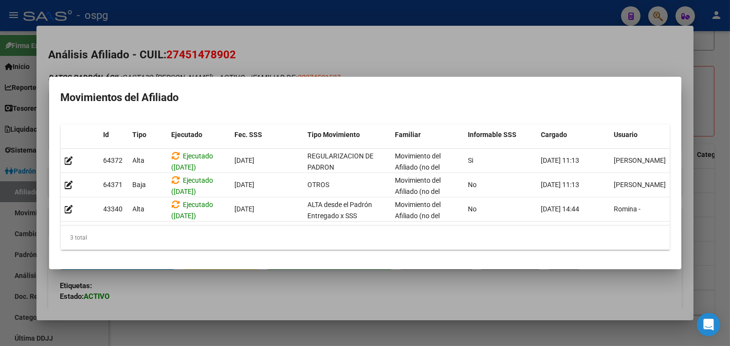
click at [240, 277] on div at bounding box center [365, 173] width 730 height 346
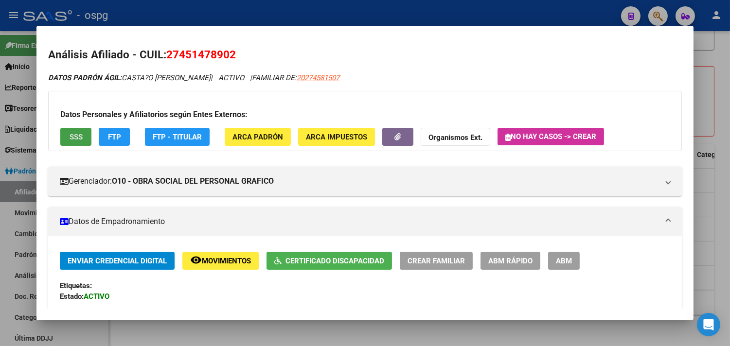
click at [75, 137] on span "SSS" at bounding box center [76, 137] width 13 height 9
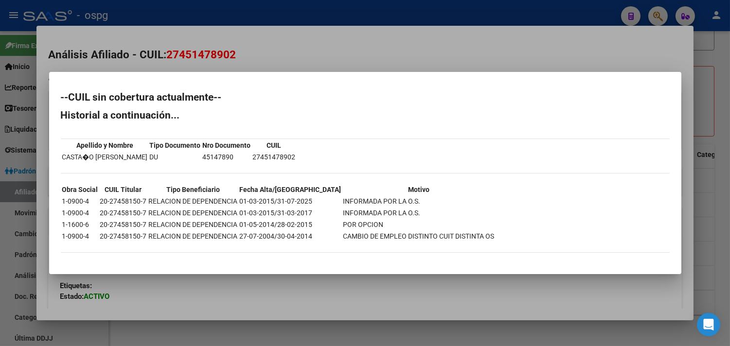
click at [346, 289] on div at bounding box center [365, 173] width 730 height 346
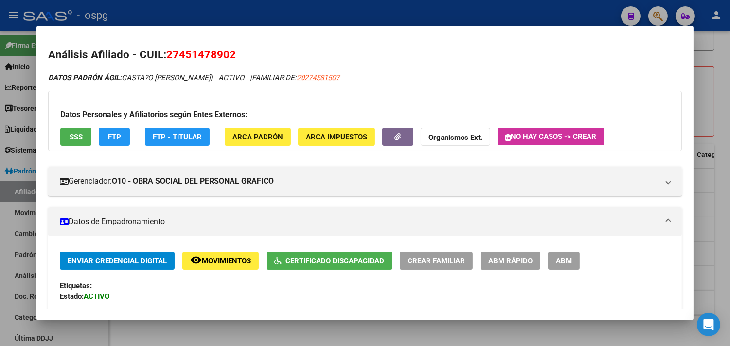
click at [154, 339] on div at bounding box center [365, 173] width 730 height 346
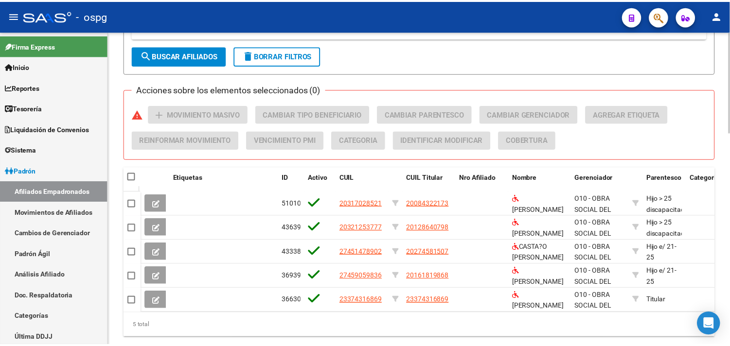
scroll to position [609, 0]
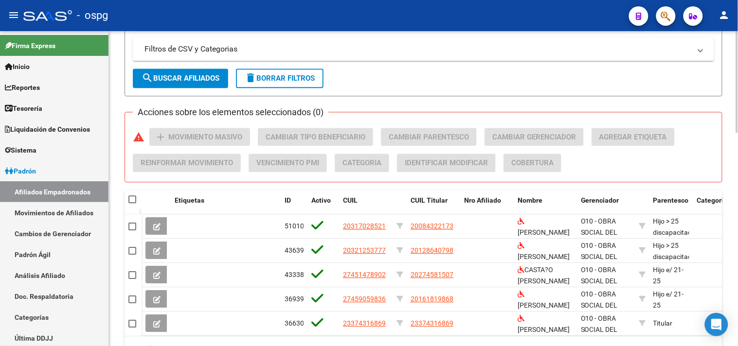
click at [178, 80] on span "search Buscar Afiliados" at bounding box center [181, 78] width 78 height 9
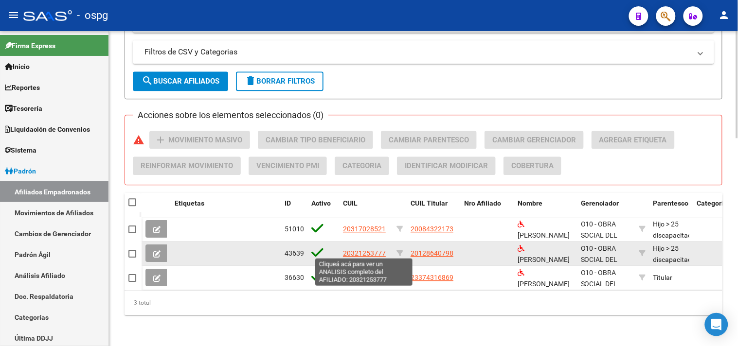
click at [356, 250] on span "20321253777" at bounding box center [364, 254] width 43 height 8
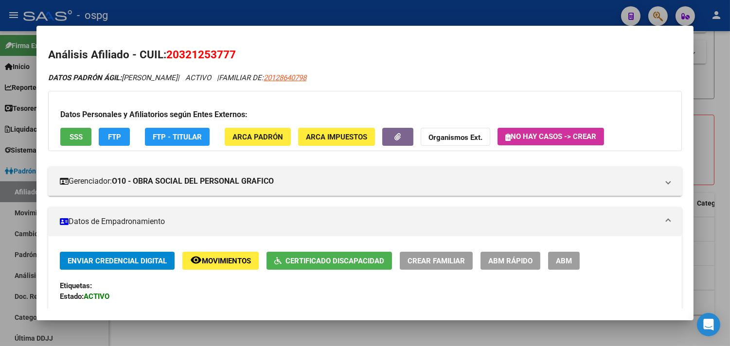
click at [202, 263] on span "Movimientos" at bounding box center [226, 261] width 49 height 9
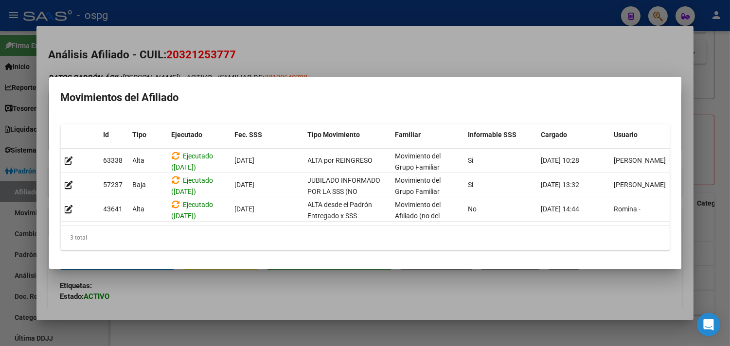
click at [216, 289] on div at bounding box center [365, 173] width 730 height 346
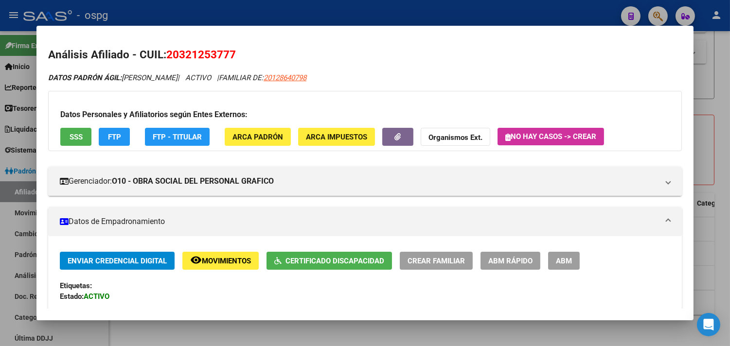
click at [119, 136] on button "FTP" at bounding box center [114, 137] width 31 height 18
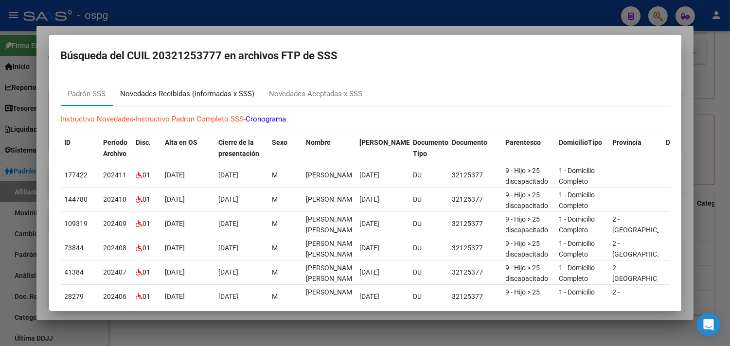
click at [184, 93] on div "Novedades Recibidas (informadas x SSS)" at bounding box center [188, 94] width 134 height 11
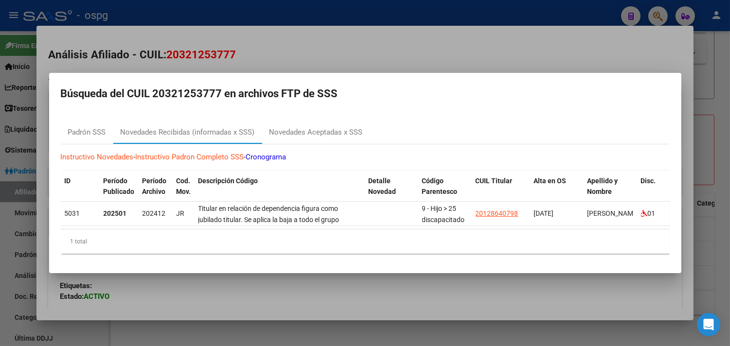
click at [283, 305] on div at bounding box center [365, 173] width 730 height 346
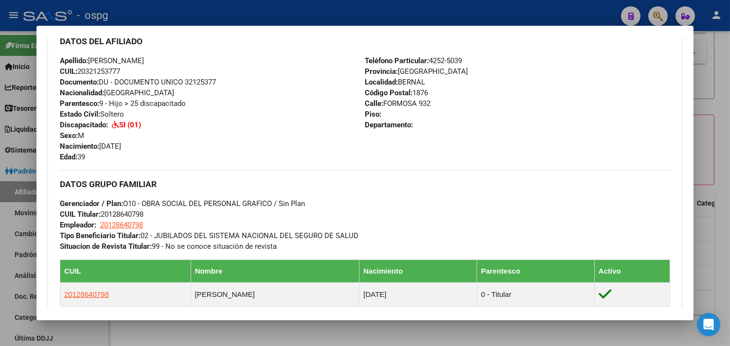
scroll to position [432, 0]
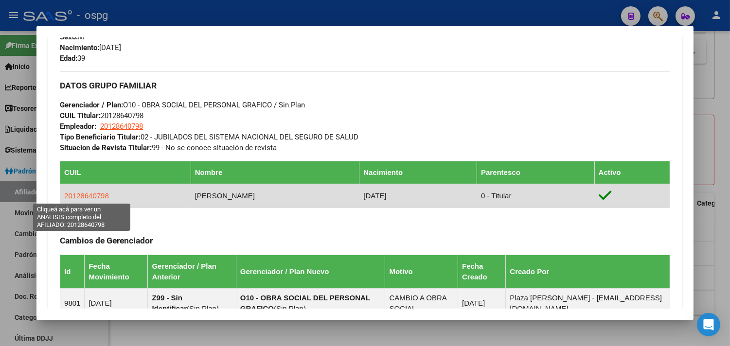
click at [86, 193] on span "20128640798" at bounding box center [86, 196] width 45 height 8
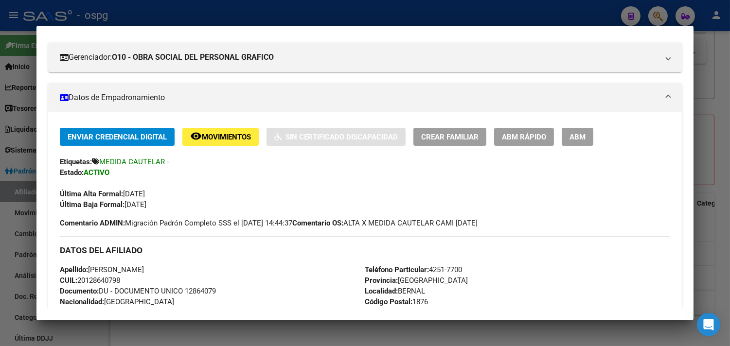
scroll to position [0, 0]
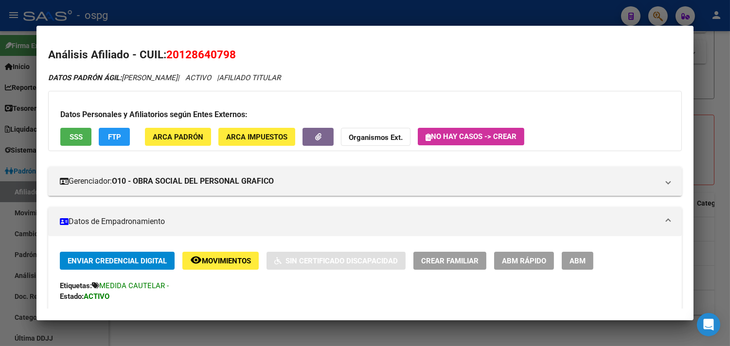
click at [725, 197] on div at bounding box center [365, 173] width 730 height 346
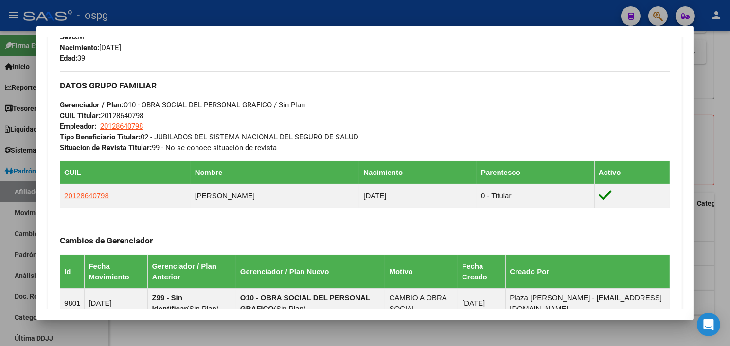
click at [727, 197] on div at bounding box center [365, 173] width 730 height 346
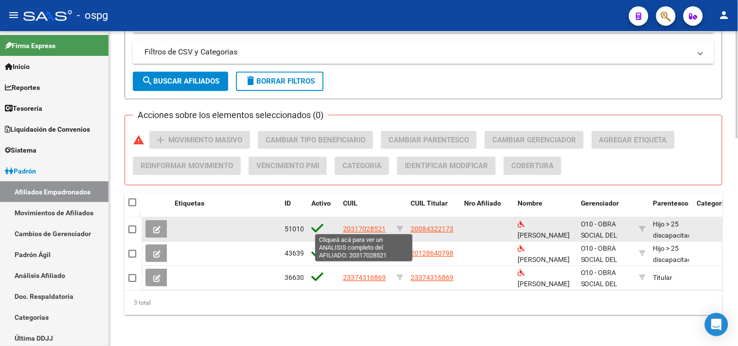
click at [353, 226] on span "20317028521" at bounding box center [364, 229] width 43 height 8
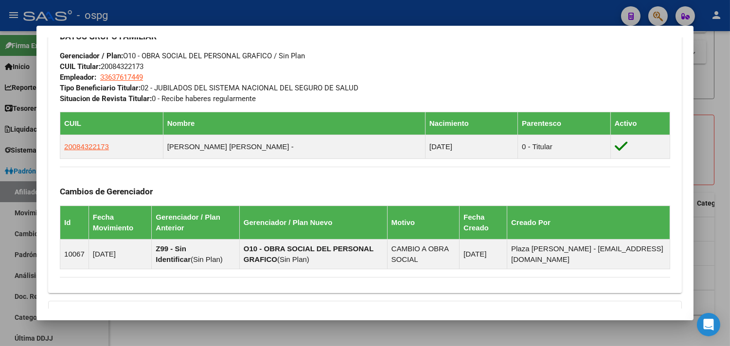
scroll to position [470, 0]
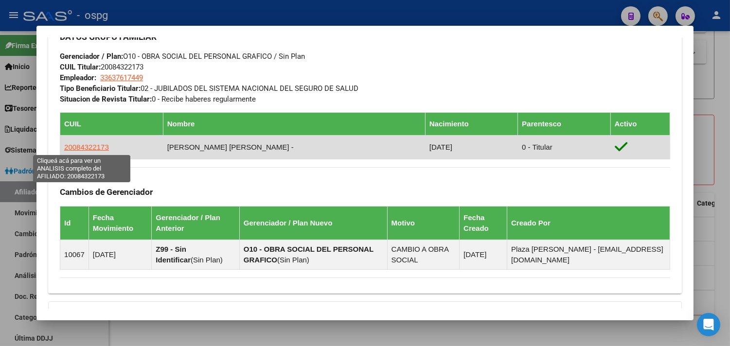
click at [90, 144] on span "20084322173" at bounding box center [86, 147] width 45 height 8
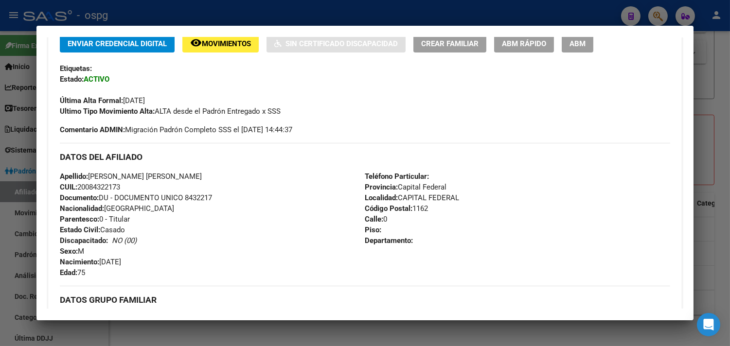
scroll to position [270, 0]
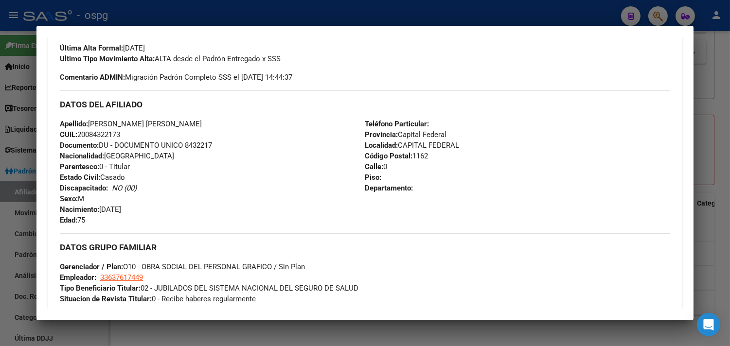
click at [717, 189] on div at bounding box center [365, 173] width 730 height 346
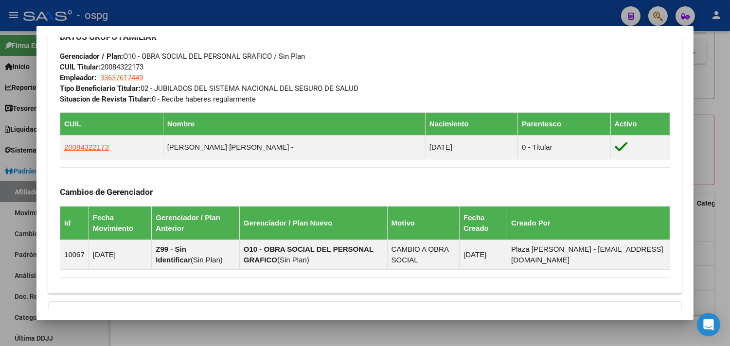
click at [716, 207] on div at bounding box center [365, 173] width 730 height 346
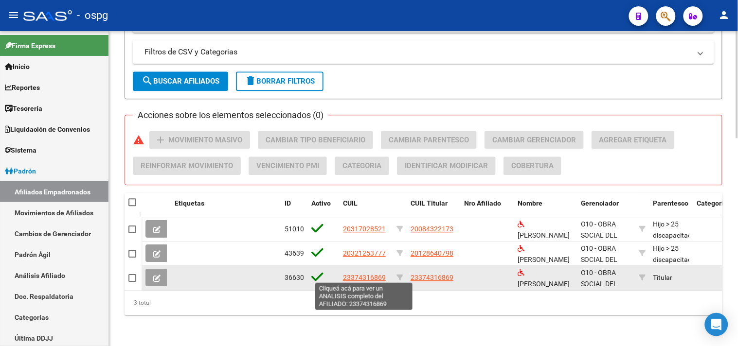
click at [353, 279] on app-link-go-to "23374316869" at bounding box center [364, 277] width 43 height 11
click at [353, 275] on span "23374316869" at bounding box center [364, 278] width 43 height 8
copy span "3"
type textarea "23374316869"
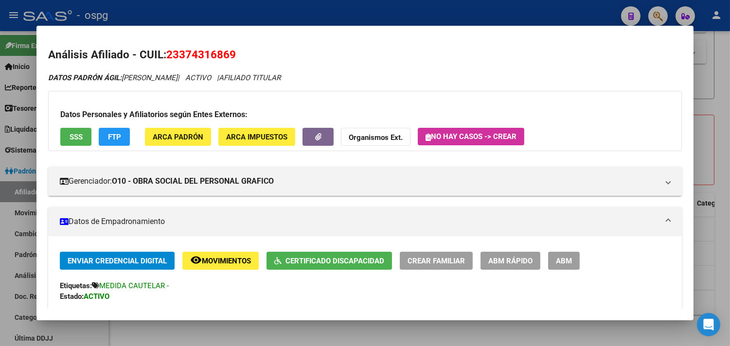
click at [73, 129] on button "SSS" at bounding box center [75, 137] width 31 height 18
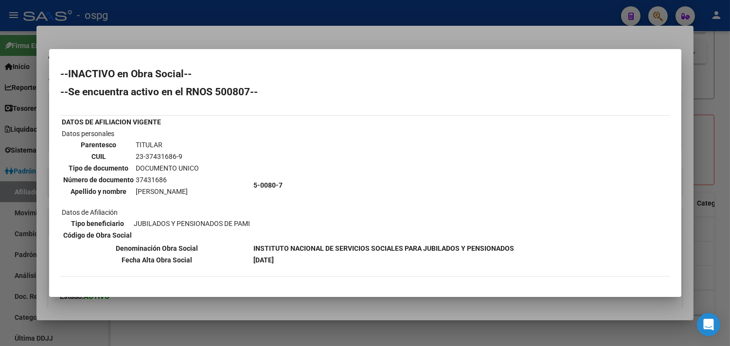
click at [721, 207] on div at bounding box center [365, 173] width 730 height 346
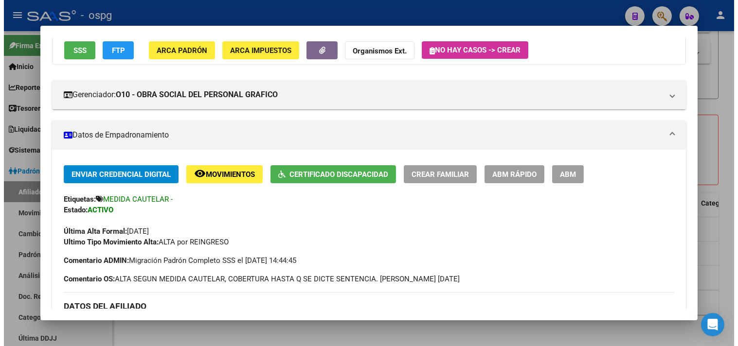
scroll to position [54, 0]
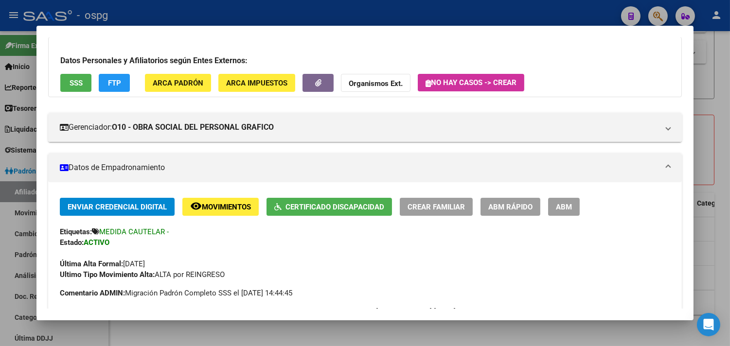
click at [721, 211] on div at bounding box center [365, 173] width 730 height 346
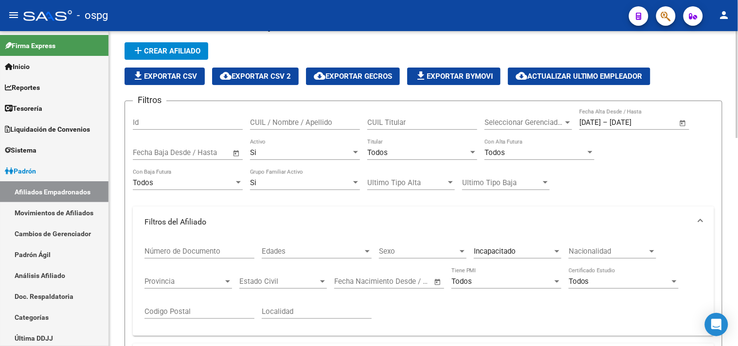
scroll to position [14, 0]
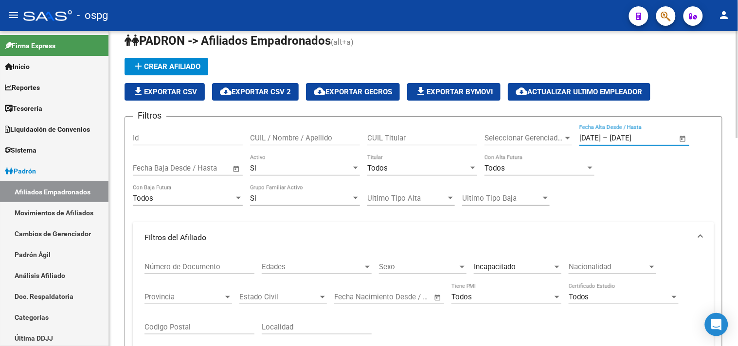
drag, startPoint x: 669, startPoint y: 139, endPoint x: 560, endPoint y: 134, distance: 109.5
drag, startPoint x: 537, startPoint y: 131, endPoint x: 531, endPoint y: 131, distance: 5.8
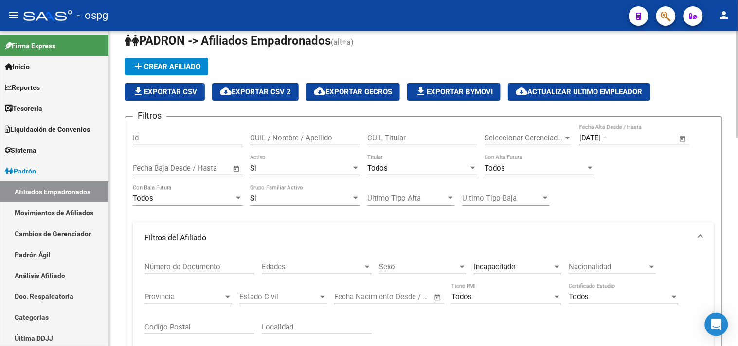
drag, startPoint x: 597, startPoint y: 128, endPoint x: 563, endPoint y: 128, distance: 34.1
drag, startPoint x: 636, startPoint y: 158, endPoint x: 630, endPoint y: 143, distance: 15.1
drag, startPoint x: 629, startPoint y: 135, endPoint x: 560, endPoint y: 139, distance: 69.2
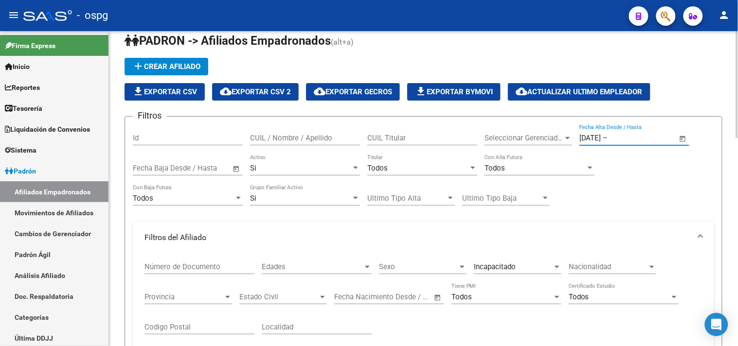
drag, startPoint x: 628, startPoint y: 136, endPoint x: 548, endPoint y: 132, distance: 79.9
drag, startPoint x: 615, startPoint y: 136, endPoint x: 549, endPoint y: 137, distance: 66.6
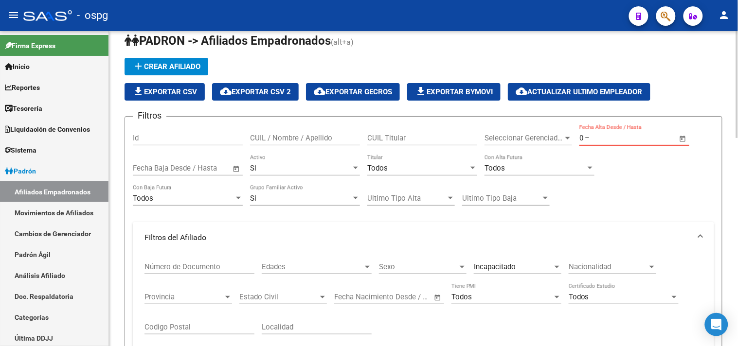
type input "0"
drag, startPoint x: 543, startPoint y: 139, endPoint x: 561, endPoint y: 138, distance: 18.5
click at [590, 132] on div "0 0 – Fecha fin Fecha Alta Desde / Hasta" at bounding box center [628, 135] width 98 height 21
click at [594, 138] on input "text" at bounding box center [615, 138] width 47 height 9
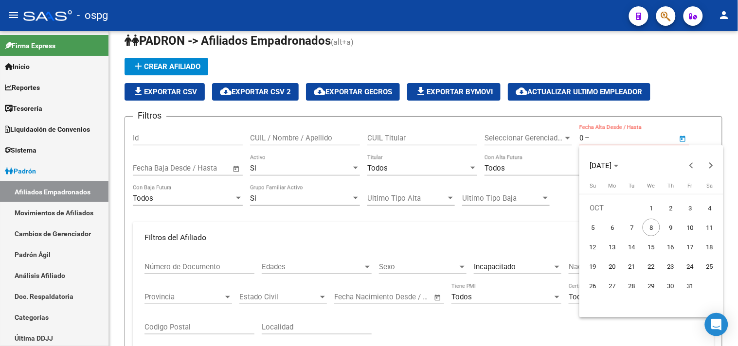
drag, startPoint x: 594, startPoint y: 138, endPoint x: 555, endPoint y: 134, distance: 39.6
click at [555, 134] on div at bounding box center [369, 173] width 738 height 346
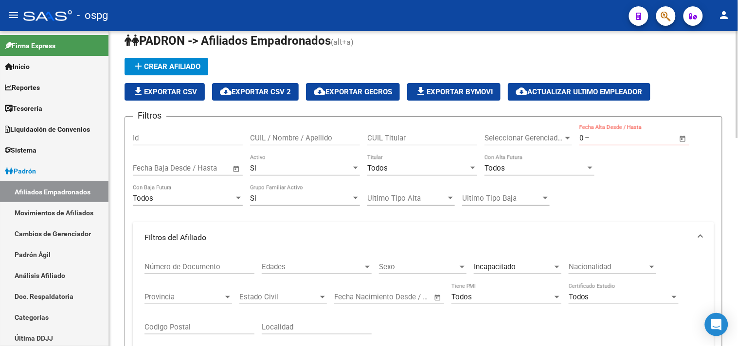
click at [589, 137] on span "–" at bounding box center [587, 138] width 5 height 9
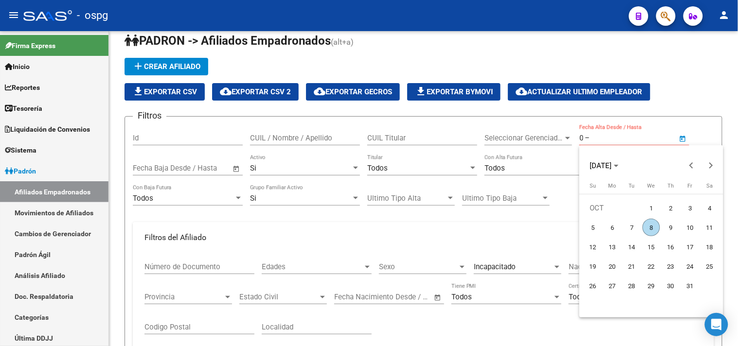
click at [588, 137] on div at bounding box center [369, 173] width 738 height 346
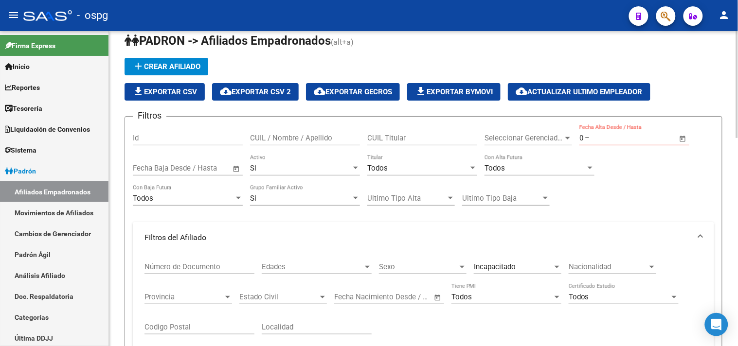
click at [582, 138] on input "0" at bounding box center [581, 138] width 4 height 9
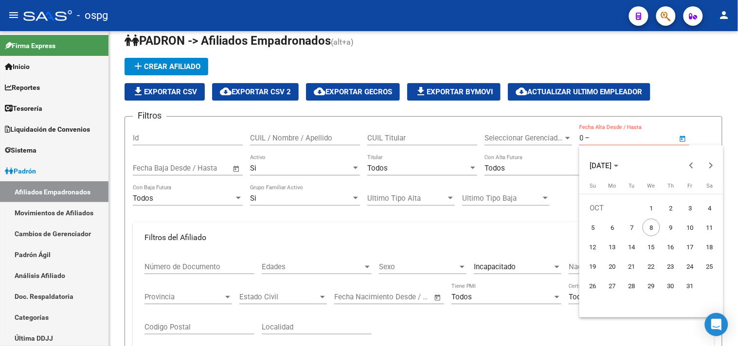
click at [585, 135] on div at bounding box center [369, 173] width 738 height 346
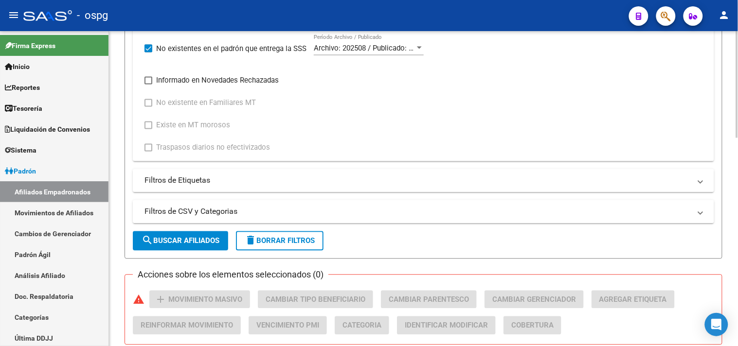
scroll to position [446, 0]
drag, startPoint x: 180, startPoint y: 241, endPoint x: 278, endPoint y: 219, distance: 100.2
click at [179, 241] on span "search Buscar Afiliados" at bounding box center [181, 240] width 78 height 9
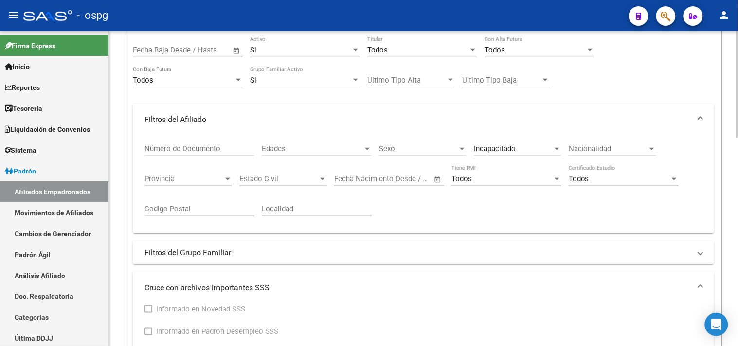
scroll to position [181, 0]
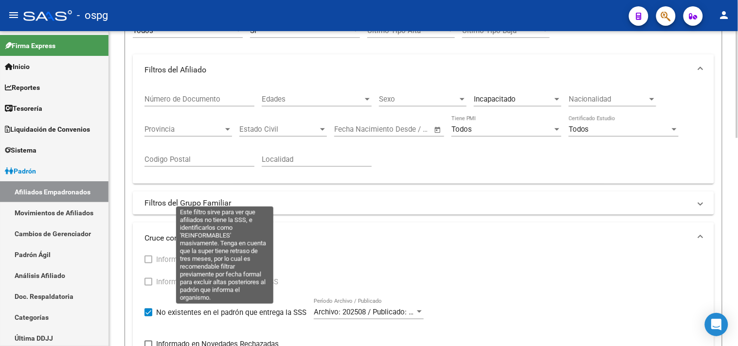
click at [149, 313] on span at bounding box center [148, 313] width 8 height 8
click at [148, 317] on input "No existentes en el padrón que entrega la SSS" at bounding box center [148, 317] width 0 height 0
checkbox input "false"
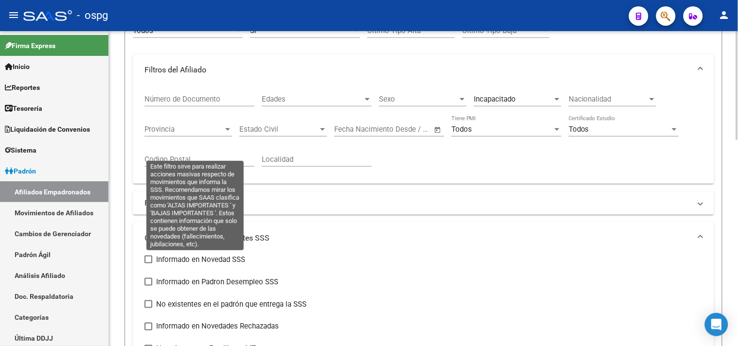
click at [153, 261] on label "Informado en Novedad SSS" at bounding box center [194, 260] width 101 height 12
click at [148, 264] on input "Informado en Novedad SSS" at bounding box center [148, 264] width 0 height 0
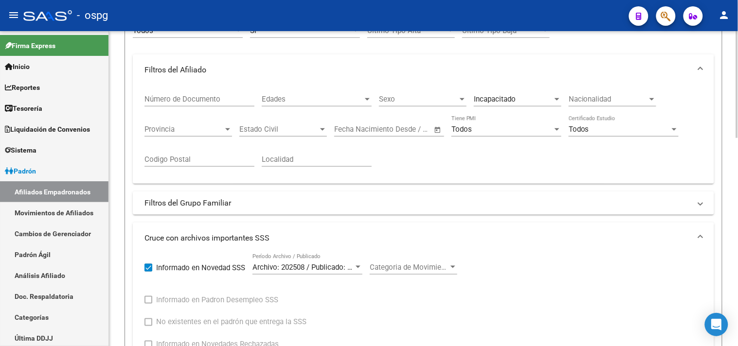
click at [421, 267] on span "Categoria de Movimiento" at bounding box center [409, 267] width 79 height 9
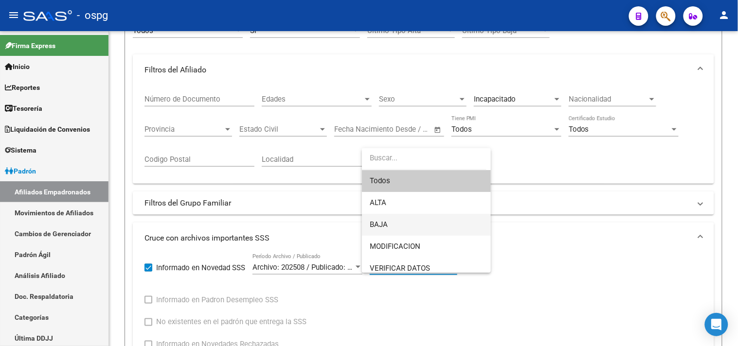
click at [416, 222] on span "BAJA" at bounding box center [426, 225] width 113 height 22
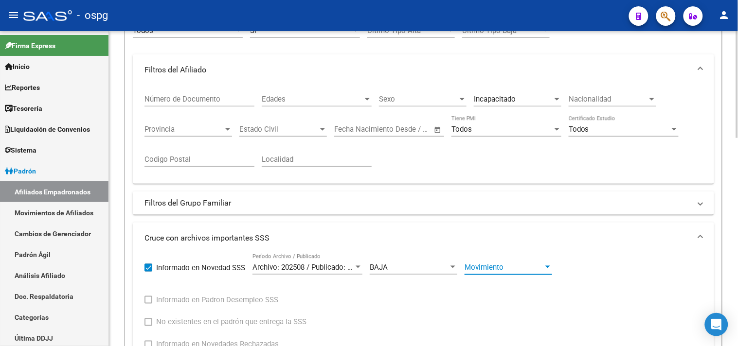
click at [518, 268] on span "Movimiento" at bounding box center [504, 267] width 79 height 9
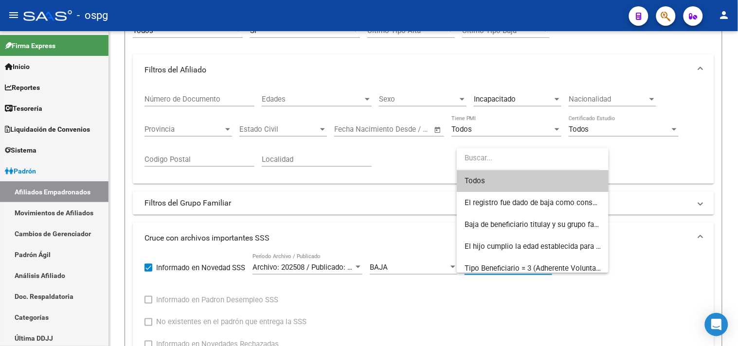
click at [354, 303] on div at bounding box center [369, 173] width 738 height 346
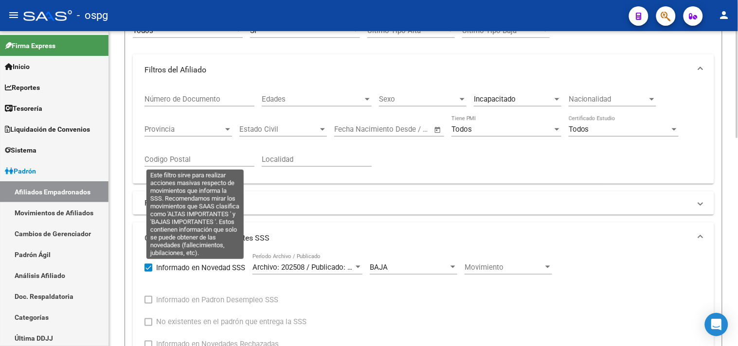
drag, startPoint x: 151, startPoint y: 266, endPoint x: 150, endPoint y: 284, distance: 18.0
click at [151, 268] on span at bounding box center [148, 268] width 8 height 8
click at [148, 272] on input "Informado en Novedad SSS" at bounding box center [148, 272] width 0 height 0
checkbox input "false"
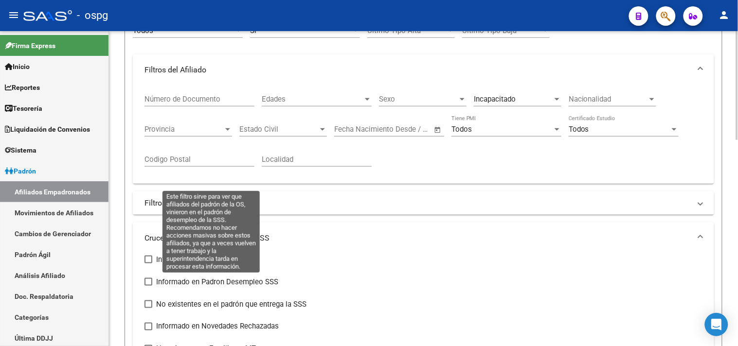
click at [149, 284] on span at bounding box center [148, 282] width 8 height 8
click at [148, 286] on input "Informado en Padron Desempleo SSS" at bounding box center [148, 286] width 0 height 0
checkbox input "true"
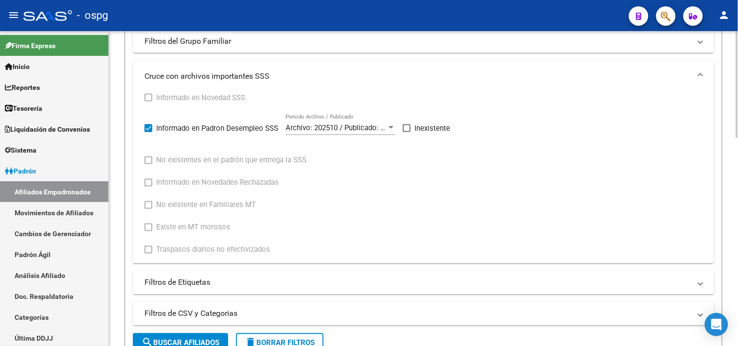
scroll to position [451, 0]
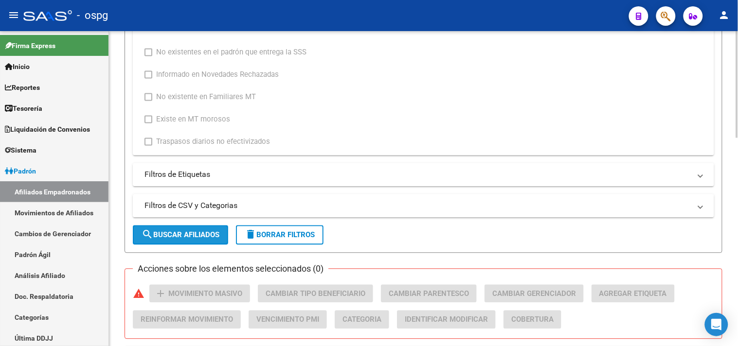
click at [162, 238] on span "search Buscar Afiliados" at bounding box center [181, 235] width 78 height 9
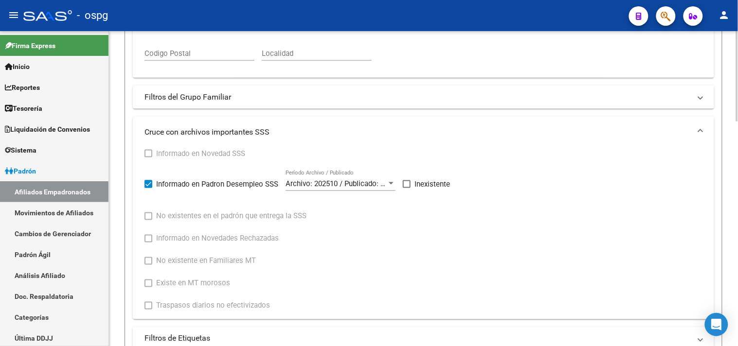
scroll to position [19, 0]
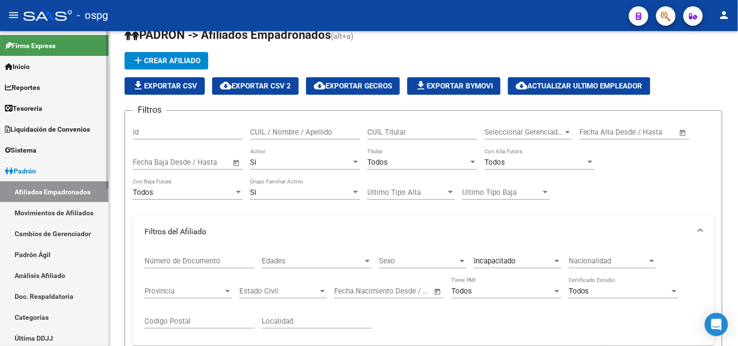
drag, startPoint x: 42, startPoint y: 271, endPoint x: 78, endPoint y: 253, distance: 40.0
click at [42, 272] on link "Análisis Afiliado" at bounding box center [54, 275] width 108 height 21
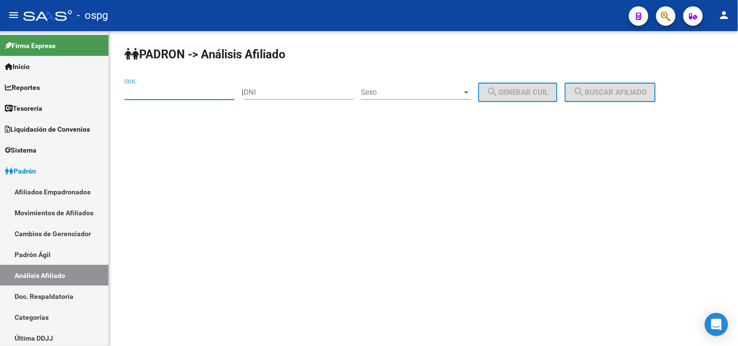
paste input "27-30756314-8"
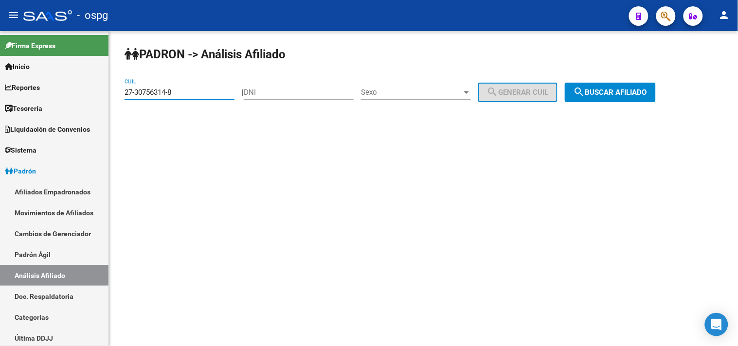
type input "27-30756314-8"
click at [604, 90] on span "search Buscar afiliado" at bounding box center [610, 92] width 73 height 9
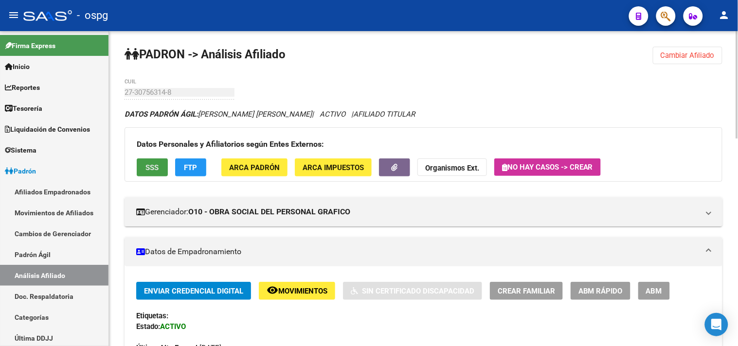
click at [151, 168] on span "SSS" at bounding box center [152, 167] width 13 height 9
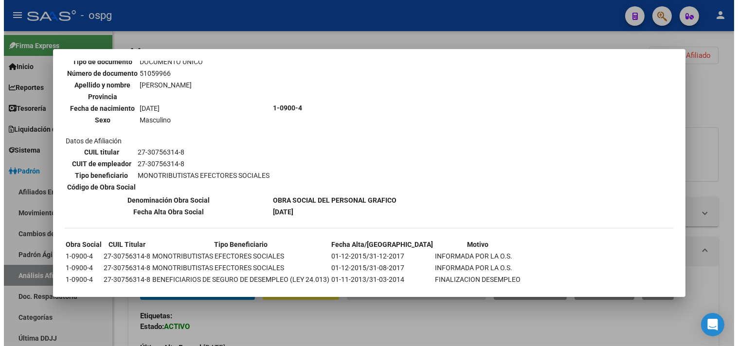
scroll to position [363, 0]
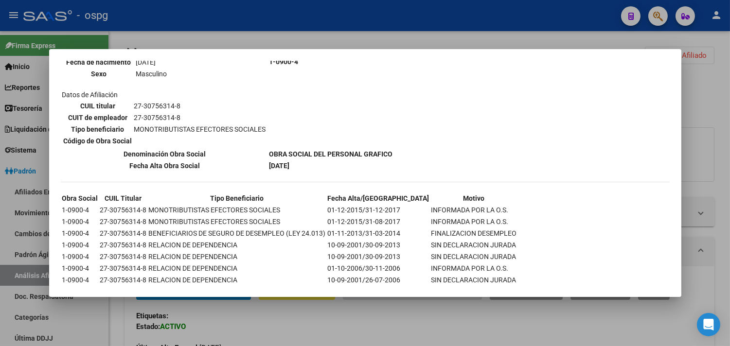
click at [253, 308] on div at bounding box center [365, 173] width 730 height 346
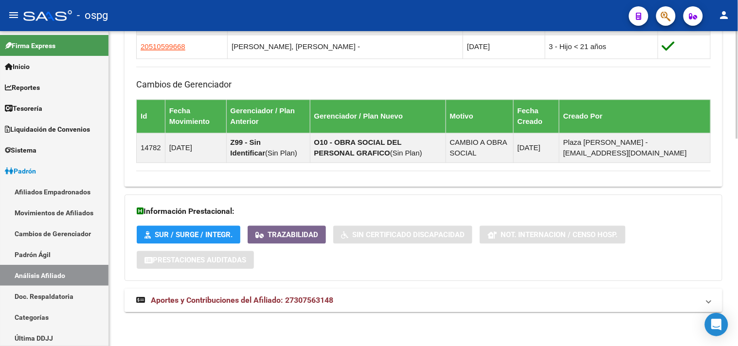
click at [375, 298] on mat-panel-title "Aportes y Contribuciones del Afiliado: 27307563148" at bounding box center [417, 300] width 563 height 11
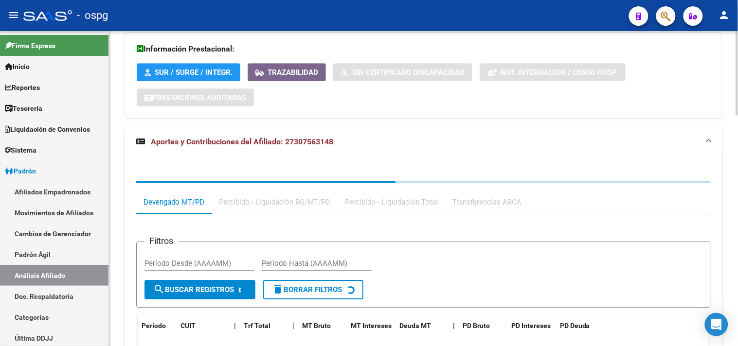
scroll to position [866, 0]
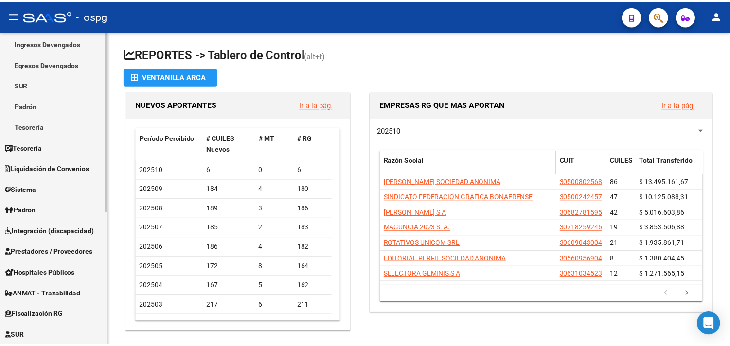
scroll to position [108, 0]
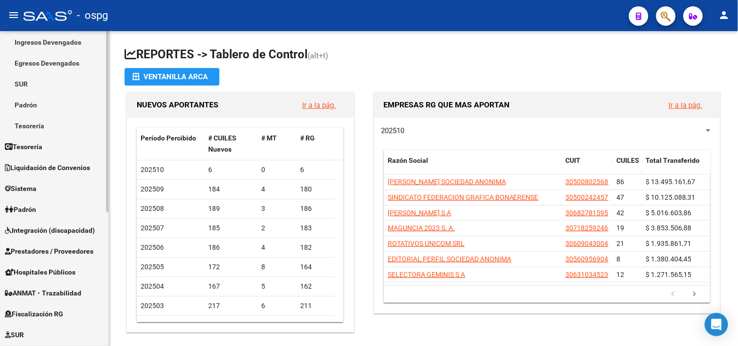
click at [23, 209] on span "Padrón" at bounding box center [20, 209] width 31 height 11
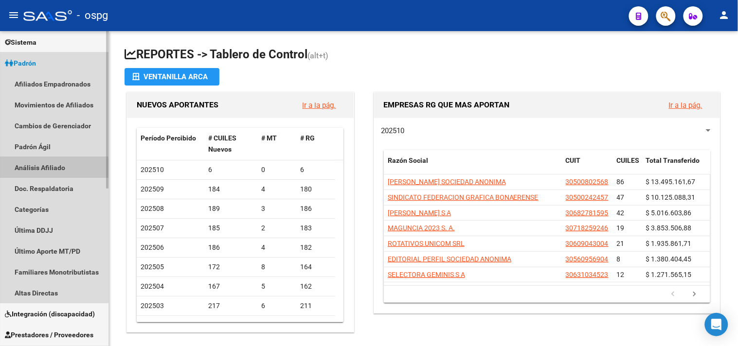
click at [44, 169] on link "Análisis Afiliado" at bounding box center [54, 167] width 108 height 21
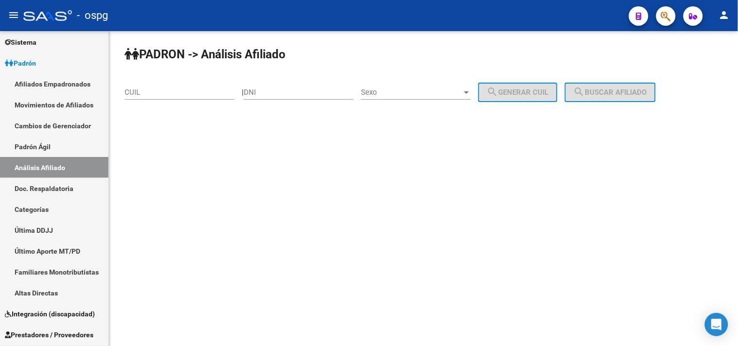
click at [163, 98] on div "CUIL" at bounding box center [180, 89] width 110 height 21
paste input "27-45905983-6"
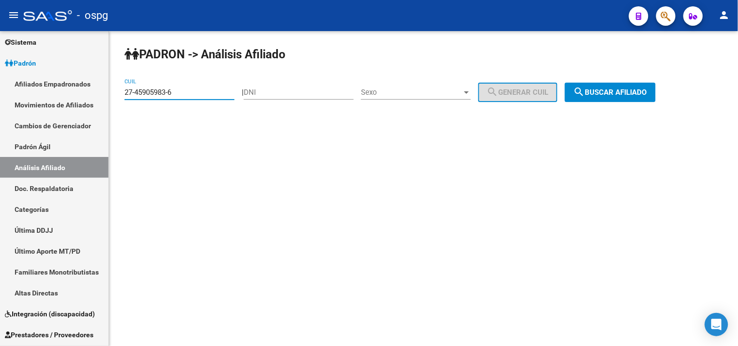
type input "27-45905983-6"
click at [622, 88] on button "search Buscar afiliado" at bounding box center [610, 92] width 91 height 19
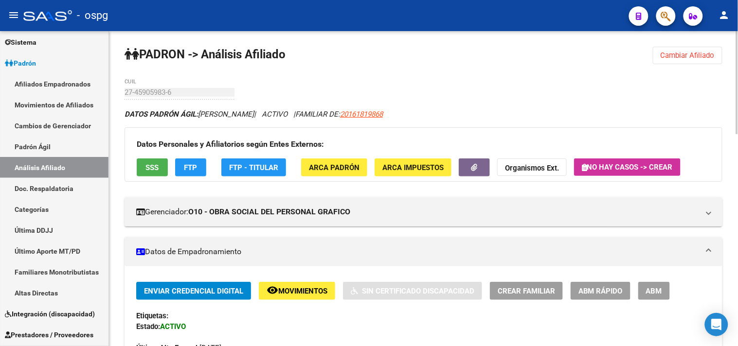
click at [646, 287] on span "ABM" at bounding box center [654, 291] width 16 height 9
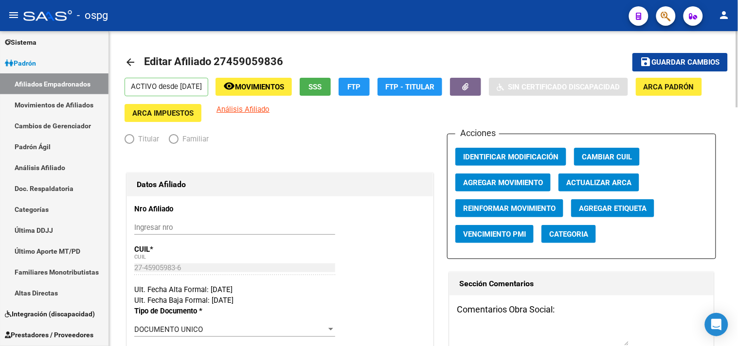
radio input "true"
type input "30-65583760-0"
click at [483, 182] on span "Agregar Movimiento" at bounding box center [503, 183] width 80 height 9
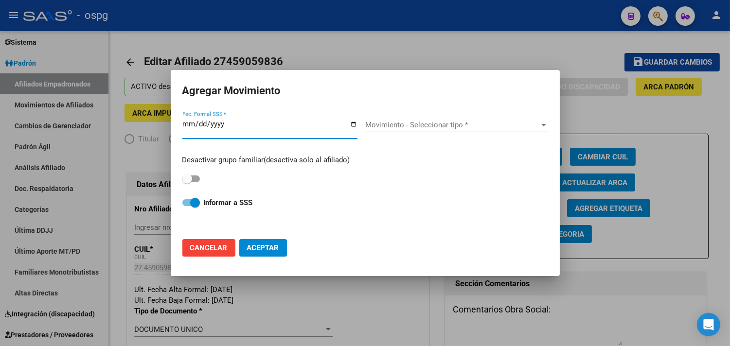
click at [353, 124] on input "Fec. Formal SSS *" at bounding box center [269, 128] width 175 height 16
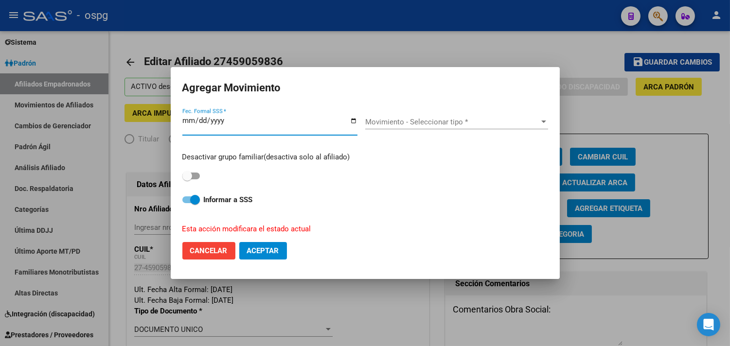
type input "[DATE]"
click at [410, 118] on span "Movimiento - Seleccionar tipo *" at bounding box center [452, 122] width 174 height 9
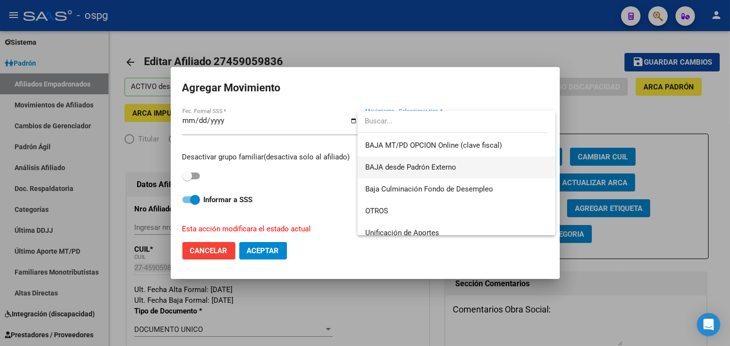
scroll to position [707, 0]
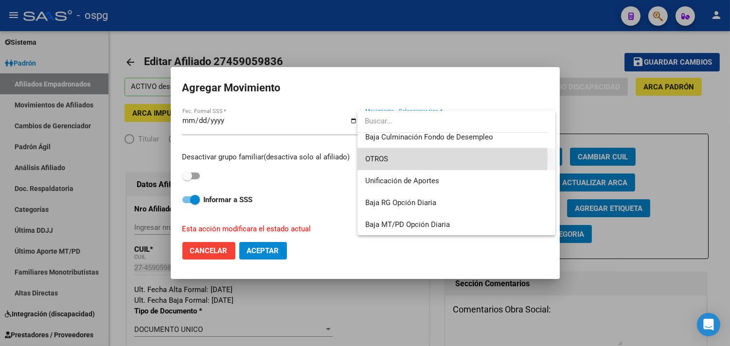
click at [393, 158] on span "OTROS" at bounding box center [456, 159] width 182 height 22
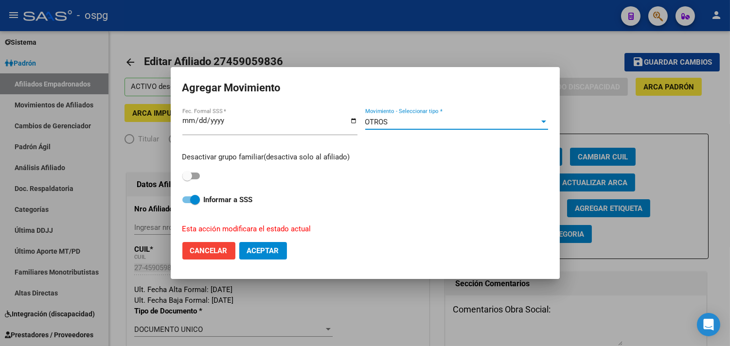
click at [232, 198] on strong "Informar a SSS" at bounding box center [228, 200] width 49 height 9
click at [187, 203] on input "Informar a SSS" at bounding box center [187, 203] width 0 height 0
checkbox input "false"
click at [260, 250] on span "Aceptar" at bounding box center [263, 251] width 32 height 9
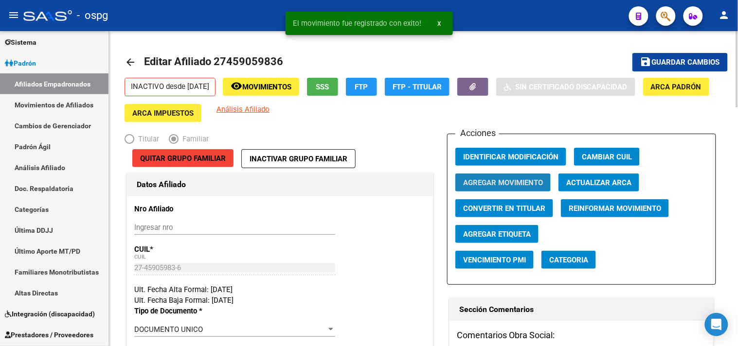
click at [528, 182] on span "Agregar Movimiento" at bounding box center [503, 183] width 80 height 9
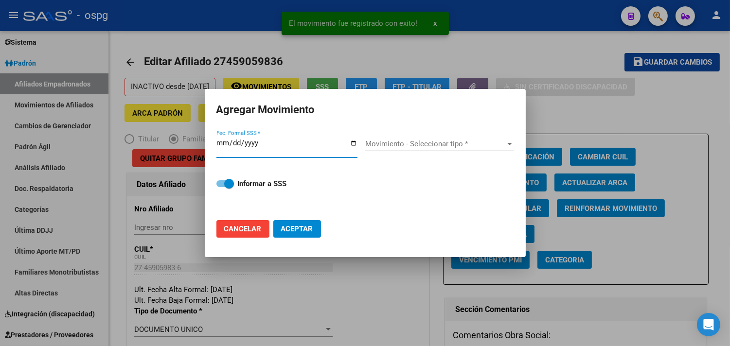
click at [353, 141] on input "Fec. Formal SSS *" at bounding box center [286, 147] width 141 height 16
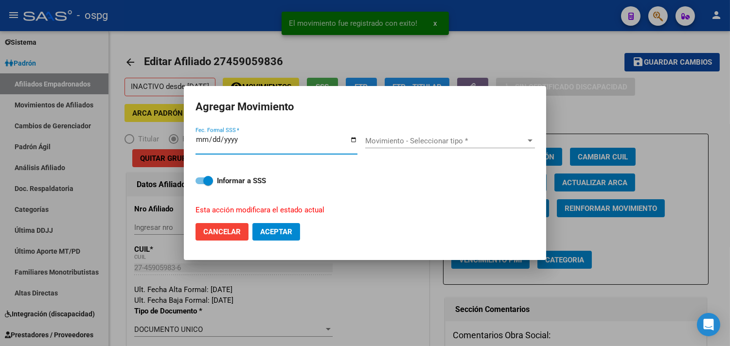
type input "[DATE]"
click at [401, 133] on div "Movimiento - Seleccionar tipo * Movimiento - Seleccionar tipo *" at bounding box center [450, 144] width 170 height 37
click at [406, 143] on span "Movimiento - Seleccionar tipo *" at bounding box center [445, 141] width 161 height 9
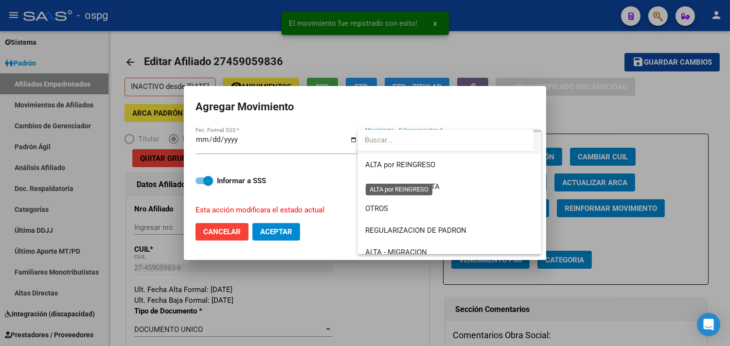
scroll to position [108, 0]
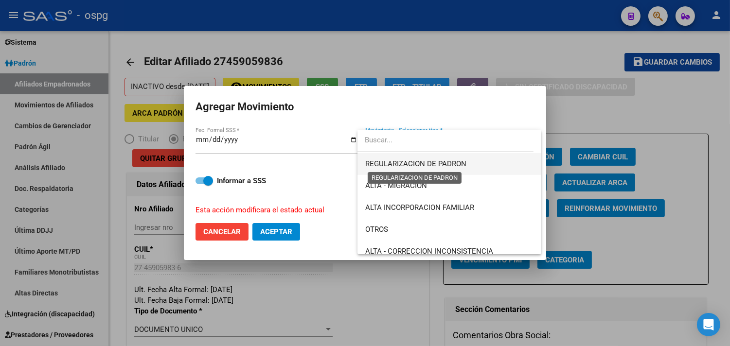
click at [393, 164] on span "REGULARIZACION DE PADRON" at bounding box center [415, 164] width 101 height 9
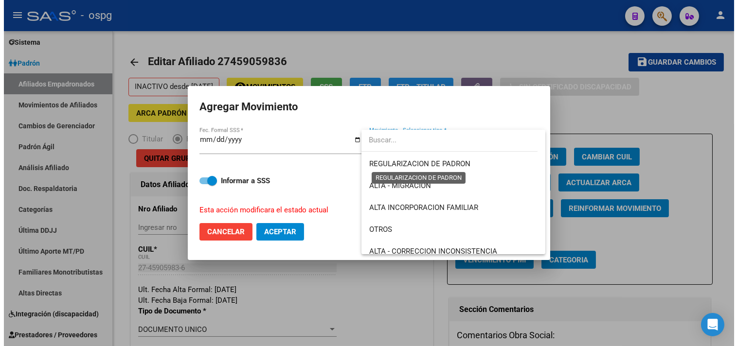
scroll to position [109, 0]
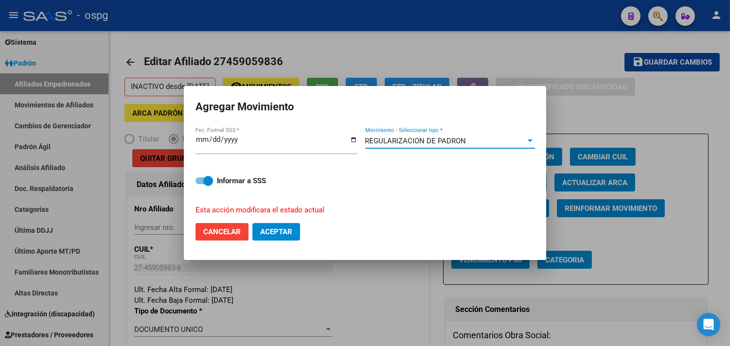
click at [284, 237] on button "Aceptar" at bounding box center [276, 232] width 48 height 18
checkbox input "false"
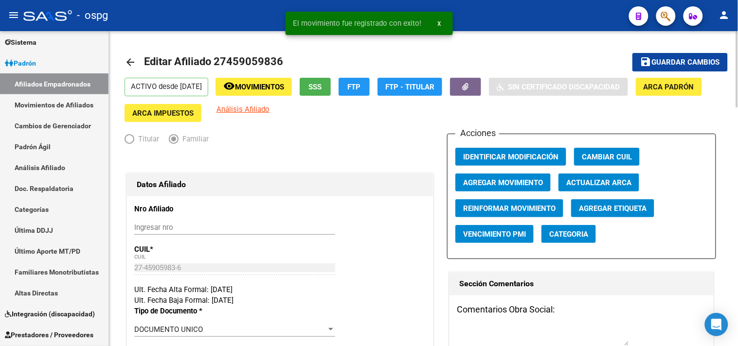
click at [138, 62] on link "arrow_back" at bounding box center [134, 62] width 19 height 23
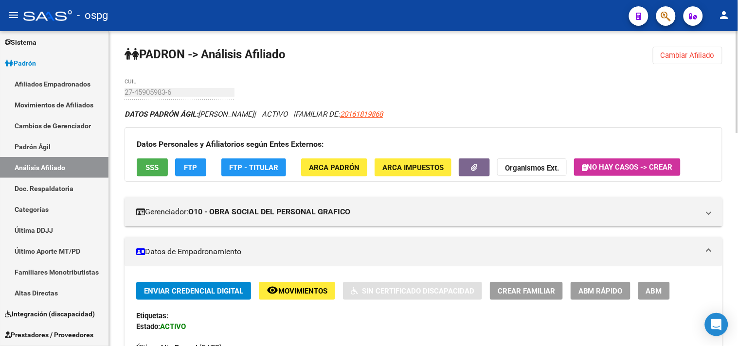
click at [693, 54] on span "Cambiar Afiliado" at bounding box center [688, 55] width 54 height 9
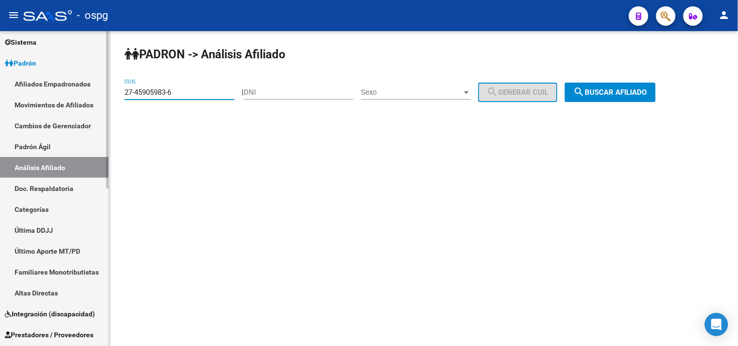
drag, startPoint x: 187, startPoint y: 90, endPoint x: 108, endPoint y: 86, distance: 79.4
click at [80, 88] on mat-sidenav-container "Firma Express Inicio Calendario SSS Instructivos Contacto OS Reportes Tablero d…" at bounding box center [369, 188] width 738 height 315
paste input "147890-2"
type input "27-45147890-2"
click at [606, 90] on span "search Buscar afiliado" at bounding box center [610, 92] width 73 height 9
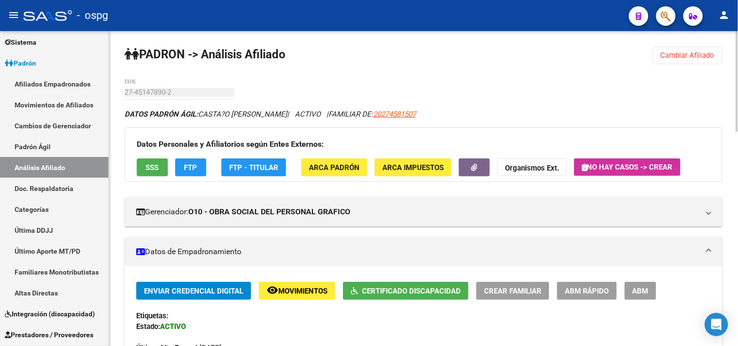
click at [641, 288] on span "ABM" at bounding box center [640, 291] width 16 height 9
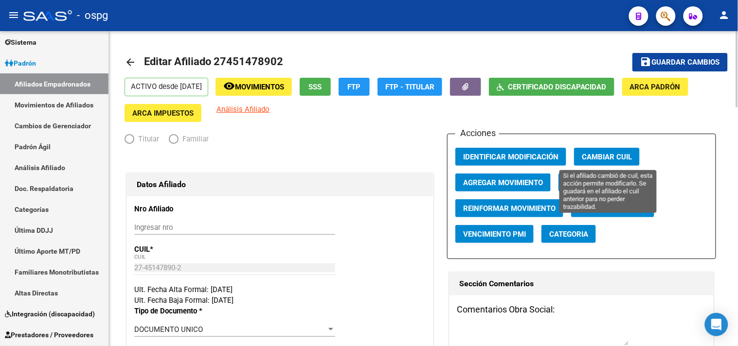
radio input "true"
type input "30-69914210-3"
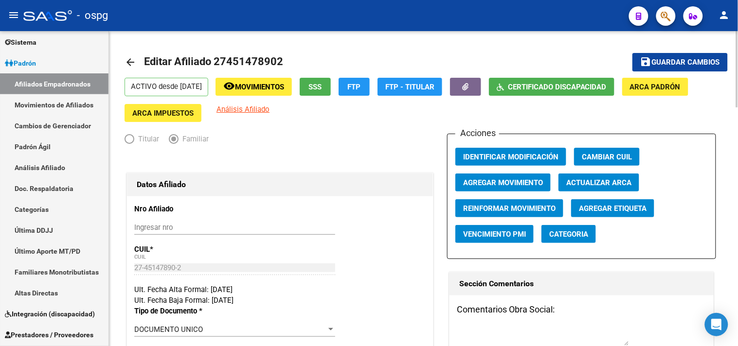
click at [511, 183] on span "Agregar Movimiento" at bounding box center [503, 183] width 80 height 9
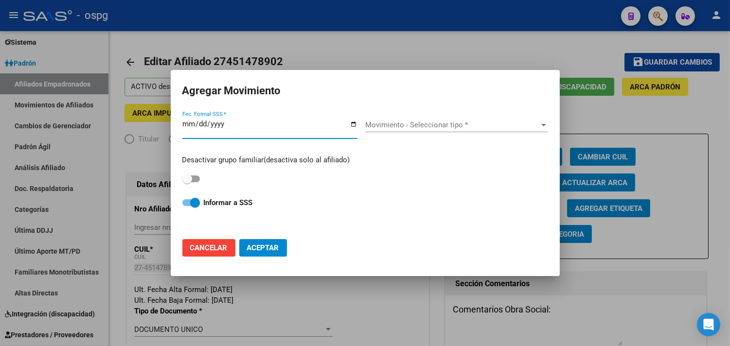
click at [353, 124] on input "Fec. Formal SSS *" at bounding box center [269, 128] width 175 height 16
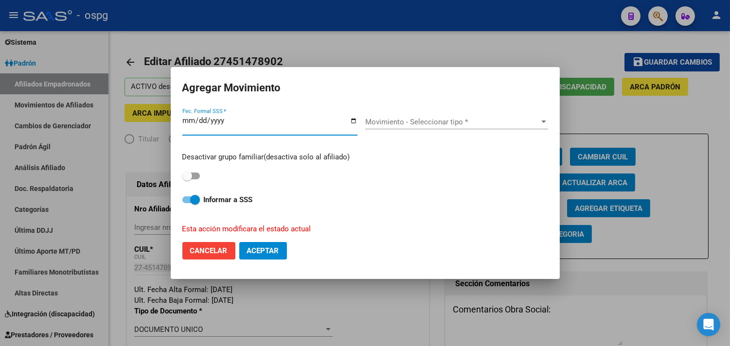
type input "[DATE]"
click at [378, 113] on div "Movimiento - Seleccionar tipo * Movimiento - Seleccionar tipo *" at bounding box center [456, 125] width 183 height 37
click at [406, 117] on div "Movimiento - Seleccionar tipo * Movimiento - Seleccionar tipo *" at bounding box center [456, 122] width 183 height 15
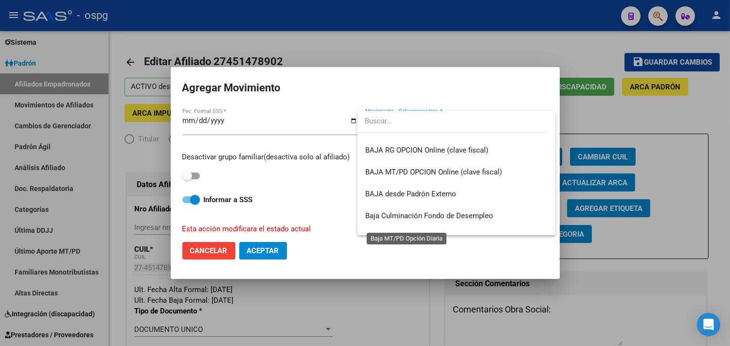
scroll to position [707, 0]
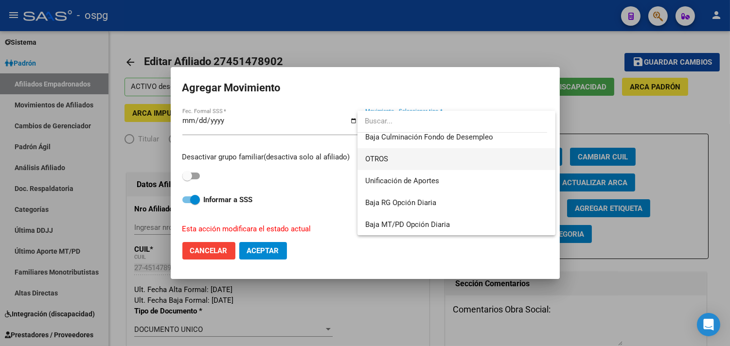
click at [383, 153] on span "OTROS" at bounding box center [456, 159] width 182 height 22
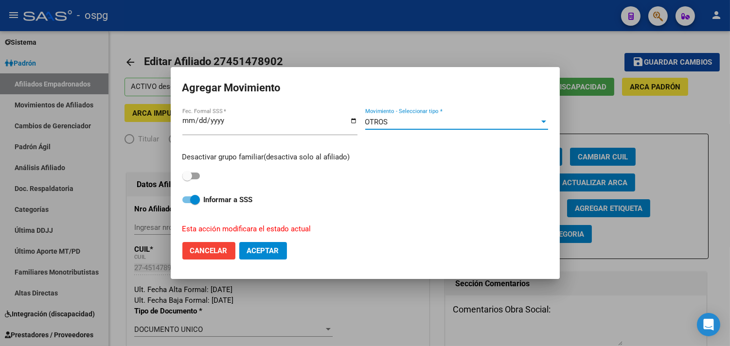
click at [232, 196] on strong "Informar a SSS" at bounding box center [228, 200] width 49 height 9
click at [187, 203] on input "Informar a SSS" at bounding box center [187, 203] width 0 height 0
checkbox input "false"
click at [252, 247] on span "Aceptar" at bounding box center [263, 251] width 32 height 9
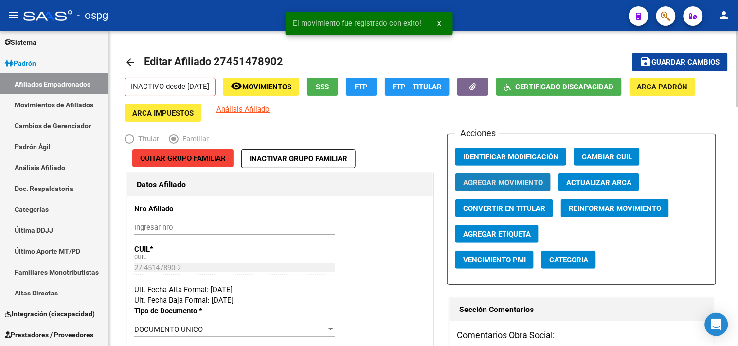
click at [489, 183] on span "Agregar Movimiento" at bounding box center [503, 183] width 80 height 9
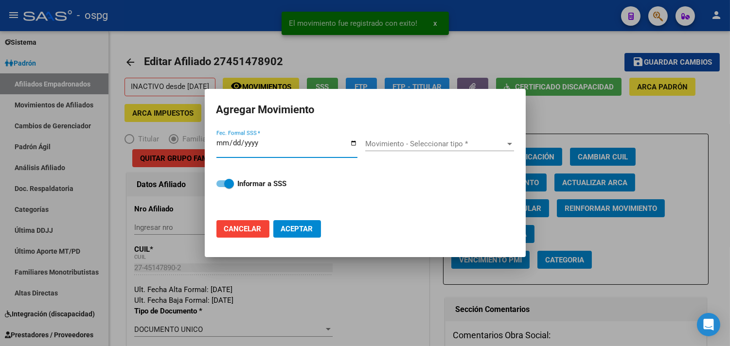
click at [354, 141] on input "Fec. Formal SSS *" at bounding box center [286, 147] width 141 height 16
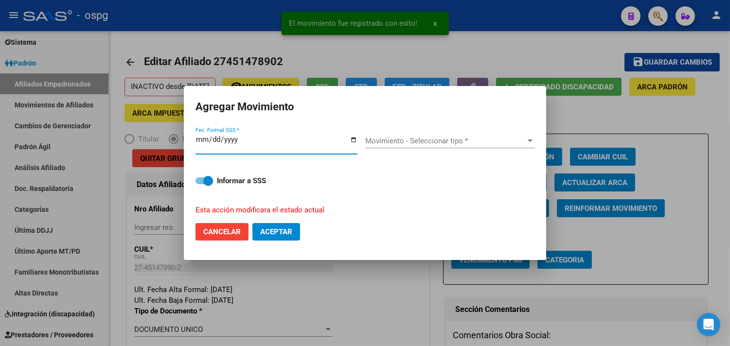
type input "[DATE]"
click at [418, 138] on span "Movimiento - Seleccionar tipo *" at bounding box center [445, 141] width 161 height 9
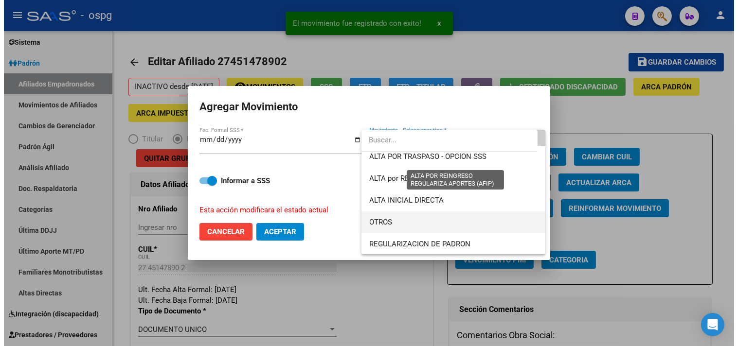
scroll to position [54, 0]
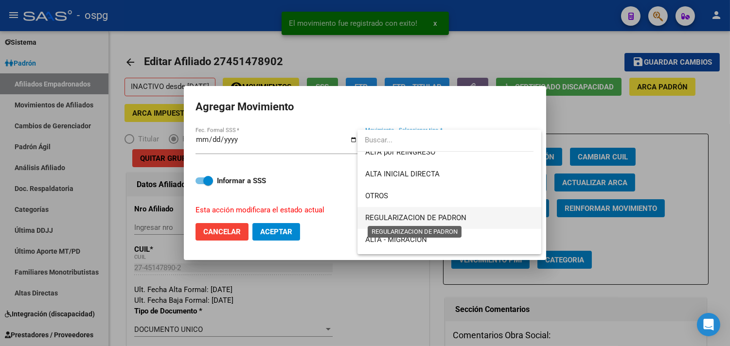
click at [404, 215] on span "REGULARIZACION DE PADRON" at bounding box center [415, 218] width 101 height 9
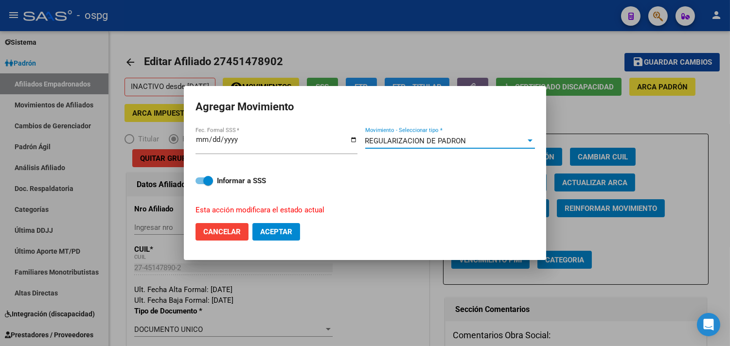
drag, startPoint x: 270, startPoint y: 231, endPoint x: 276, endPoint y: 231, distance: 5.4
click at [270, 231] on span "Aceptar" at bounding box center [276, 232] width 32 height 9
checkbox input "false"
